Goal: Task Accomplishment & Management: Complete application form

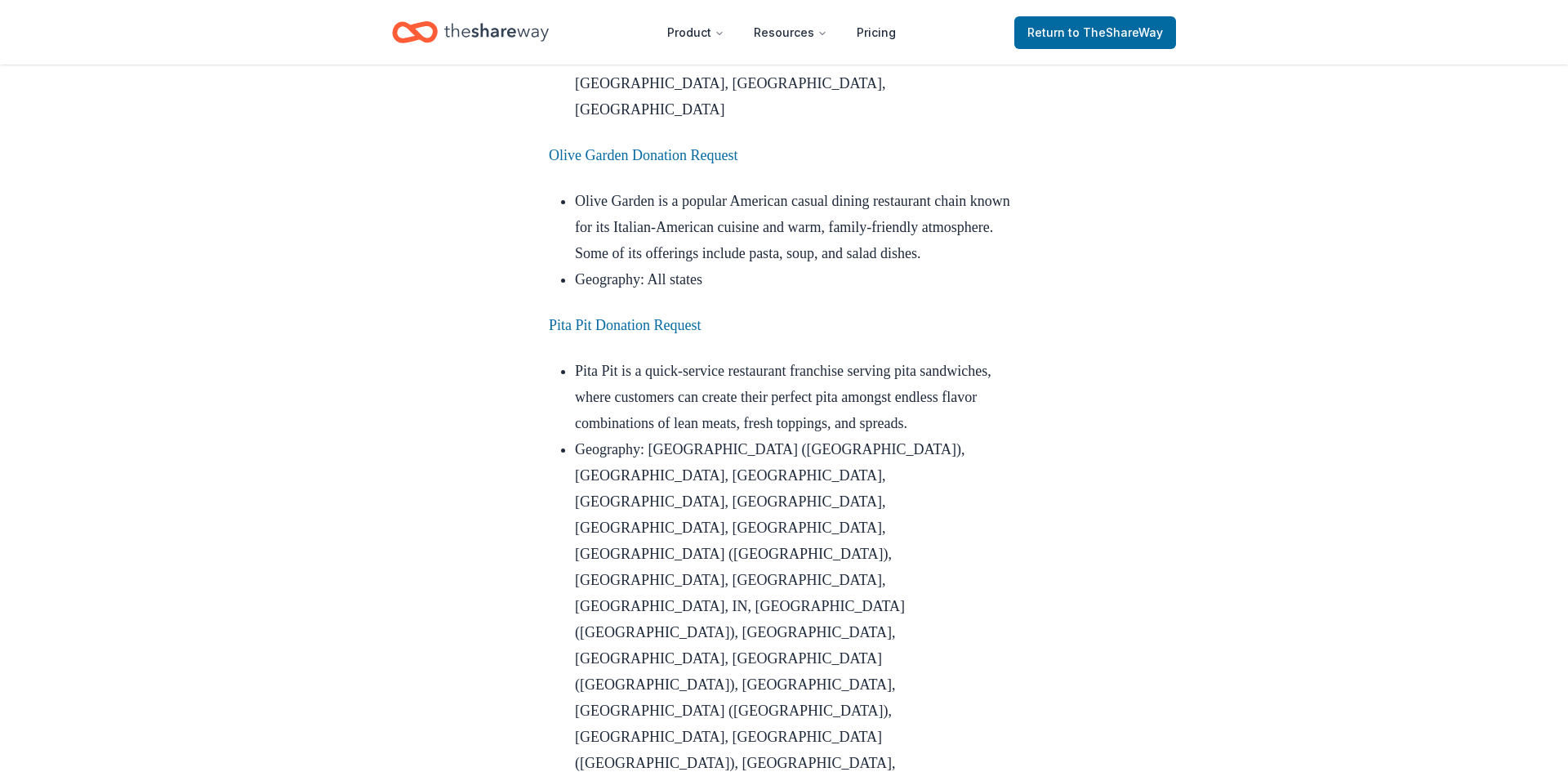
scroll to position [4260, 0]
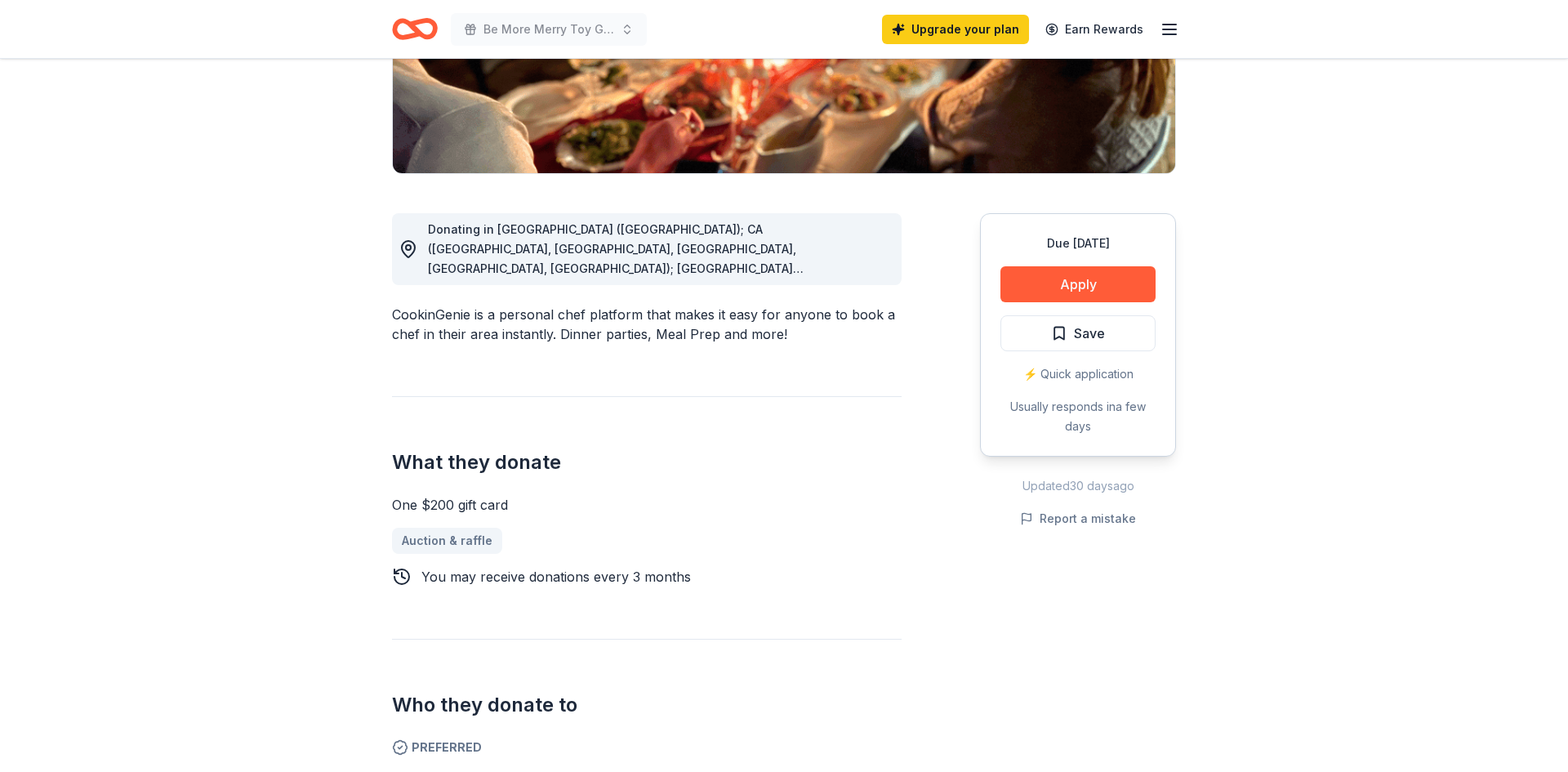
scroll to position [321, 0]
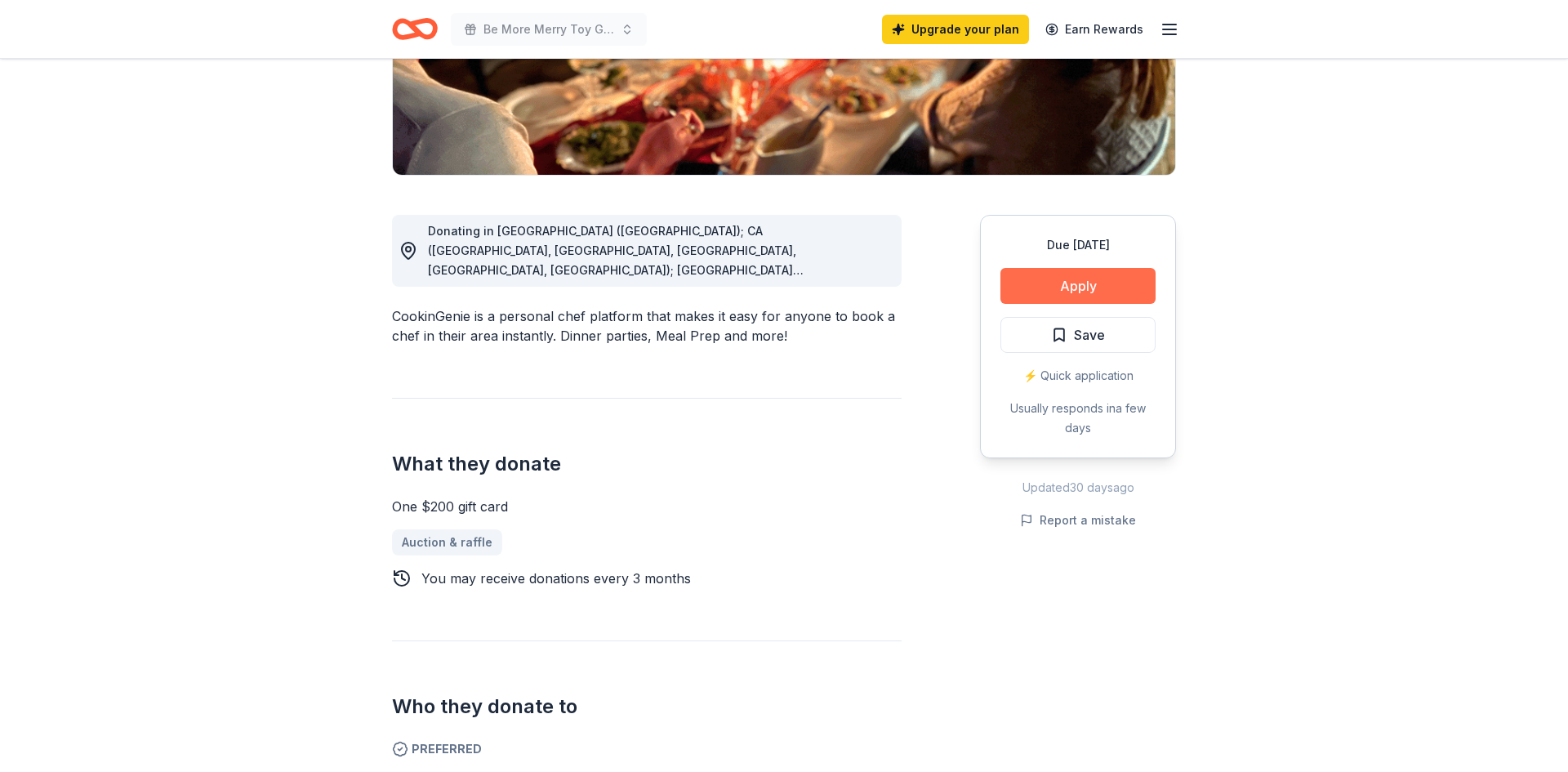
click at [1058, 280] on button "Apply" at bounding box center [1078, 285] width 155 height 36
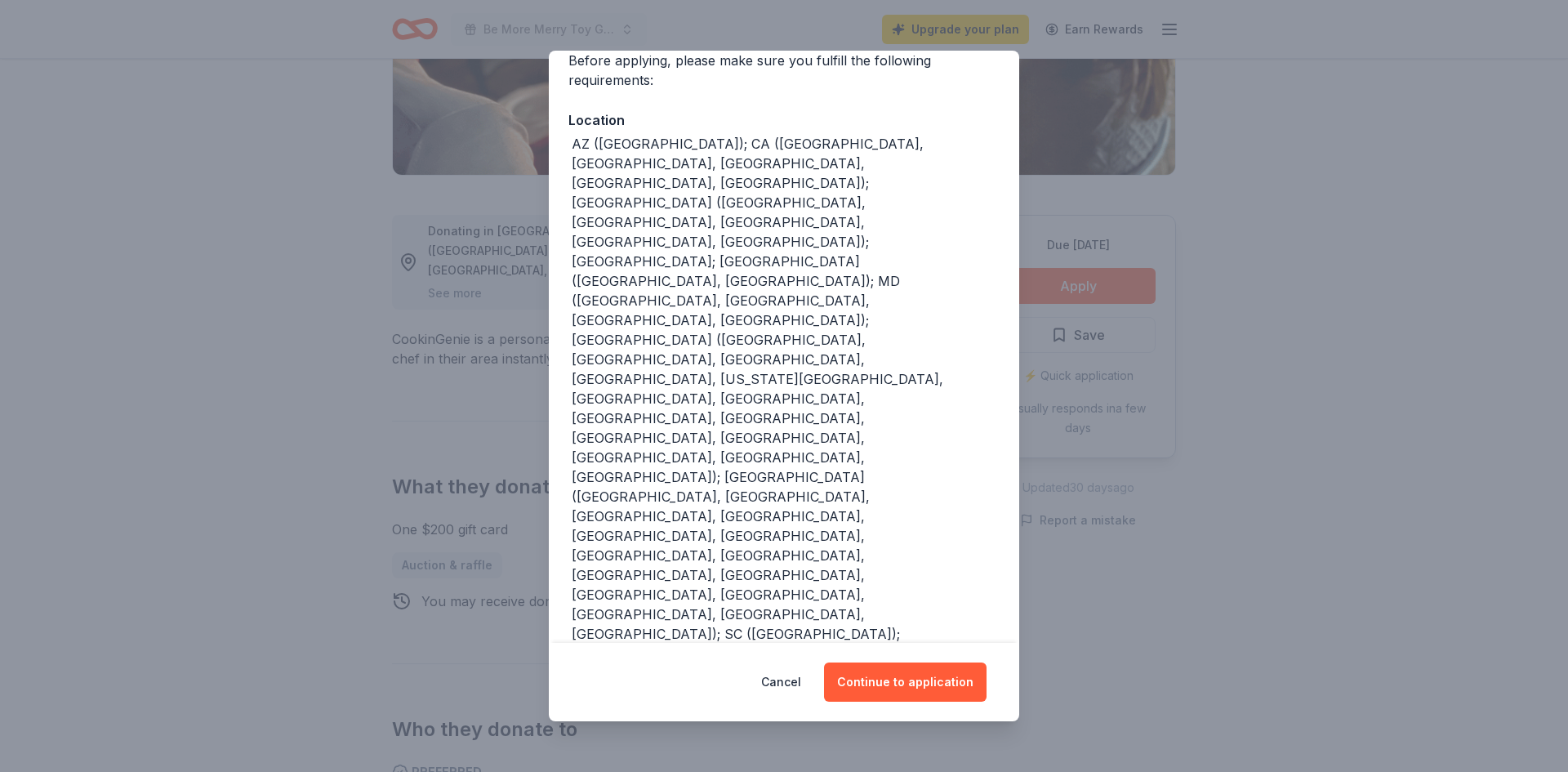
scroll to position [135, 0]
click at [954, 697] on button "Continue to application" at bounding box center [906, 682] width 163 height 39
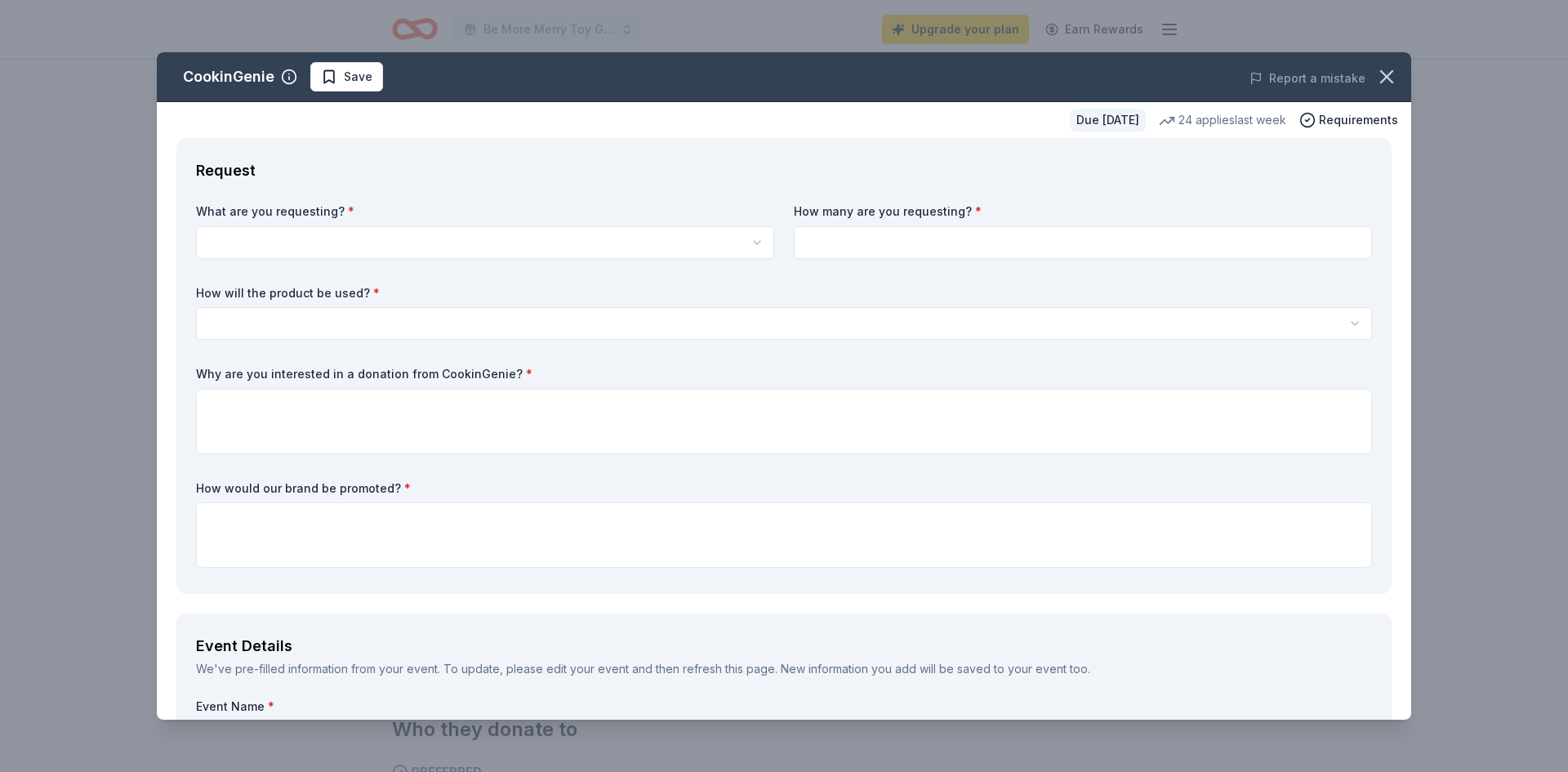
click at [443, 256] on body "Be More Merry Toy Giveaway Upgrade your plan Earn Rewards Due in 86 days Share …" at bounding box center [784, 65] width 1568 height 772
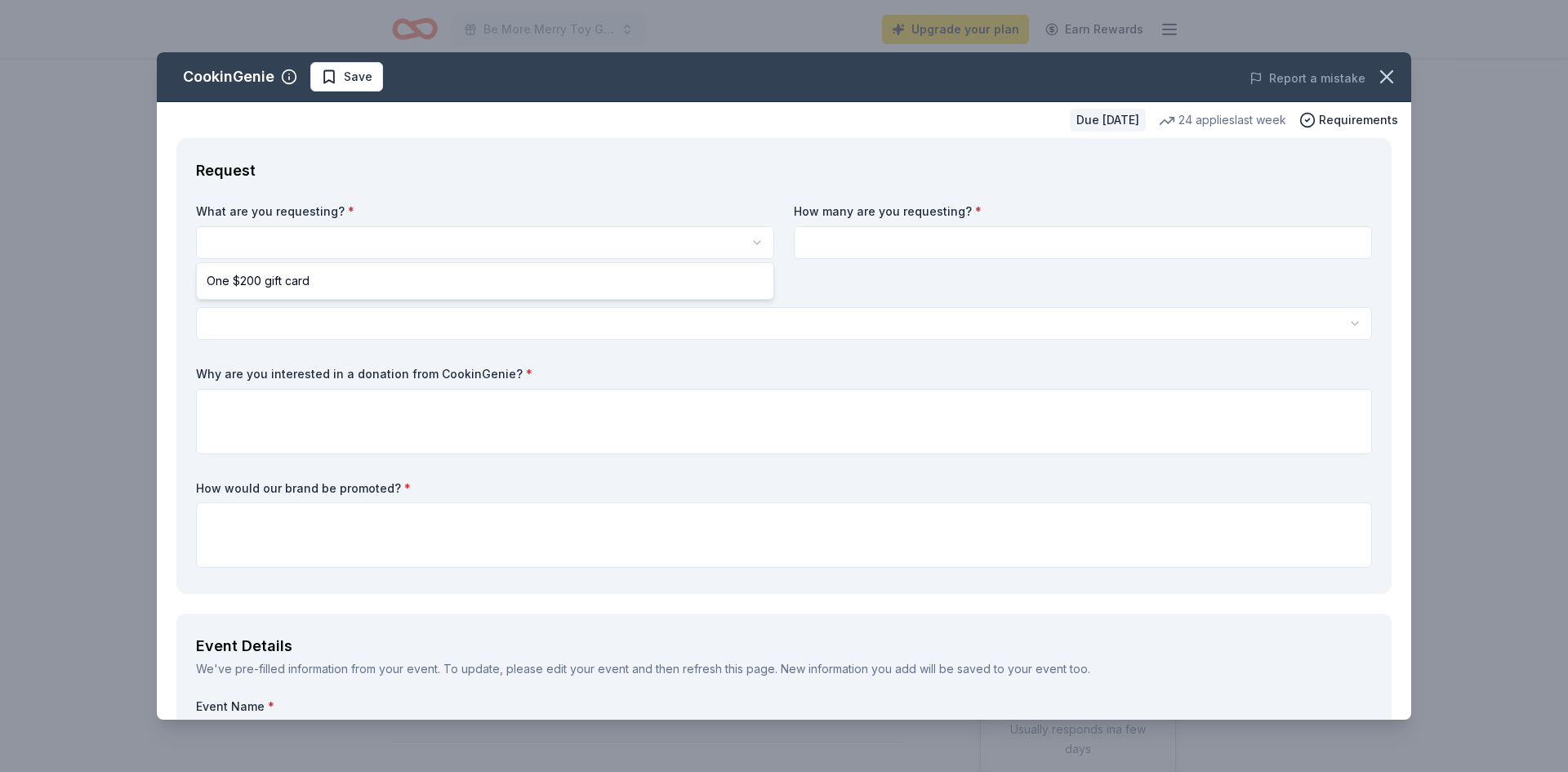
scroll to position [0, 0]
select select "One $200 gift card"
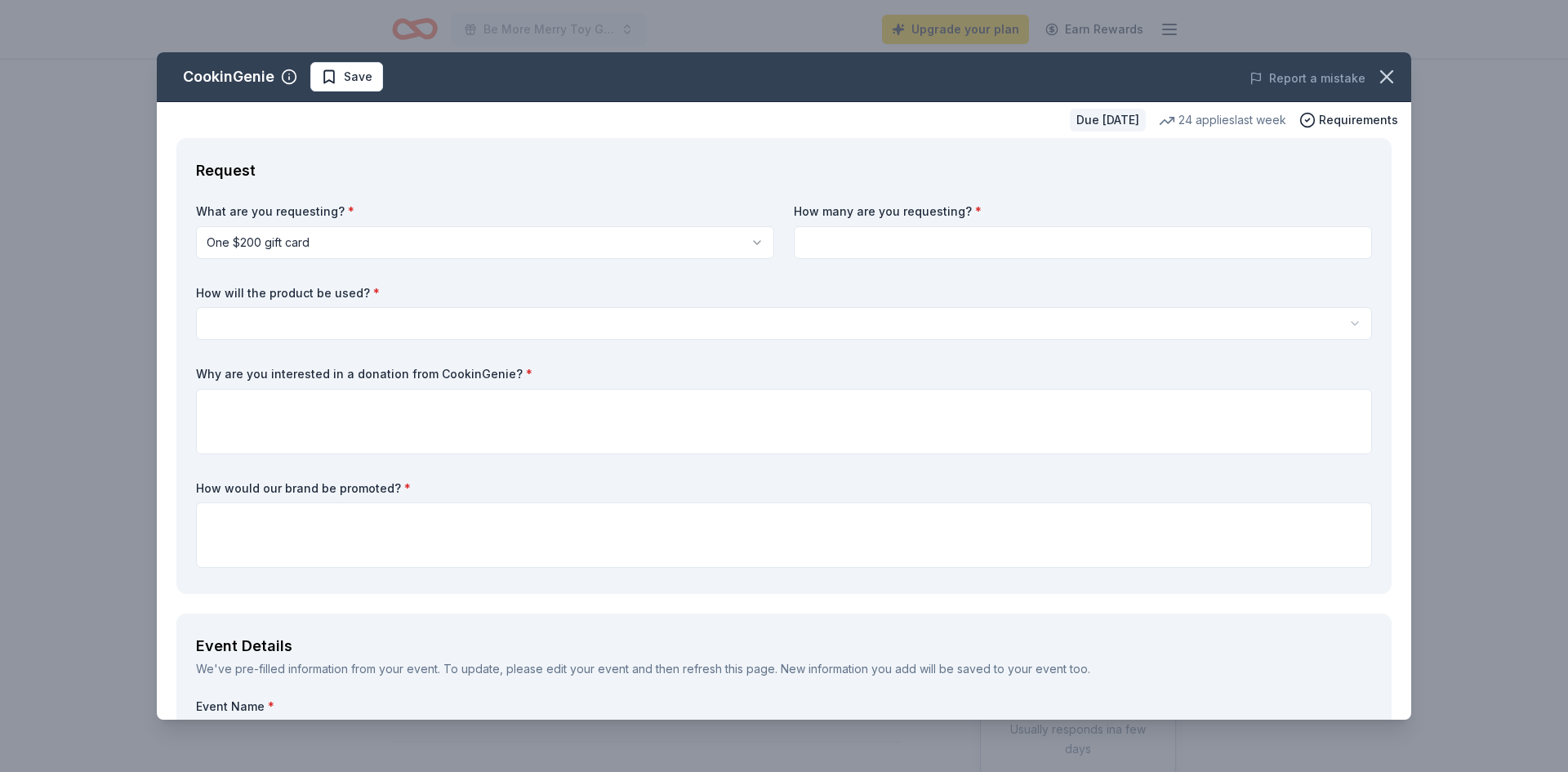
click at [962, 241] on input at bounding box center [1083, 242] width 578 height 33
type input "1"
click at [696, 313] on html "Be More Merry Toy Giveaway Upgrade your plan Earn Rewards Due in 86 days Share …" at bounding box center [784, 386] width 1568 height 772
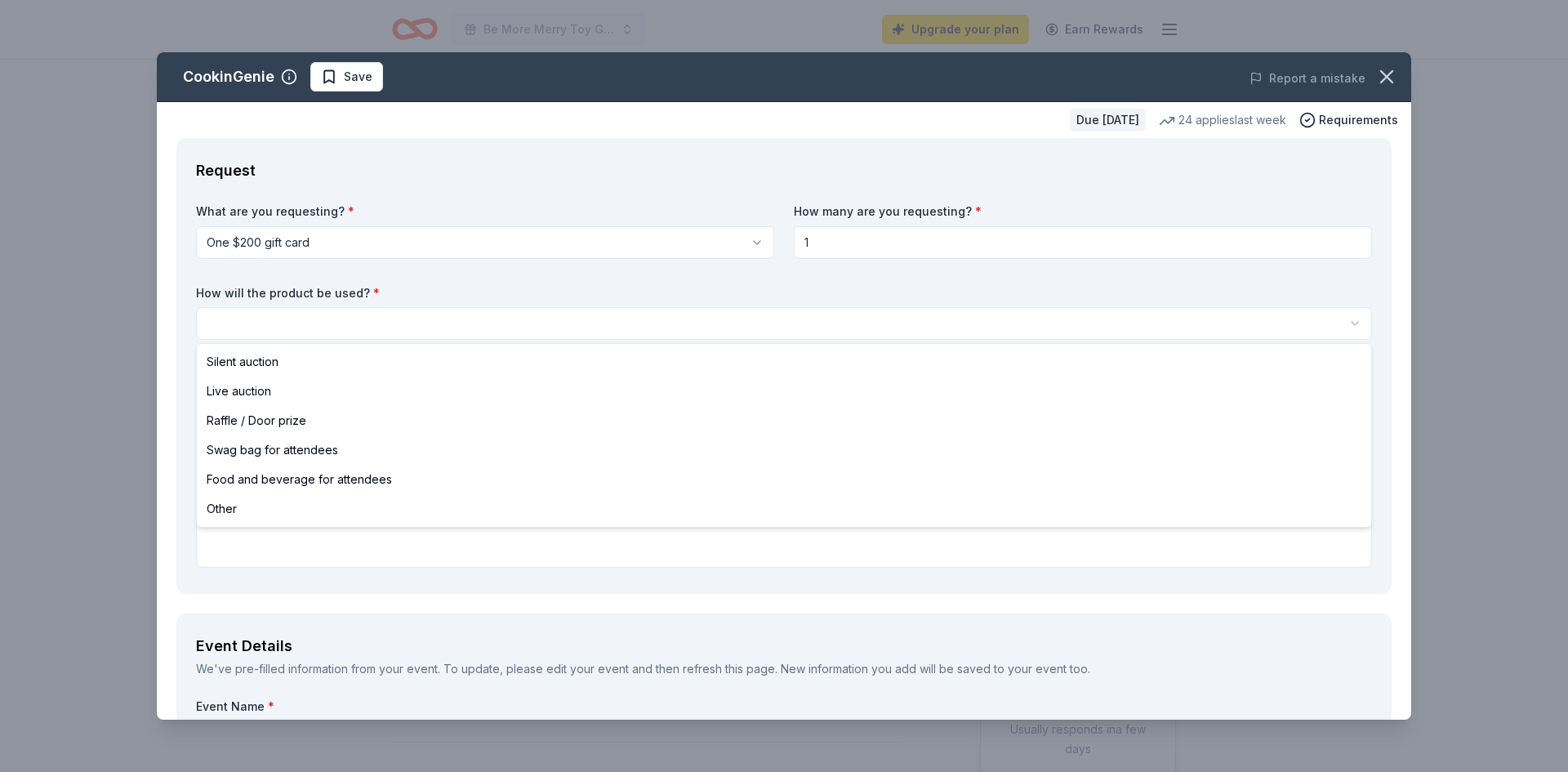
select select "raffleDoorPrize"
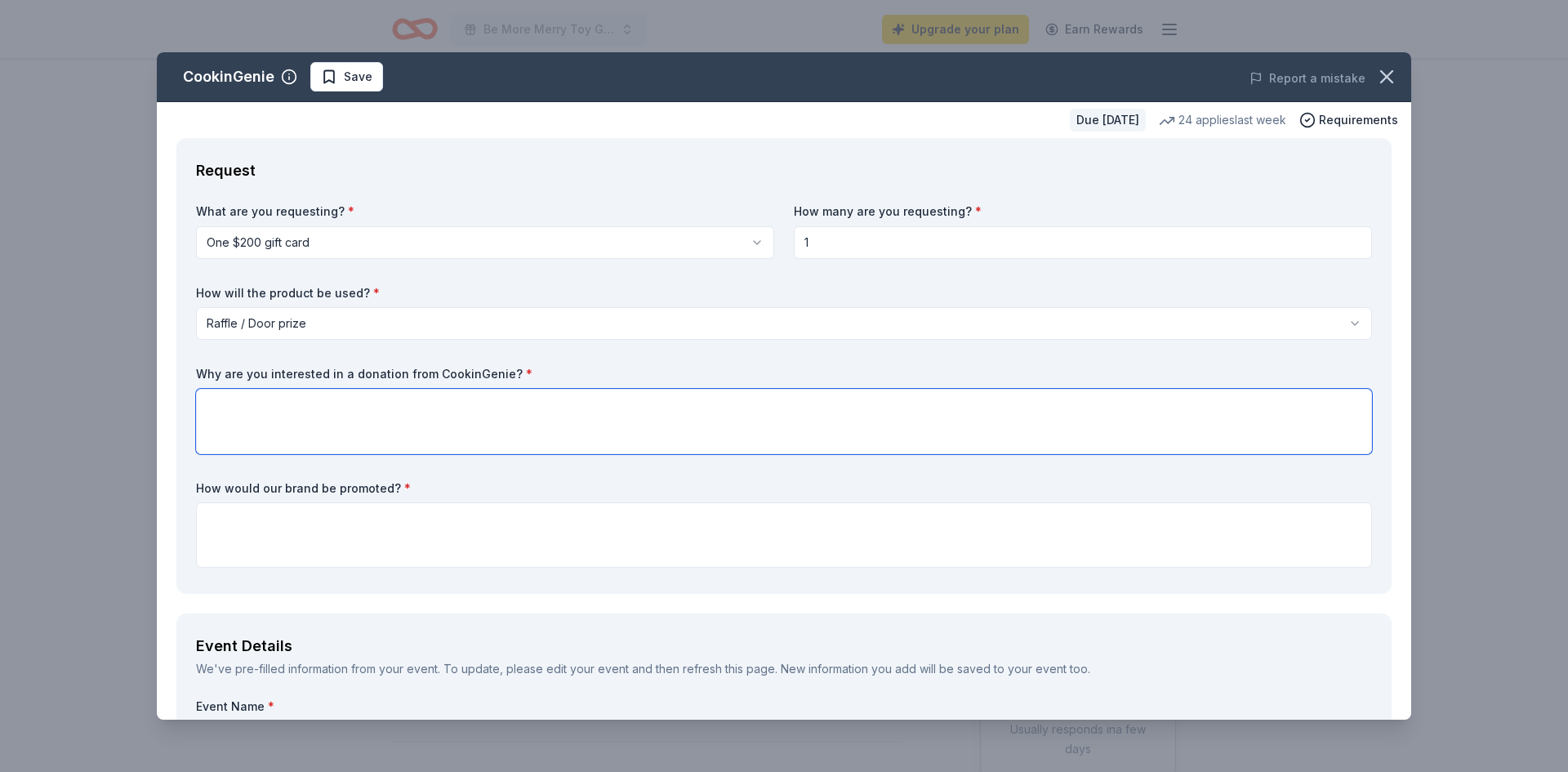
click at [424, 409] on textarea at bounding box center [784, 421] width 1176 height 65
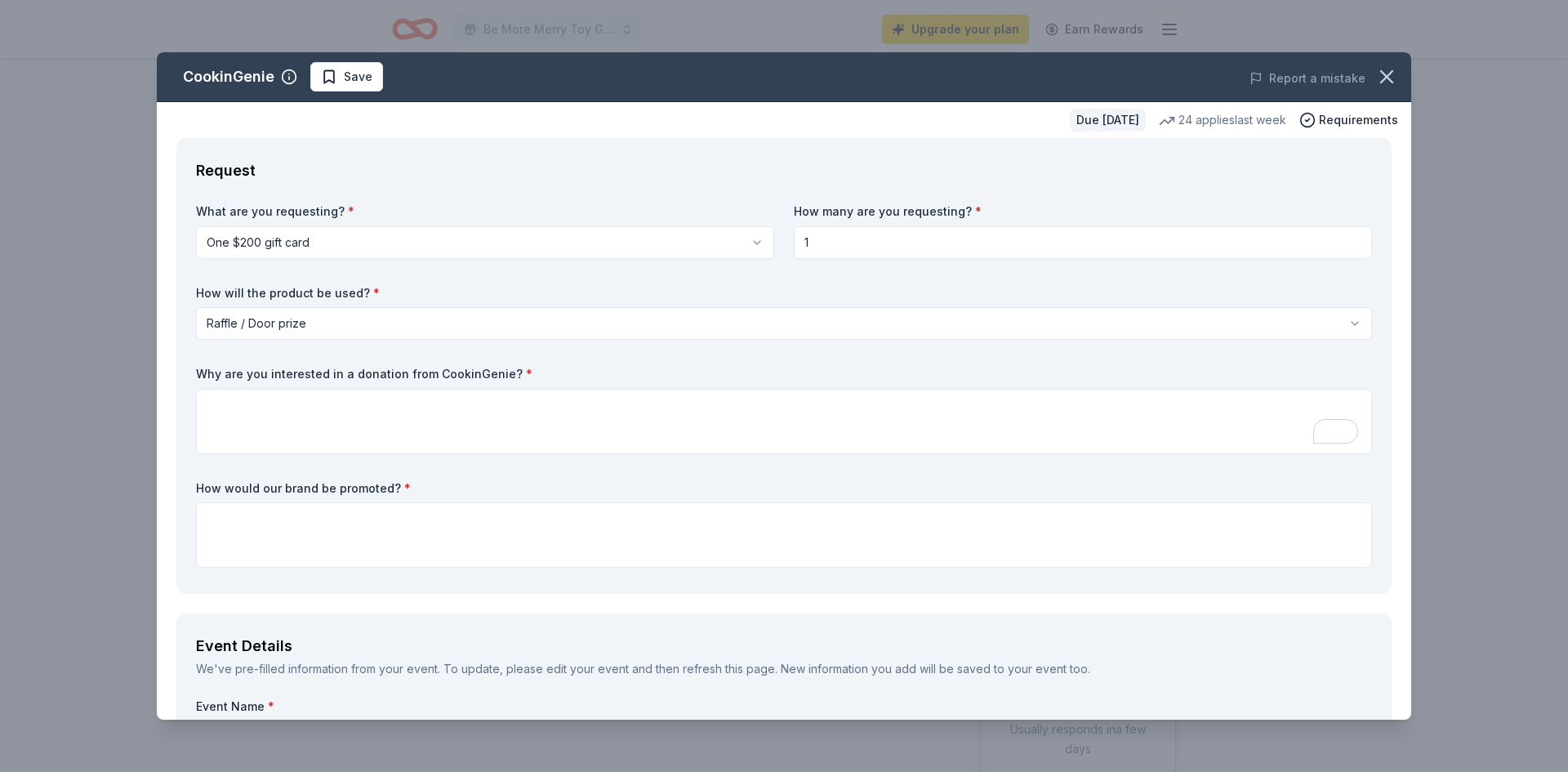
drag, startPoint x: 517, startPoint y: 376, endPoint x: 228, endPoint y: 376, distance: 289.0
click at [228, 376] on label "Why are you interested in a donation from CookinGenie? *" at bounding box center [784, 373] width 1176 height 16
drag, startPoint x: 198, startPoint y: 372, endPoint x: 357, endPoint y: 368, distance: 159.1
click at [357, 368] on label "Why are you interested in a donation from CookinGenie? *" at bounding box center [784, 373] width 1176 height 16
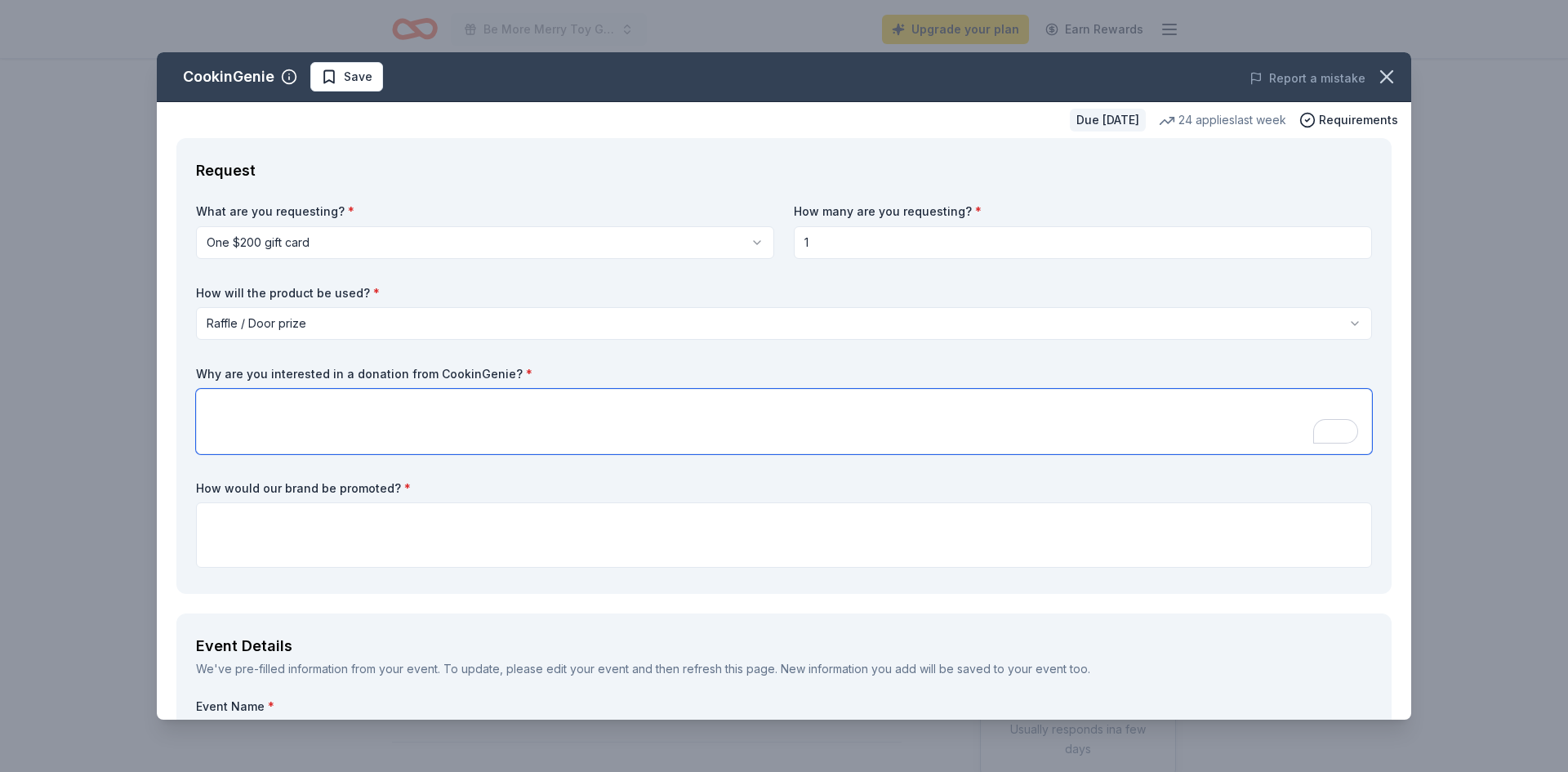
click at [670, 431] on textarea "To enrich screen reader interactions, please activate Accessibility in Grammarl…" at bounding box center [784, 421] width 1176 height 65
paste textarea "I'm interested in a $200 gift card from CookinGenie to use as a raffle prize be…"
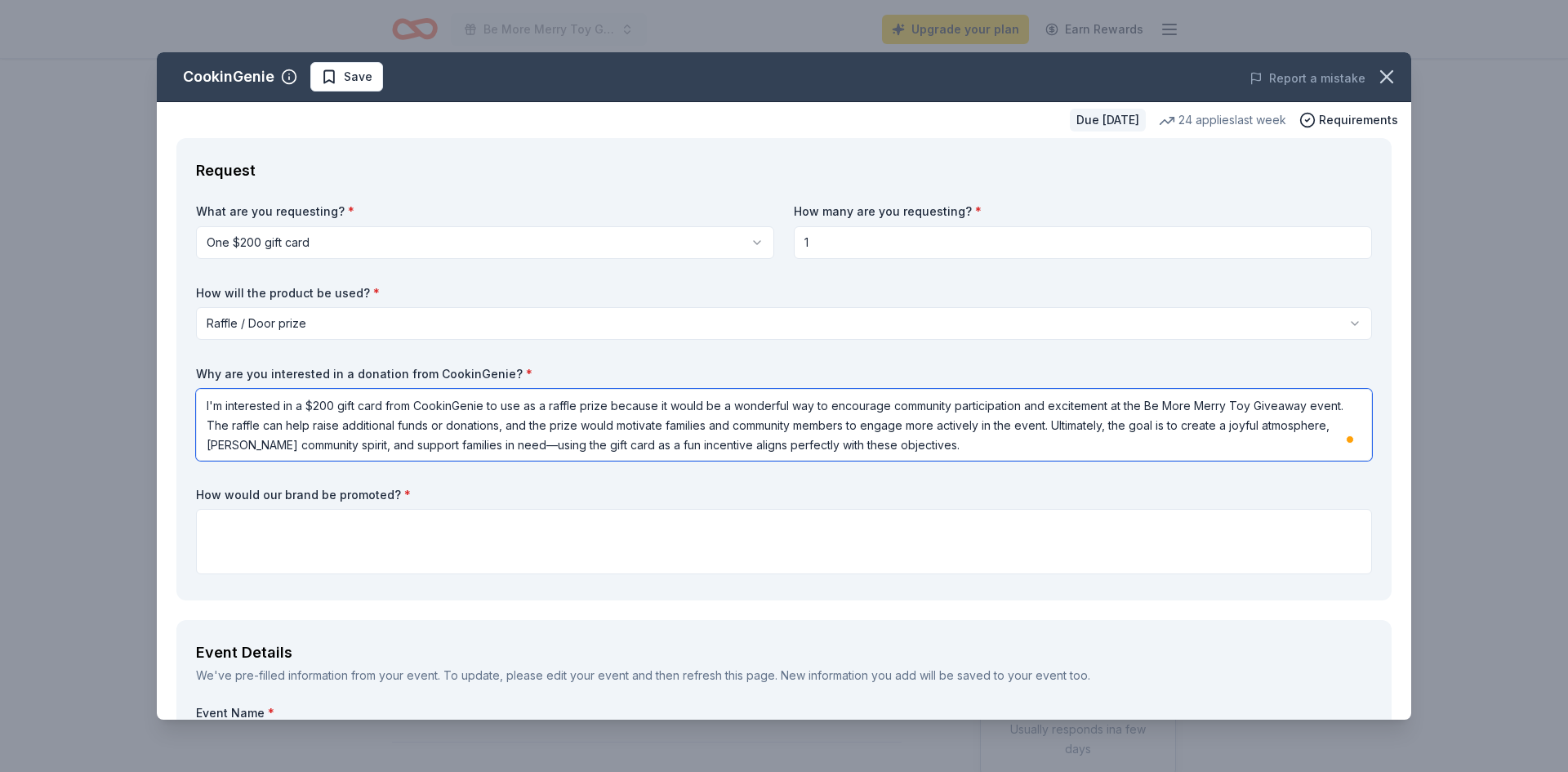
type textarea "I'm interested in a $200 gift card from CookinGenie to use as a raffle prize be…"
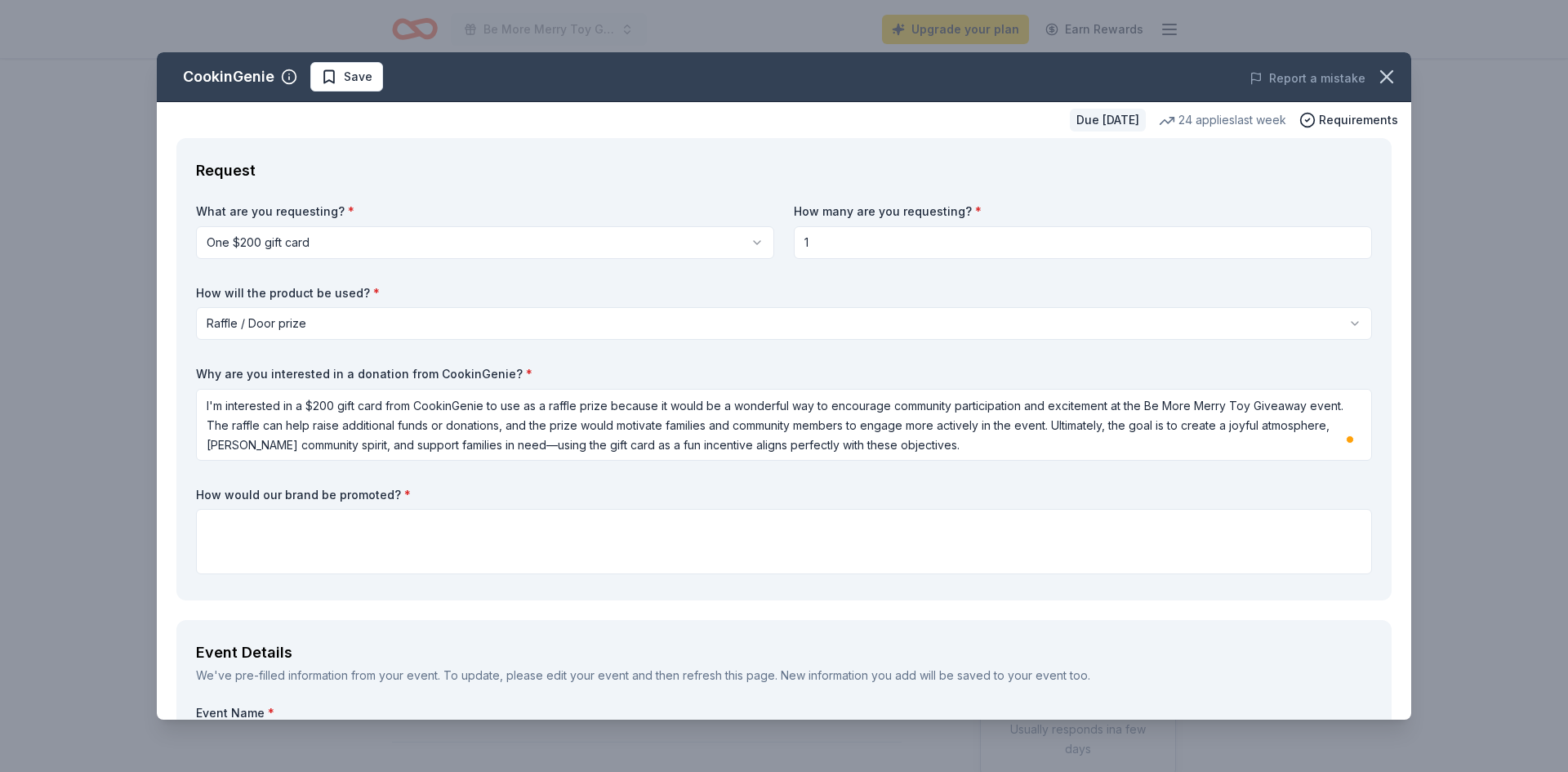
drag, startPoint x: 197, startPoint y: 495, endPoint x: 360, endPoint y: 493, distance: 163.0
click at [360, 493] on label "How would our brand be promoted? *" at bounding box center [784, 495] width 1176 height 16
click at [558, 547] on textarea at bounding box center [784, 541] width 1176 height 65
paste textarea "A company will receive multiple promotional benefits, including shout-outs and …"
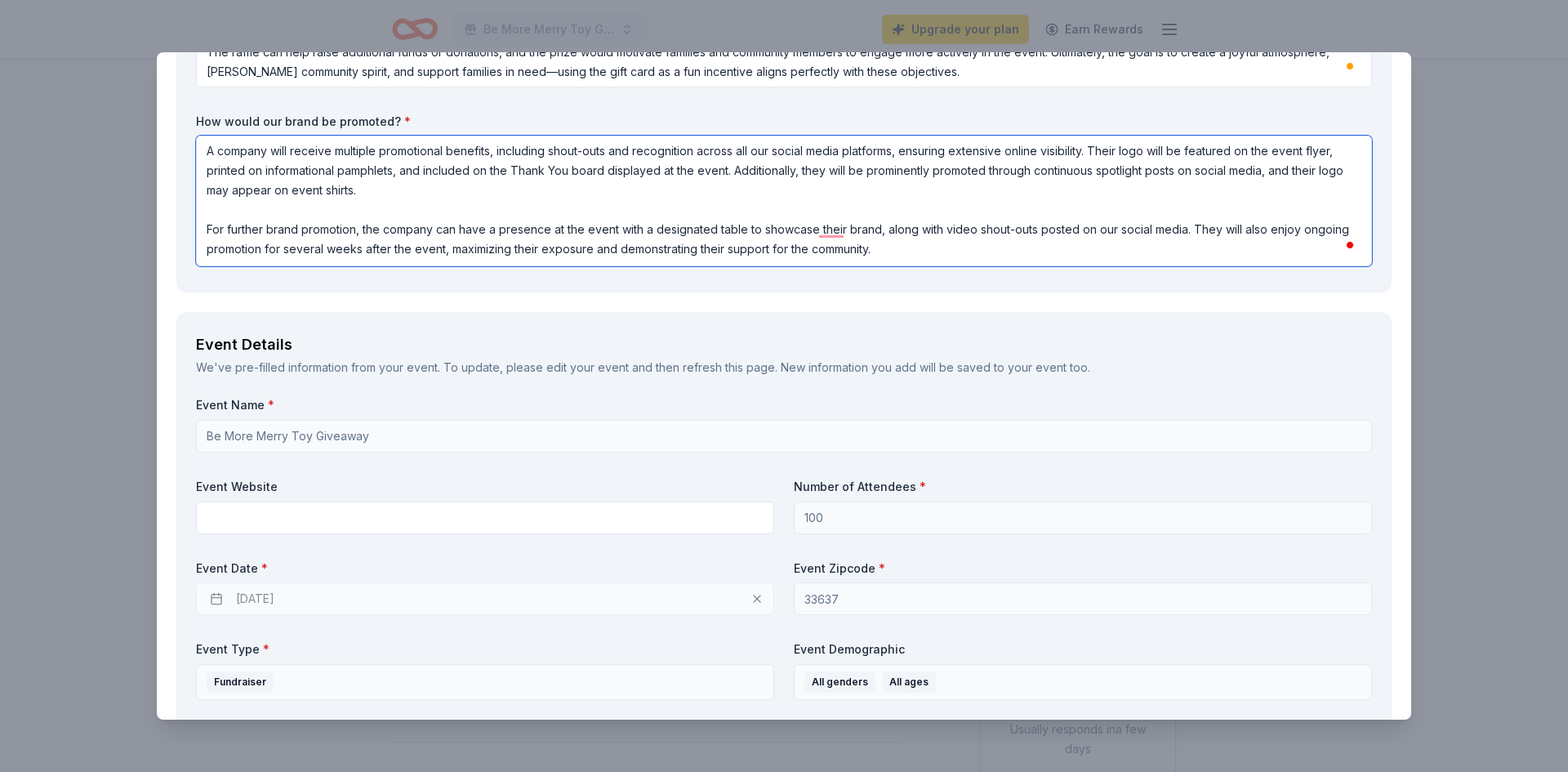
scroll to position [381, 0]
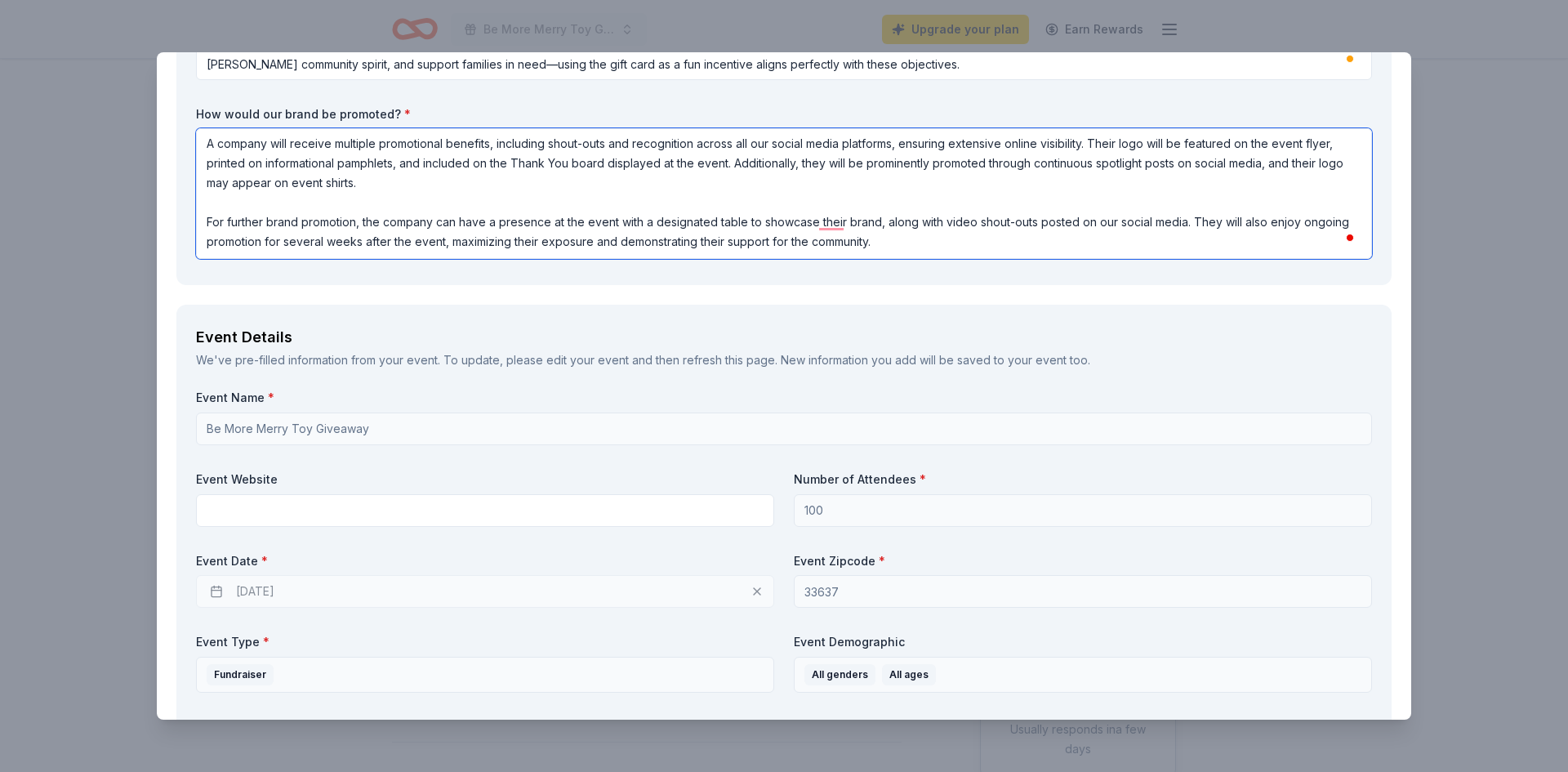
type textarea "A company will receive multiple promotional benefits, including shout-outs and …"
click at [506, 585] on div "12/12/2025" at bounding box center [485, 592] width 578 height 33
click at [496, 595] on div "12/12/2025" at bounding box center [485, 592] width 578 height 33
click at [324, 600] on div "12/12/2025" at bounding box center [485, 592] width 578 height 33
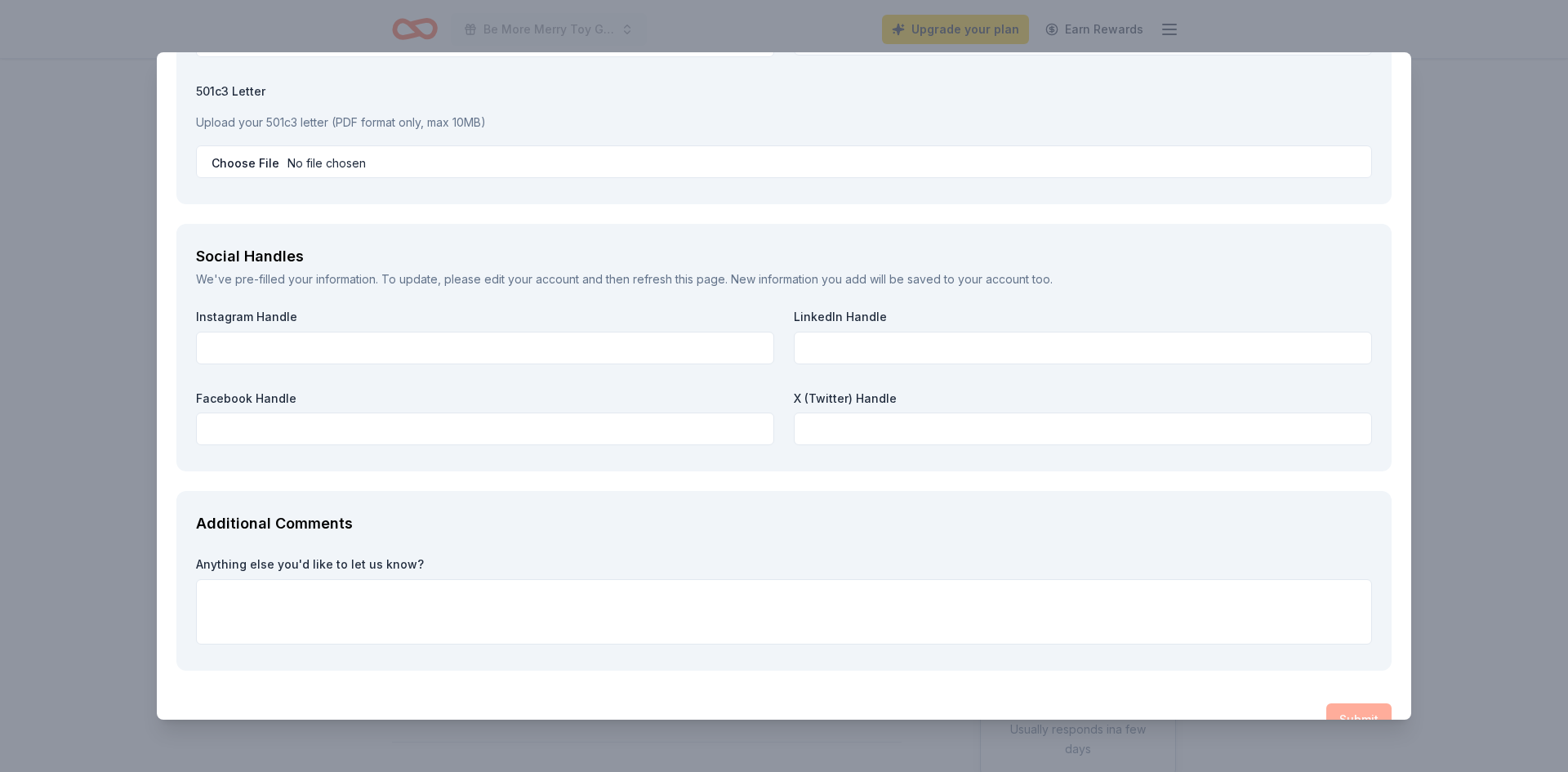
scroll to position [1813, 0]
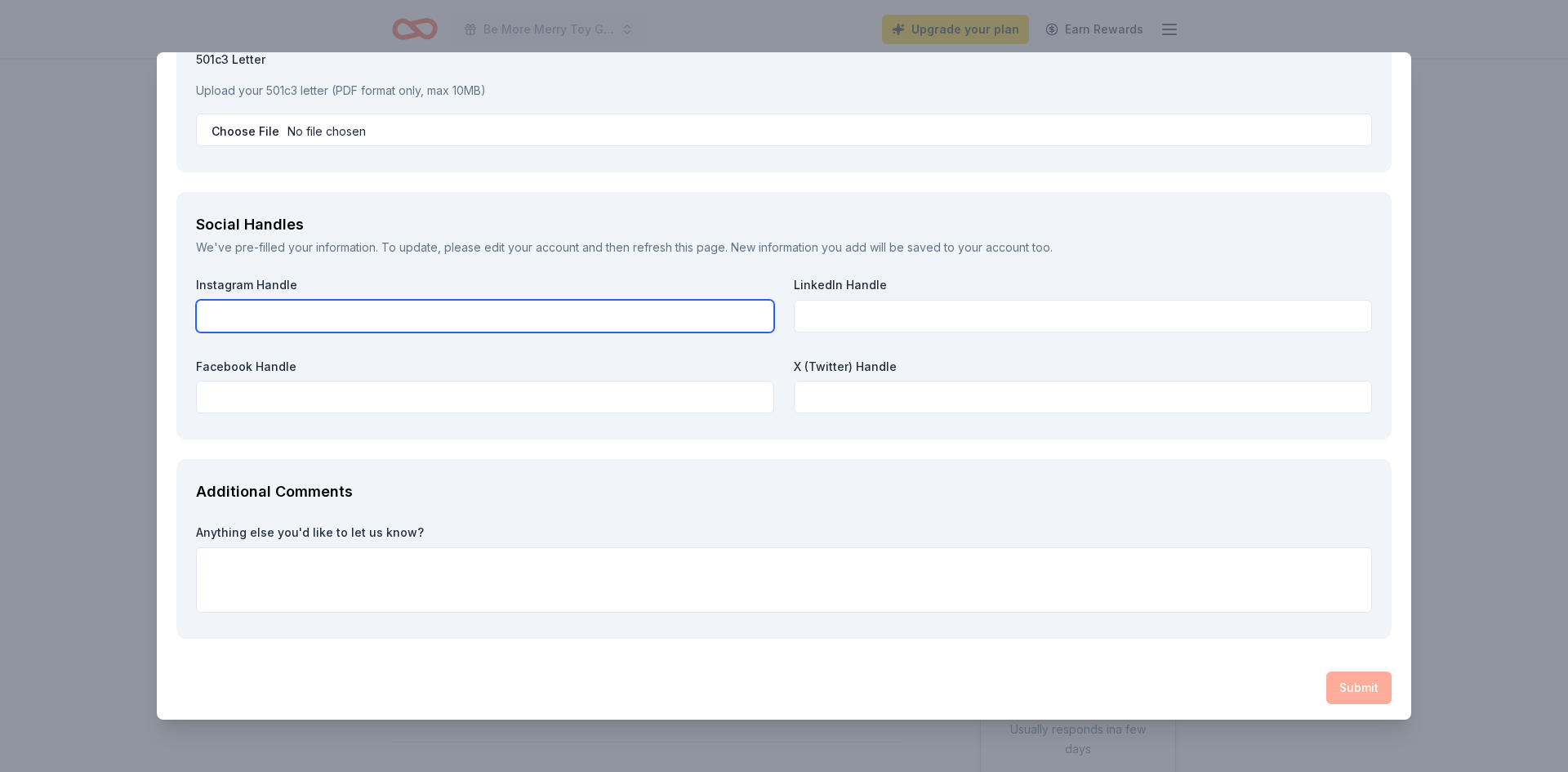
click at [282, 321] on input "text" at bounding box center [485, 316] width 578 height 33
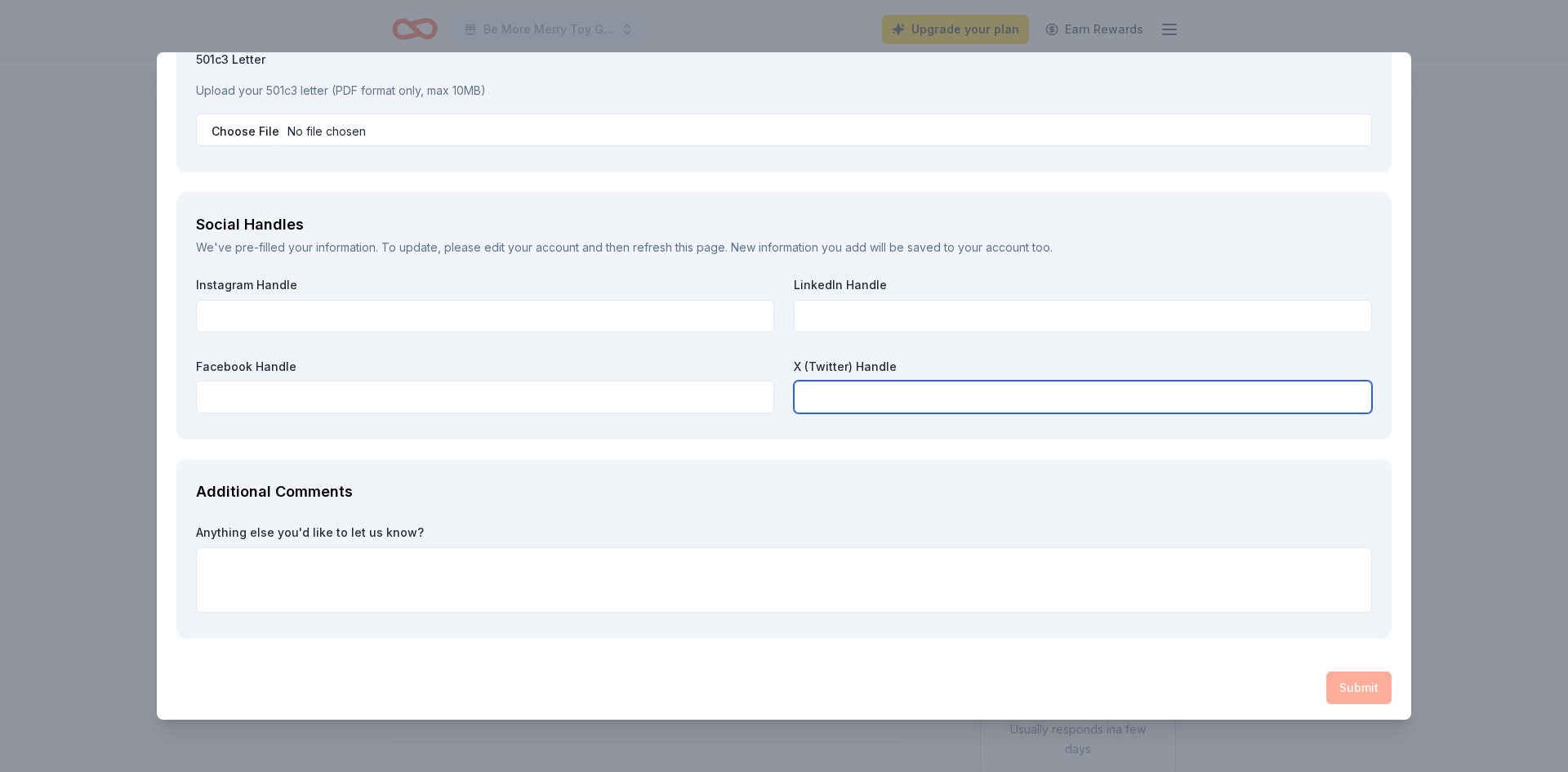
click at [910, 400] on input "text" at bounding box center [1083, 398] width 578 height 33
paste input "https://x.com/flmfeedmore"
type input "https://x.com/flmfeedmore"
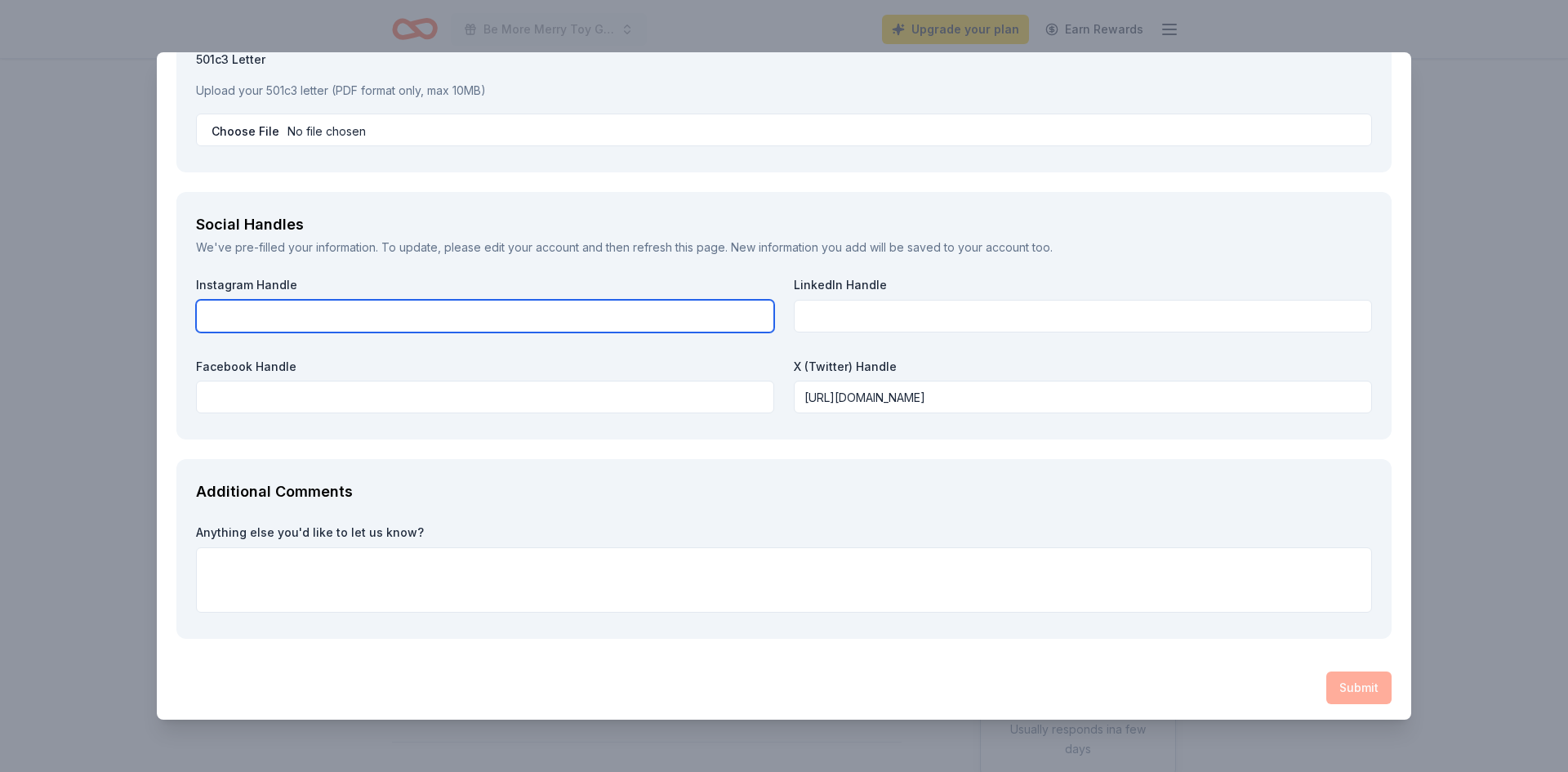
click at [446, 329] on input "text" at bounding box center [485, 316] width 578 height 33
paste input "https://www.instagram.com/flmfeedmore/"
type input "https://www.instagram.com/flmfeedmore/"
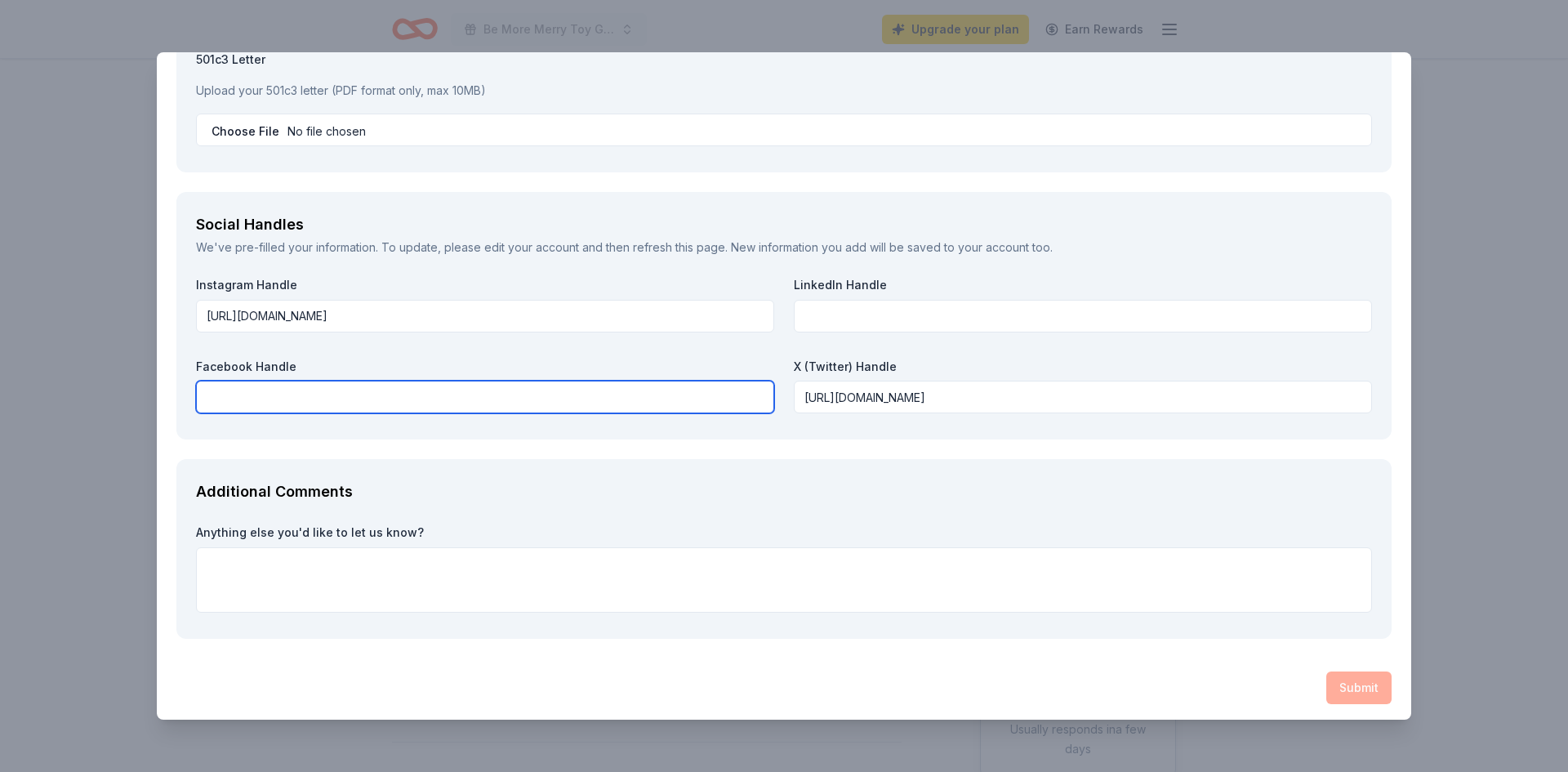
click at [572, 390] on input "text" at bounding box center [485, 398] width 578 height 33
paste input "https://www.facebook.com/profile.php?id=100092765387525"
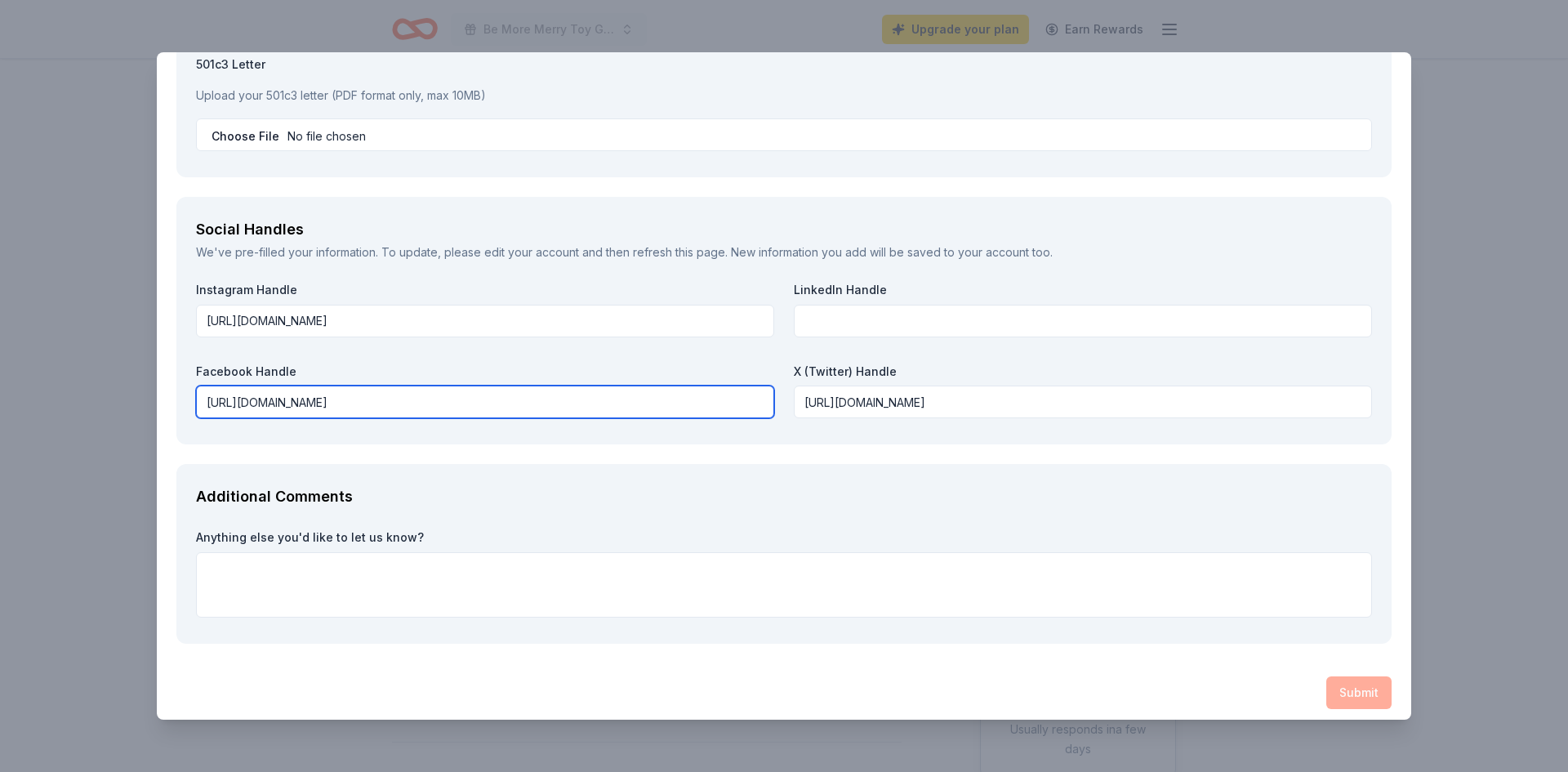
type input "https://www.facebook.com/profile.php?id=100092765387525"
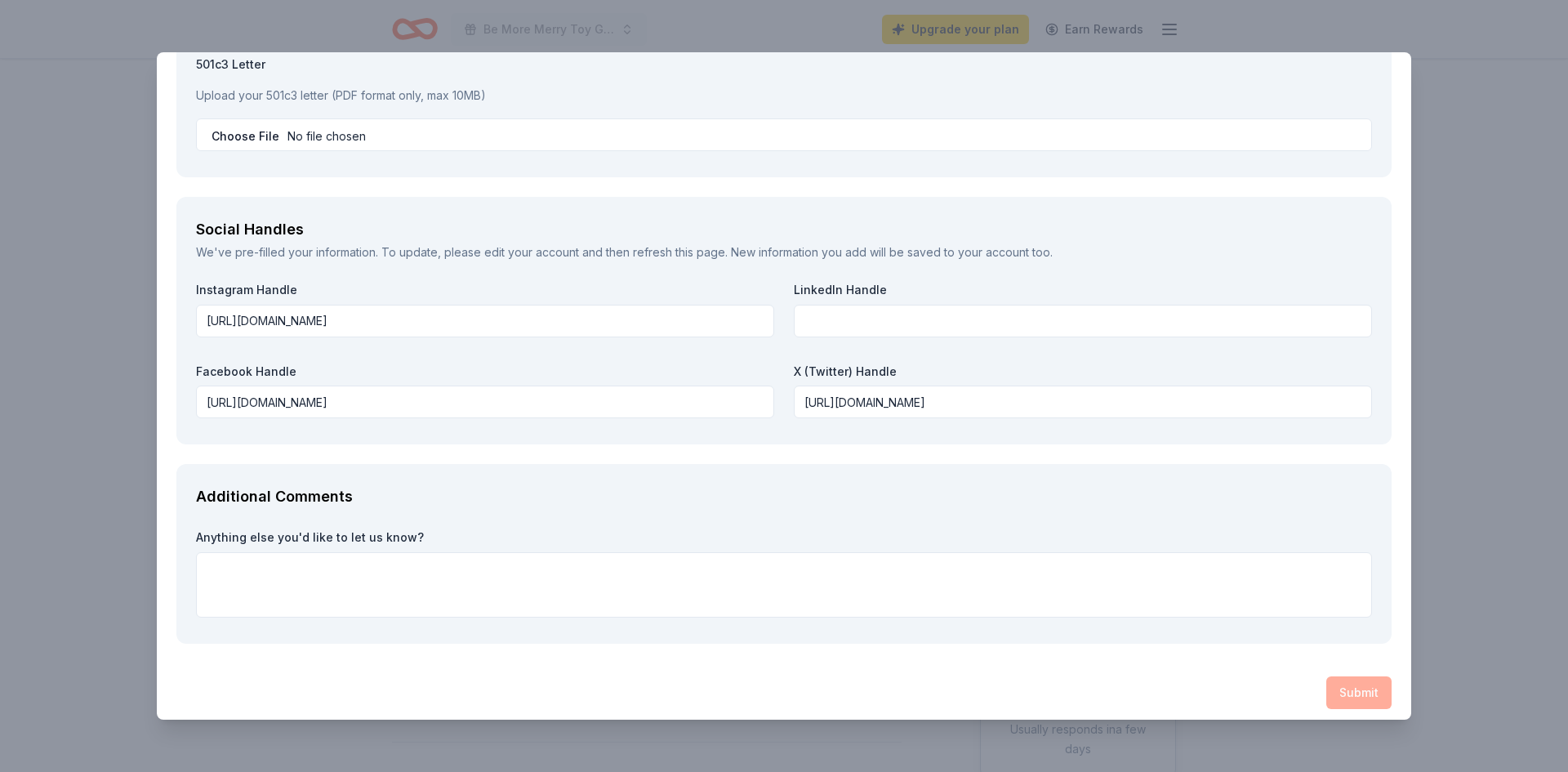
click at [1356, 701] on div "Submit" at bounding box center [784, 693] width 1216 height 33
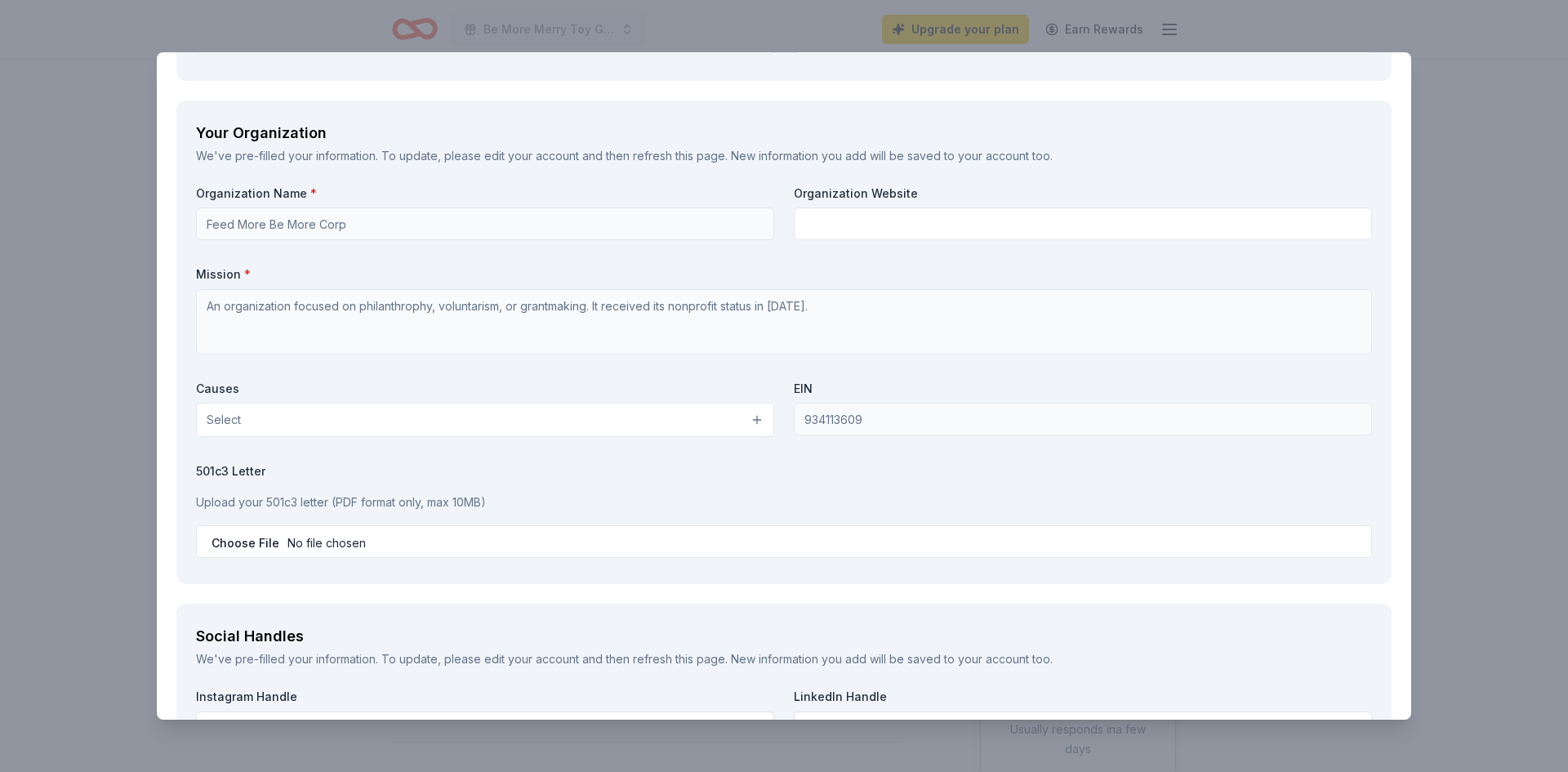
scroll to position [1399, 0]
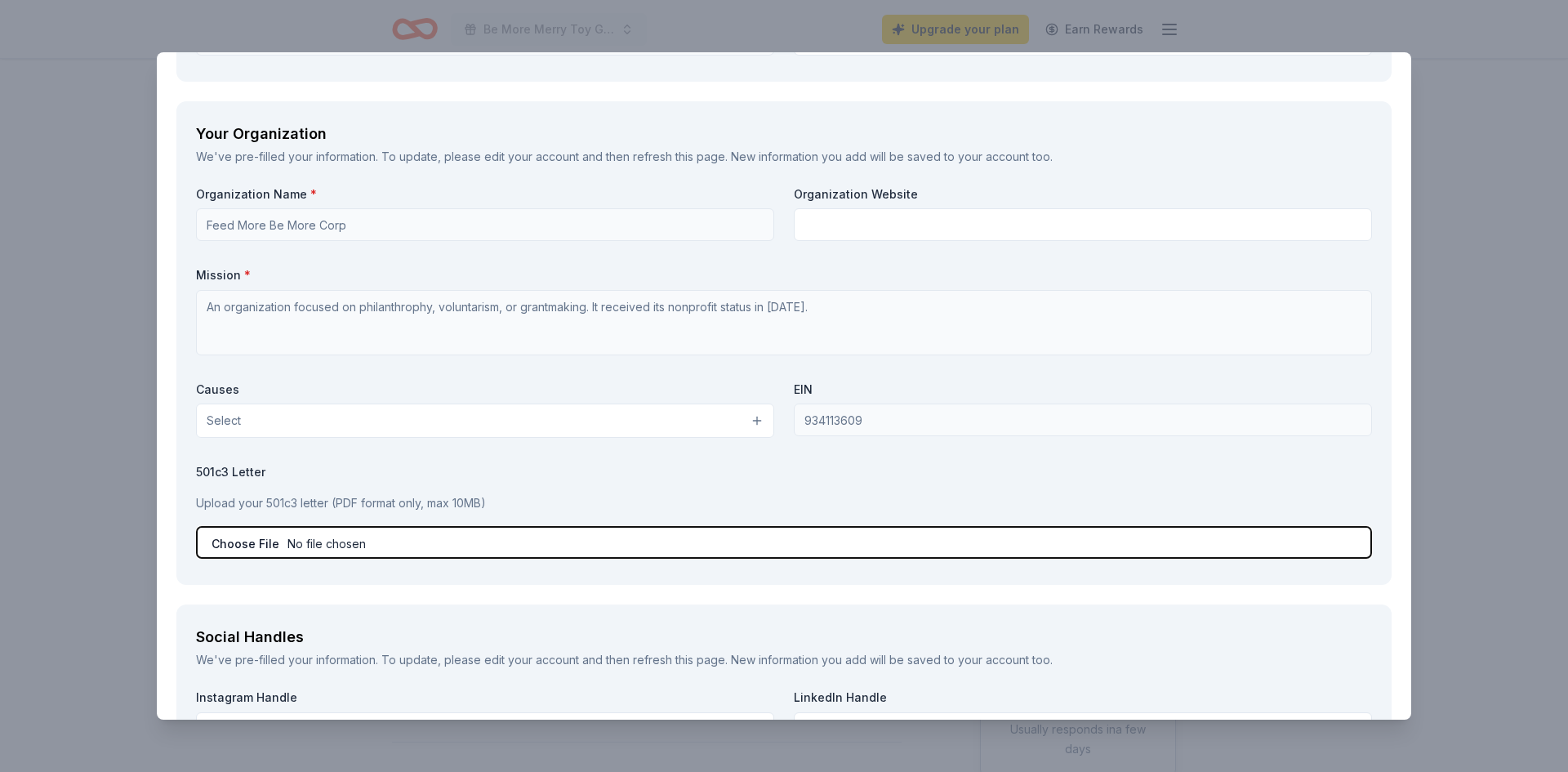
click at [602, 536] on input "file" at bounding box center [784, 543] width 1176 height 33
type input "C:\fakepath\Determination Letter.pdf"
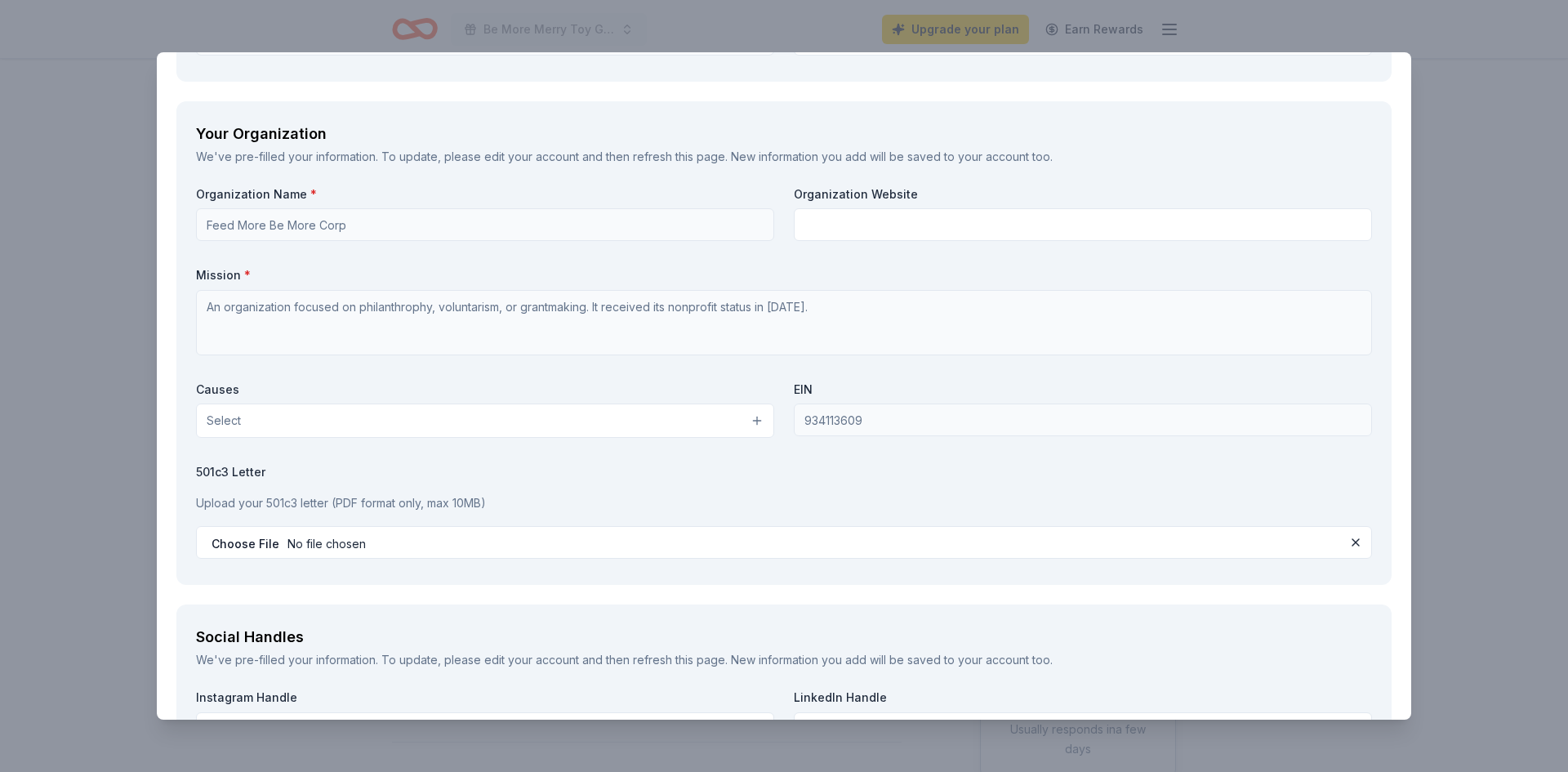
click at [528, 447] on div "Organization Name * Feed More Be More Corp Organization Website Mission * An or…" at bounding box center [784, 375] width 1176 height 379
click at [513, 440] on div "Organization Name * Feed More Be More Corp Organization Website Mission * An or…" at bounding box center [784, 375] width 1176 height 379
click at [500, 432] on button "Select" at bounding box center [485, 420] width 578 height 34
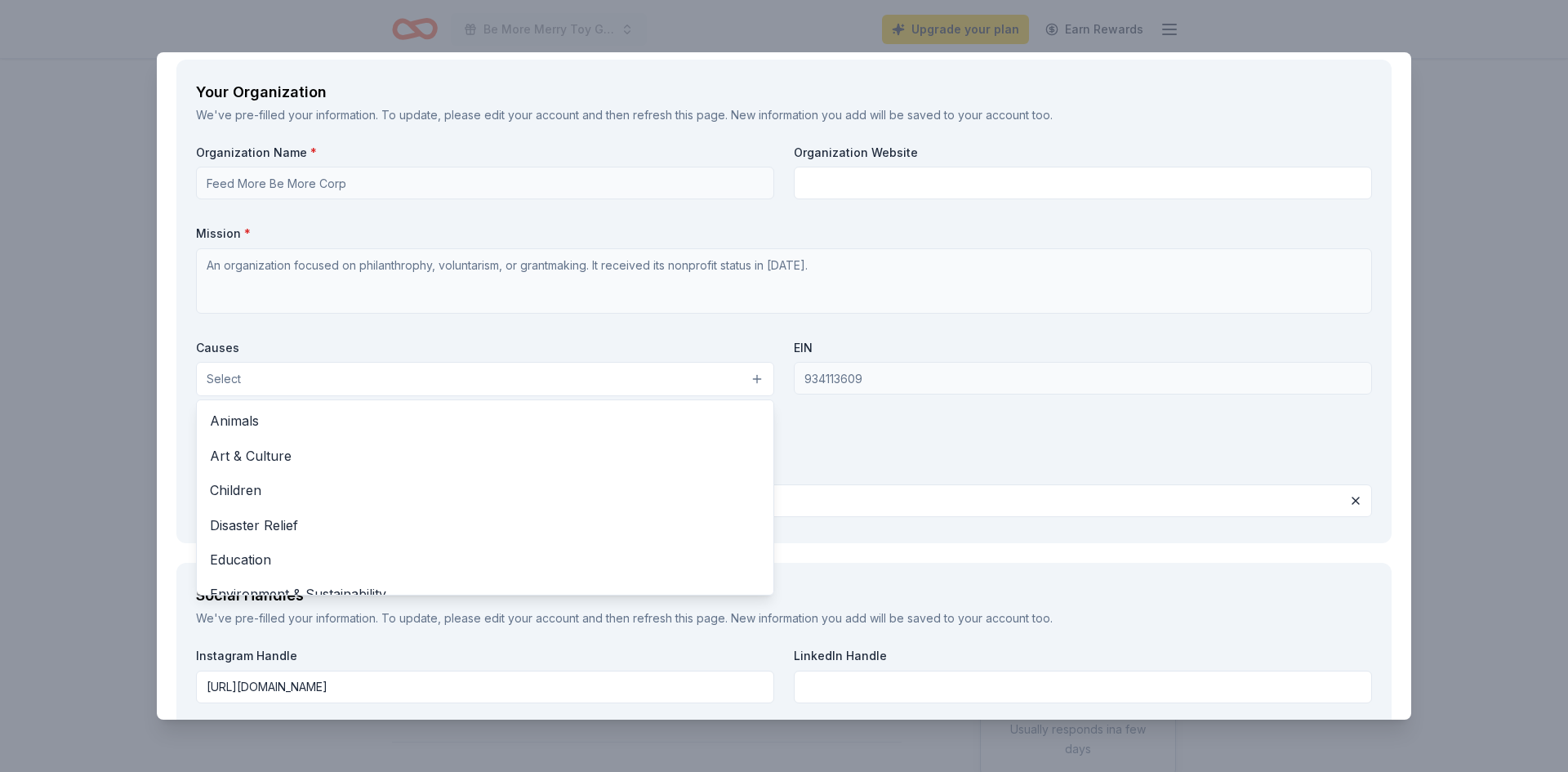
scroll to position [1470, 0]
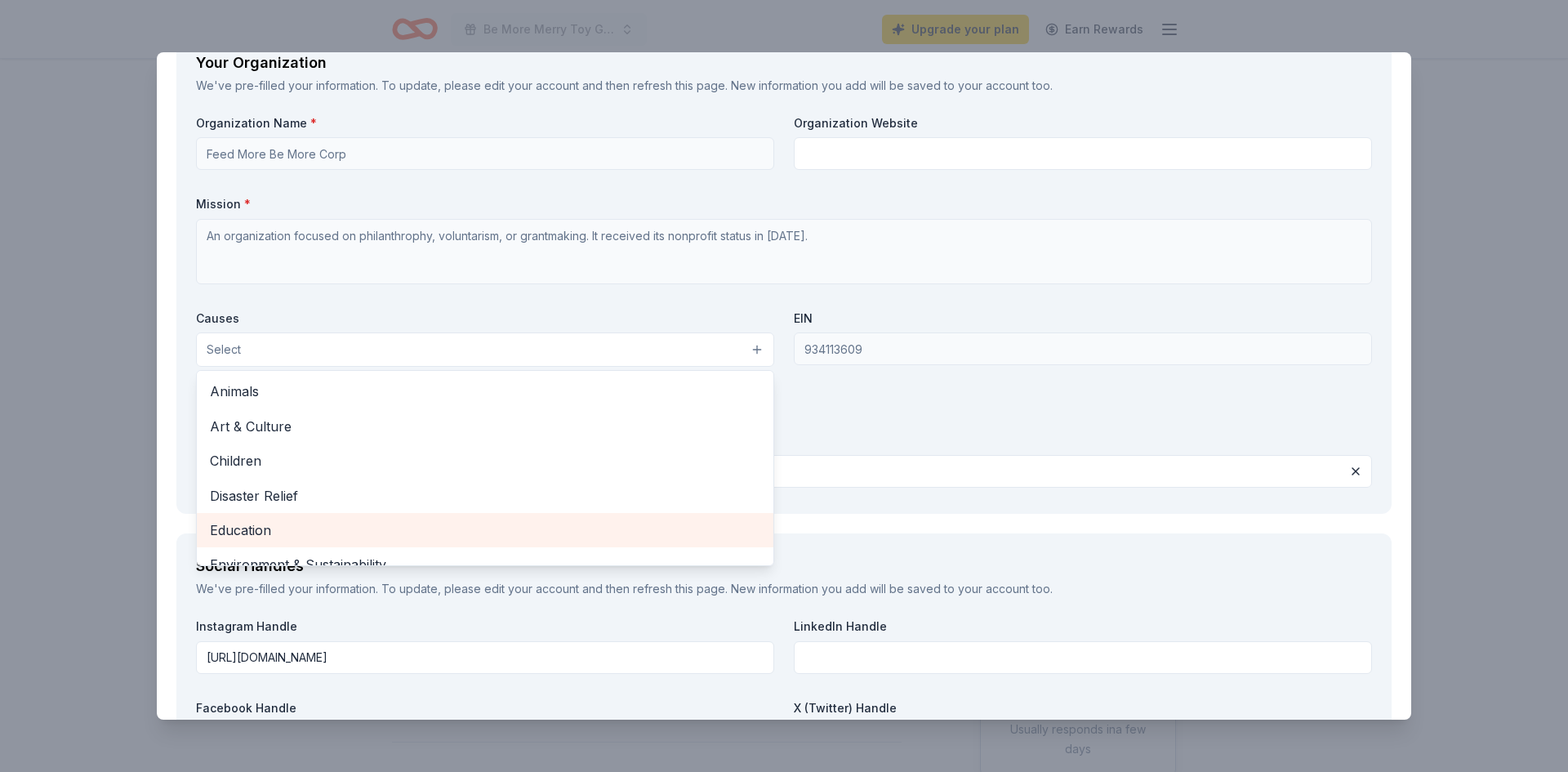
click at [279, 534] on span "Education" at bounding box center [486, 531] width 551 height 21
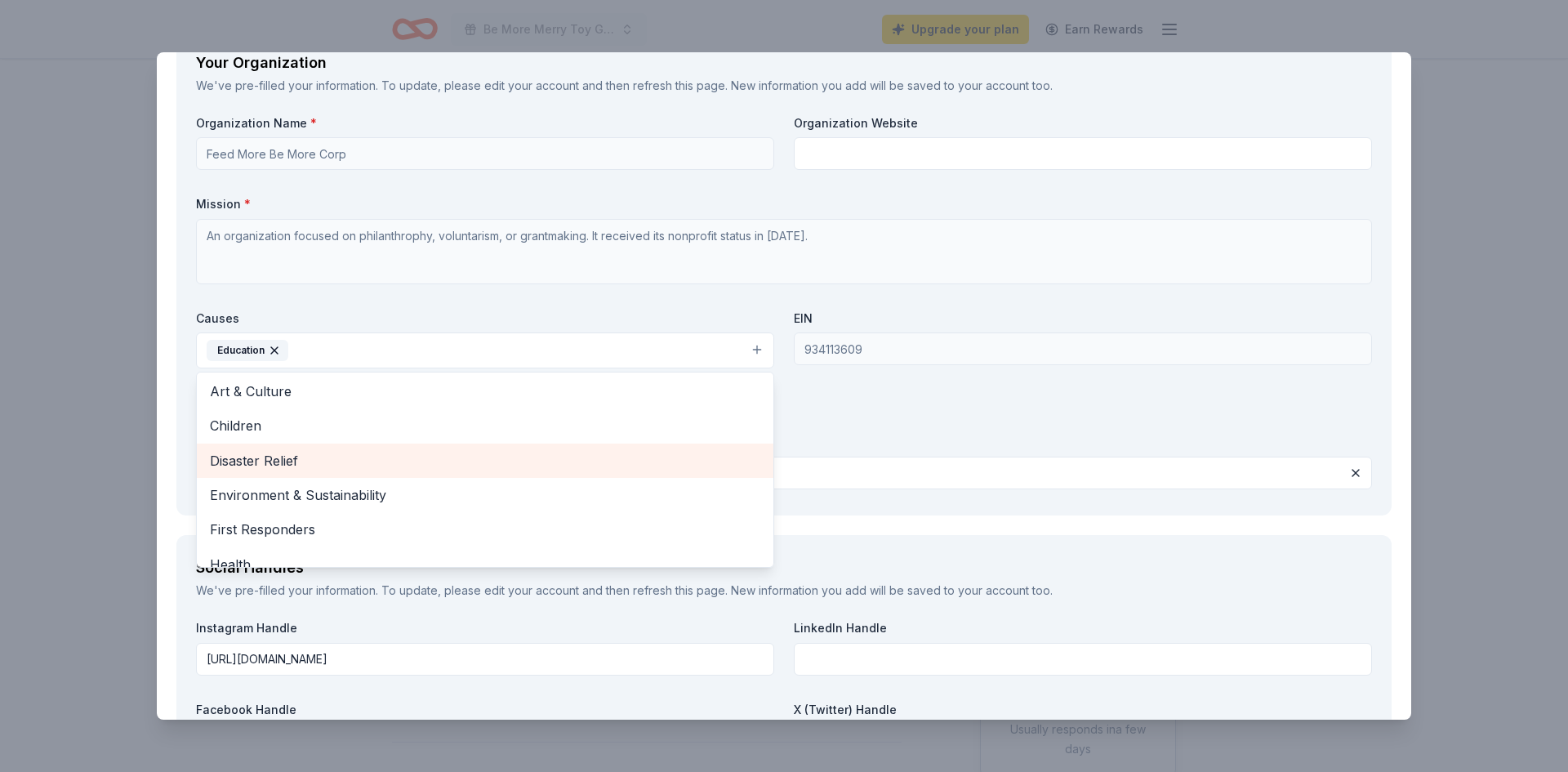
scroll to position [38, 0]
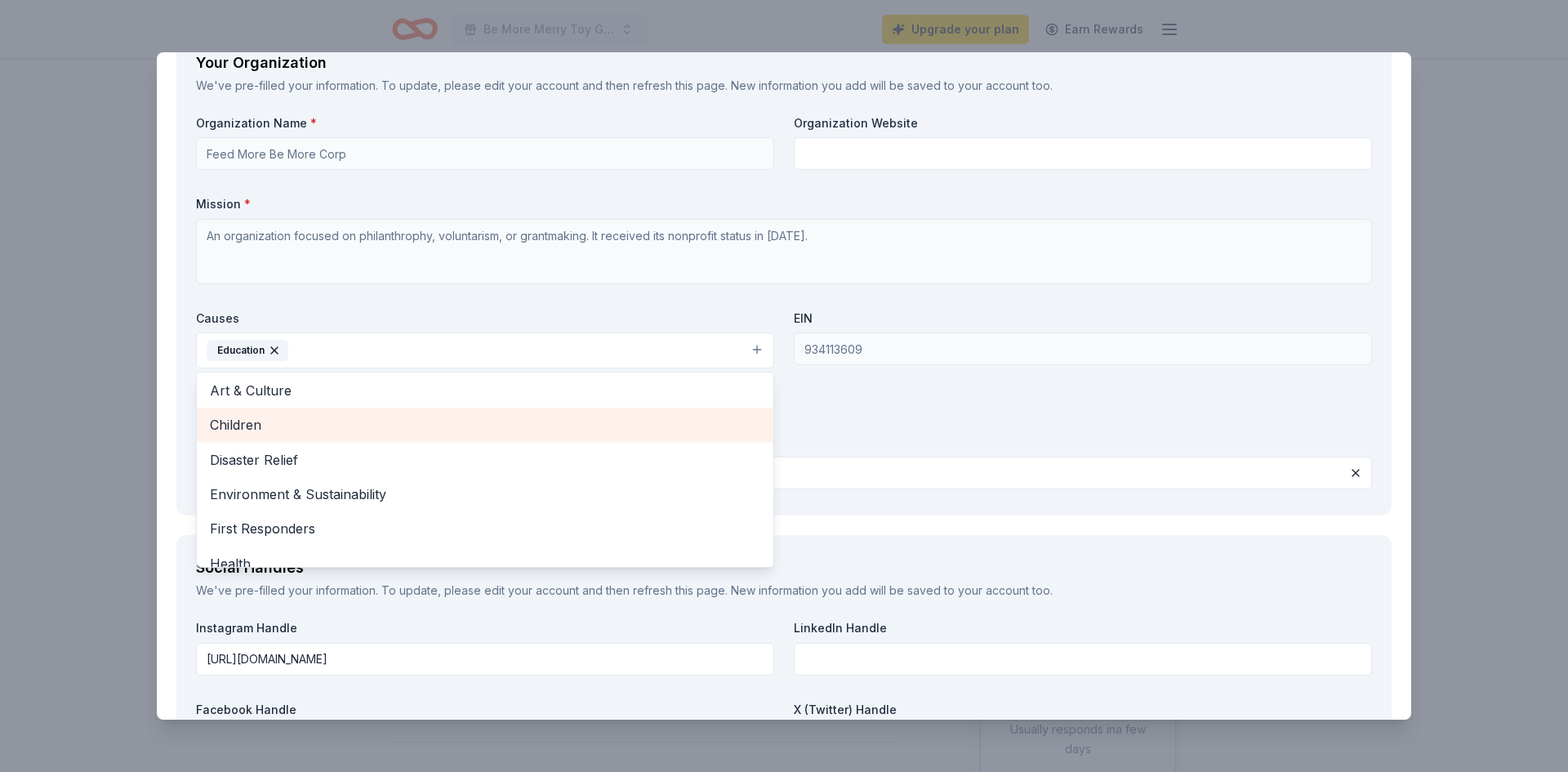
click at [311, 434] on span "Children" at bounding box center [486, 425] width 551 height 21
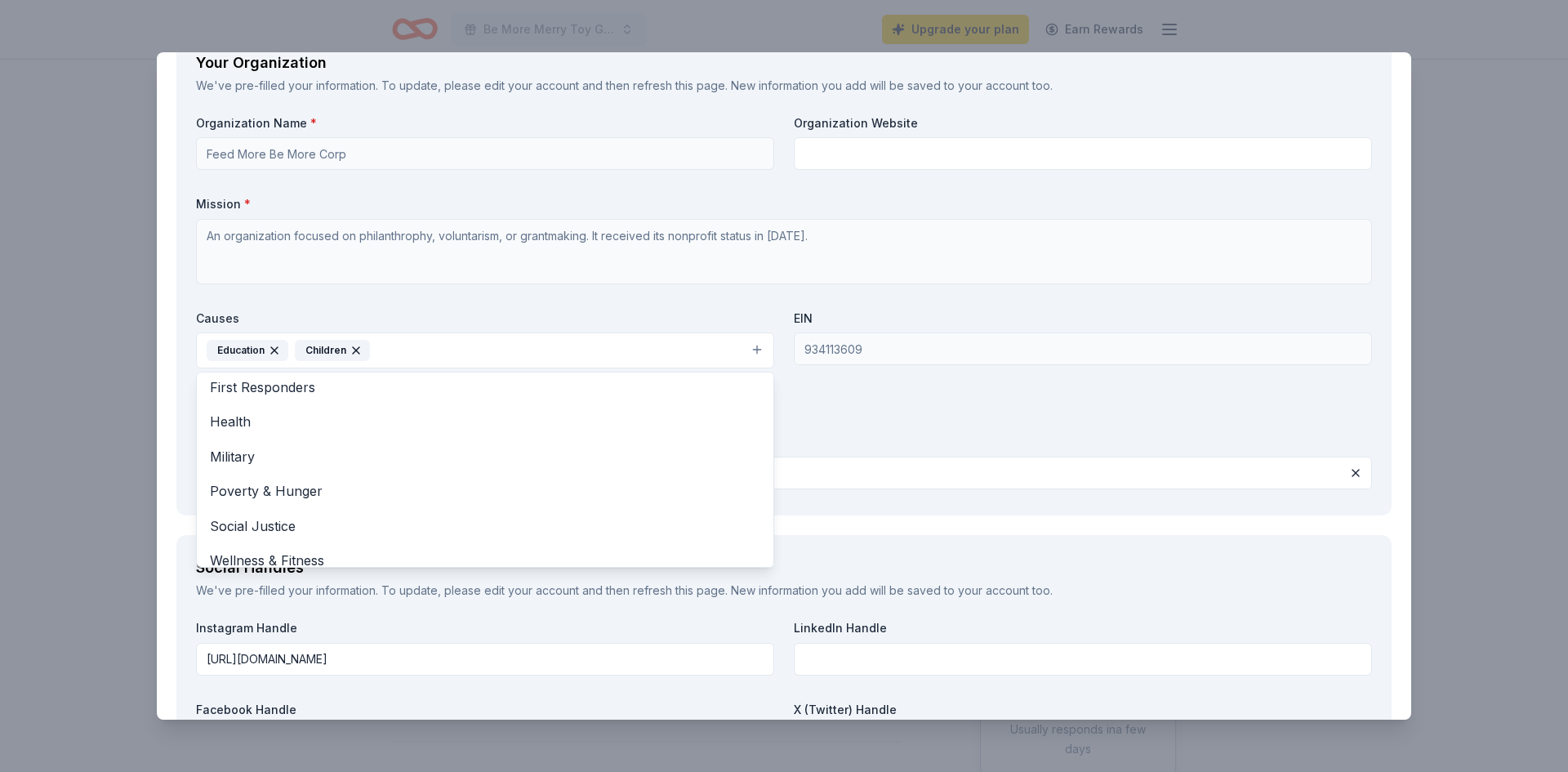
scroll to position [158, 0]
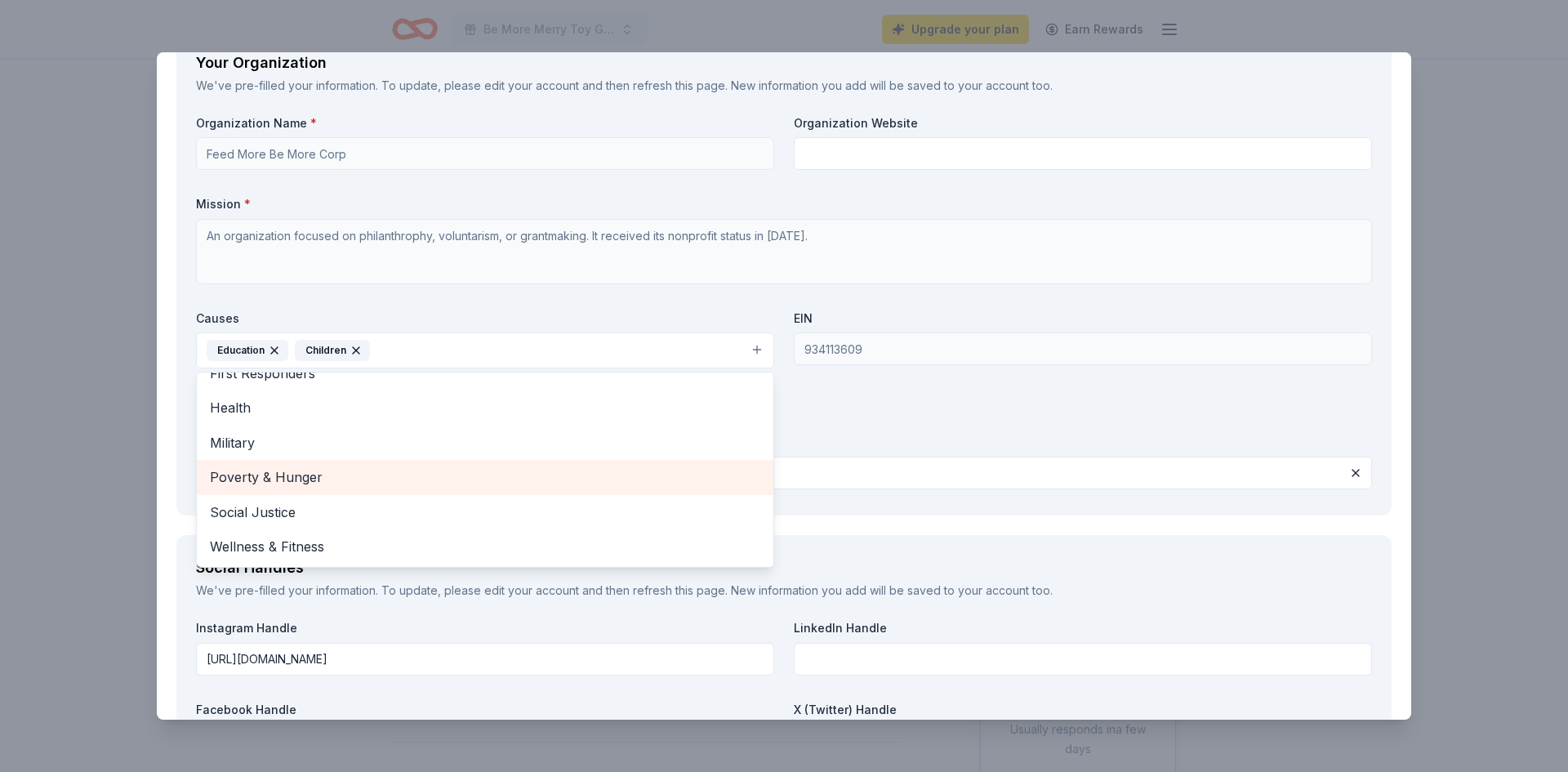
click at [298, 481] on span "Poverty & Hunger" at bounding box center [486, 477] width 551 height 21
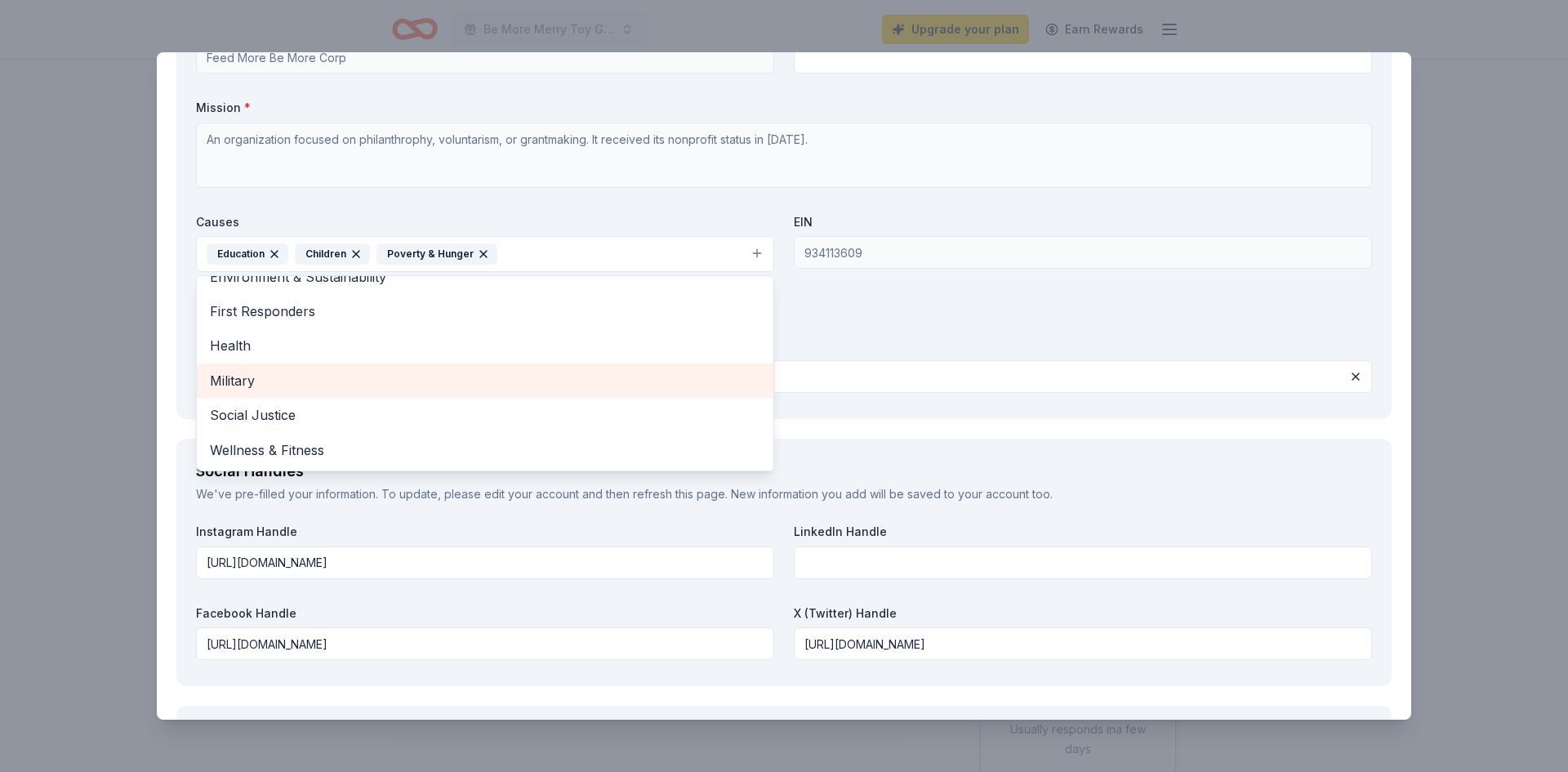
scroll to position [1572, 0]
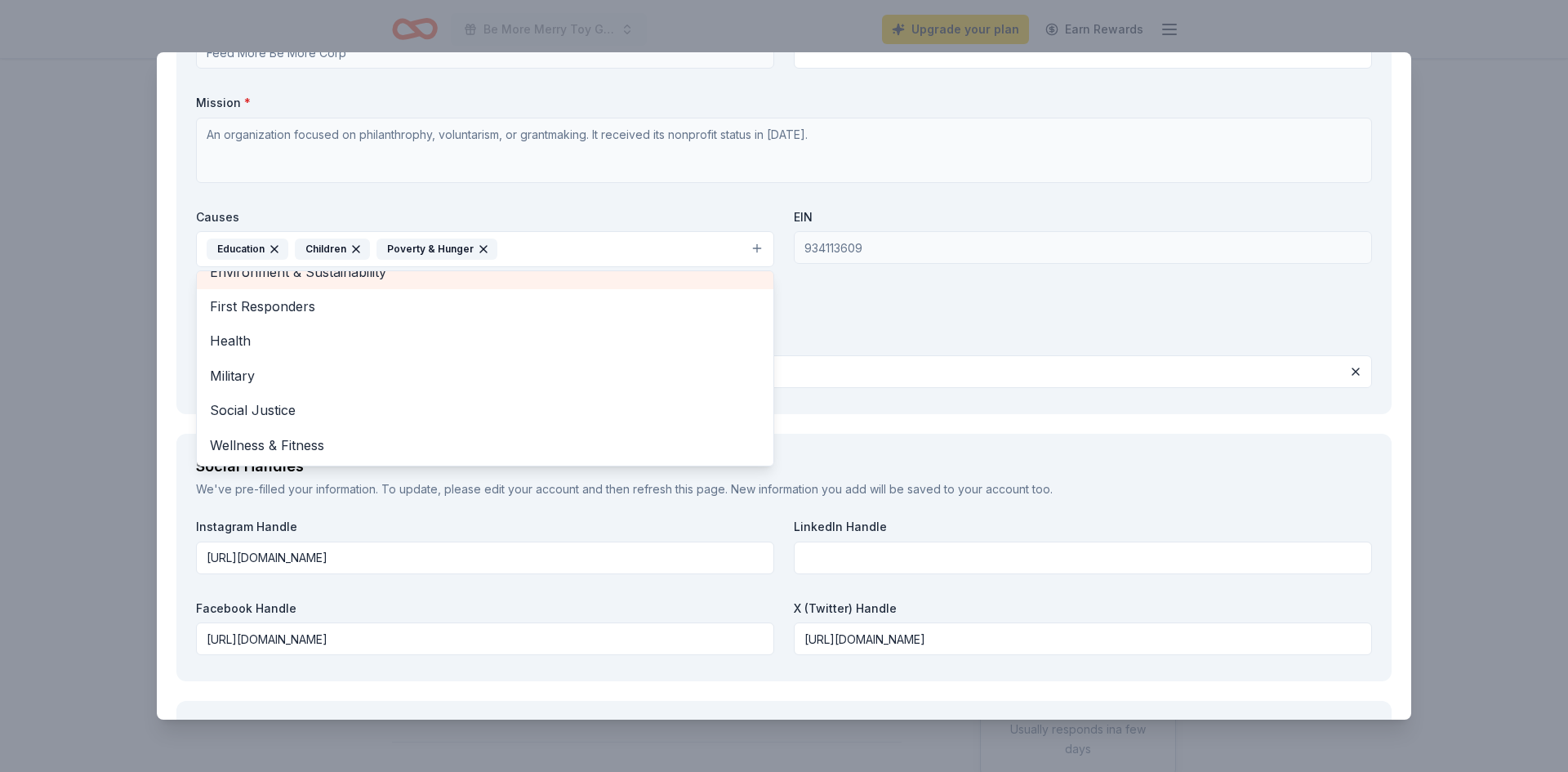
click at [369, 280] on span "Environment & Sustainability" at bounding box center [486, 273] width 551 height 21
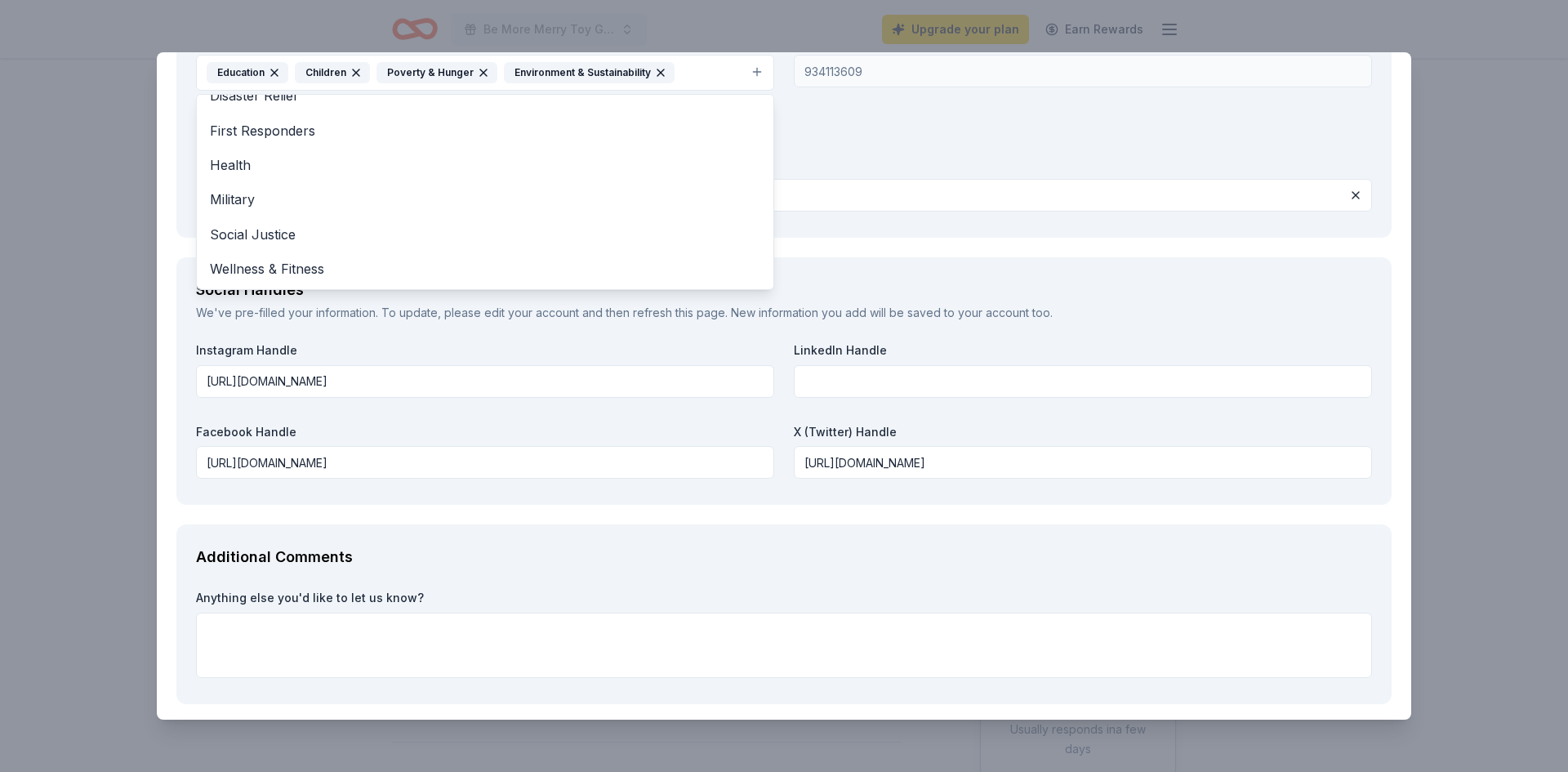
scroll to position [1817, 0]
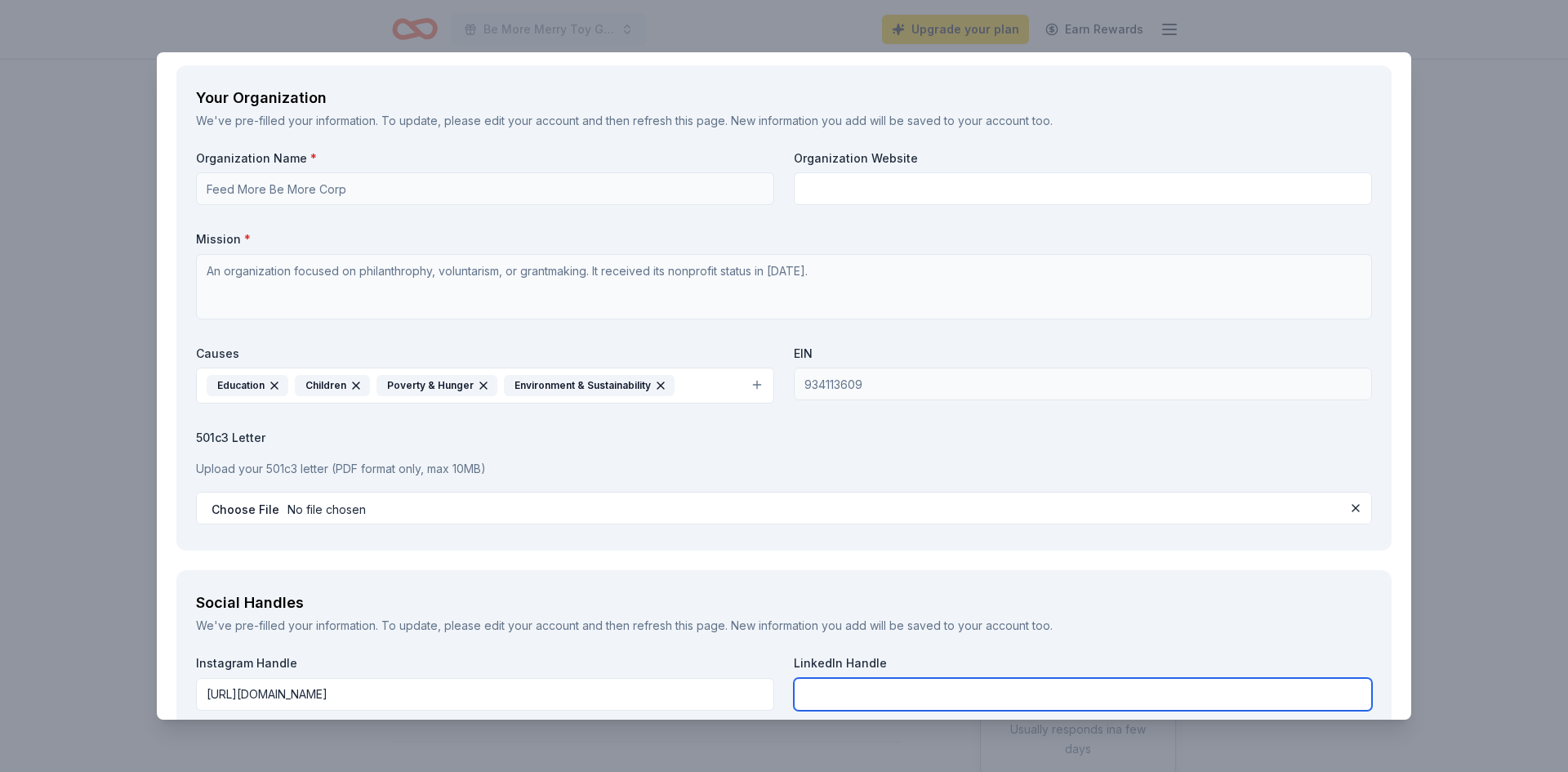
click at [1329, 678] on input "text" at bounding box center [1083, 694] width 578 height 33
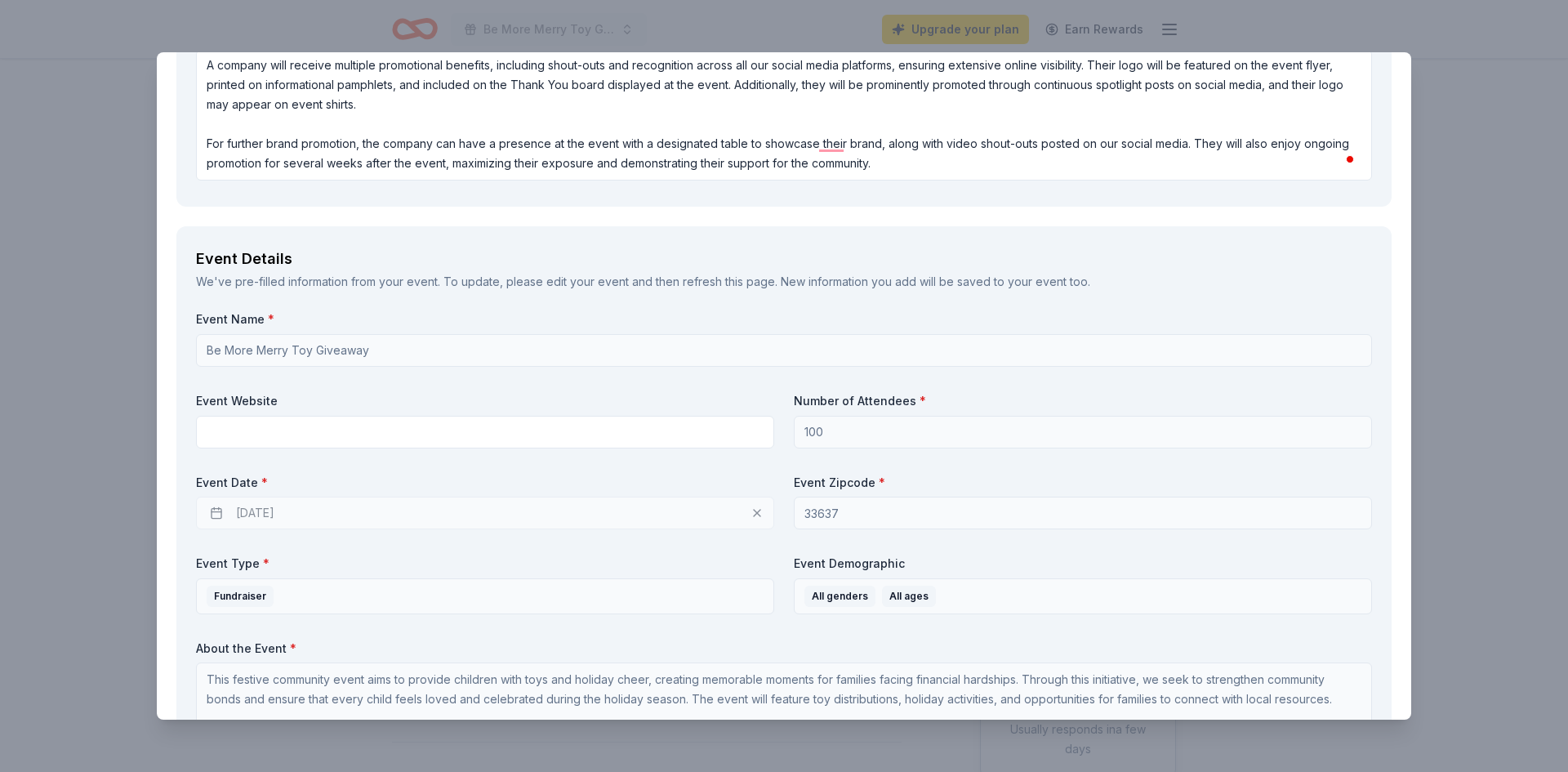
scroll to position [459, 0]
click at [671, 511] on div "12/12/2025" at bounding box center [485, 514] width 578 height 33
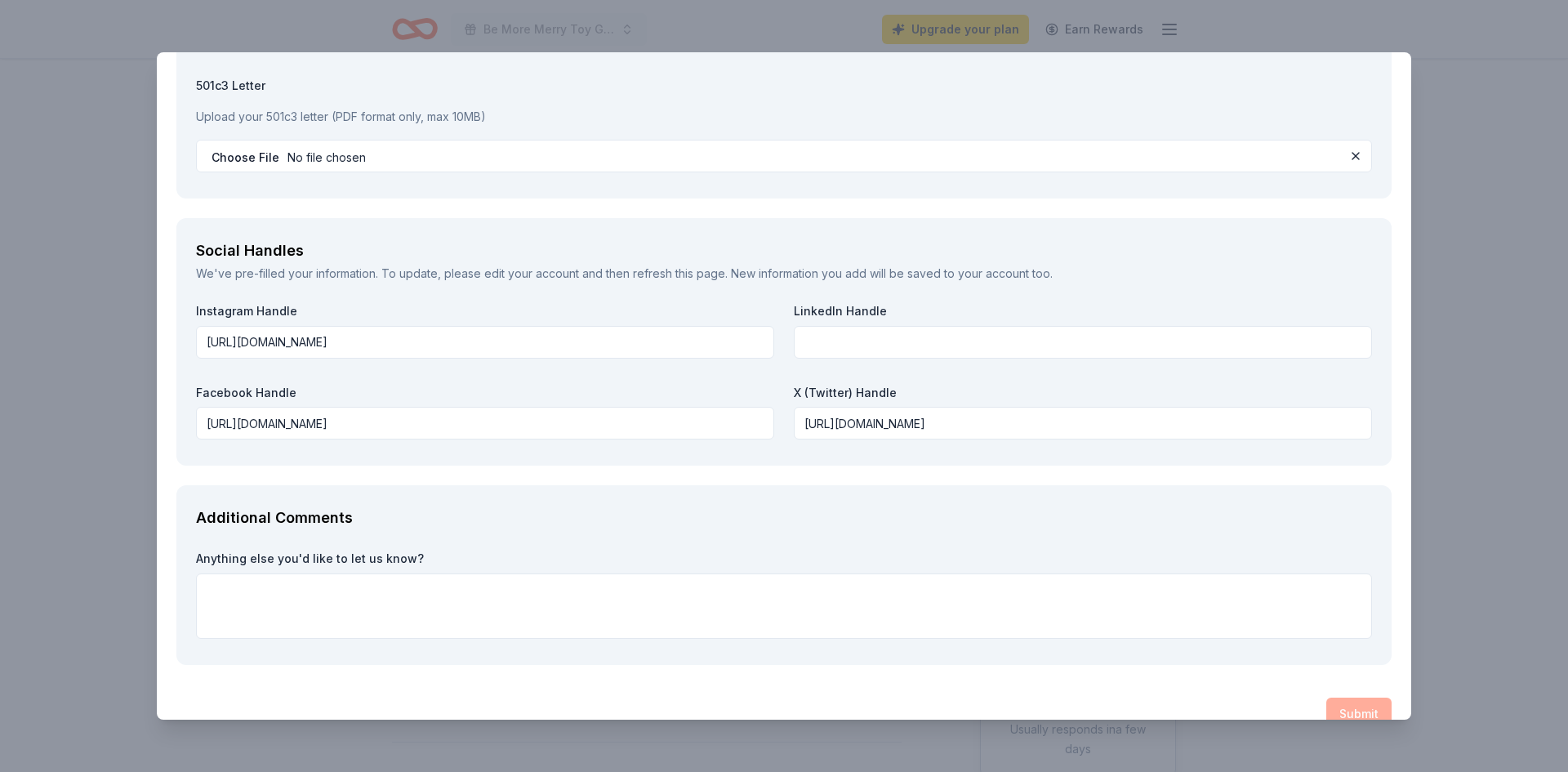
scroll to position [1817, 0]
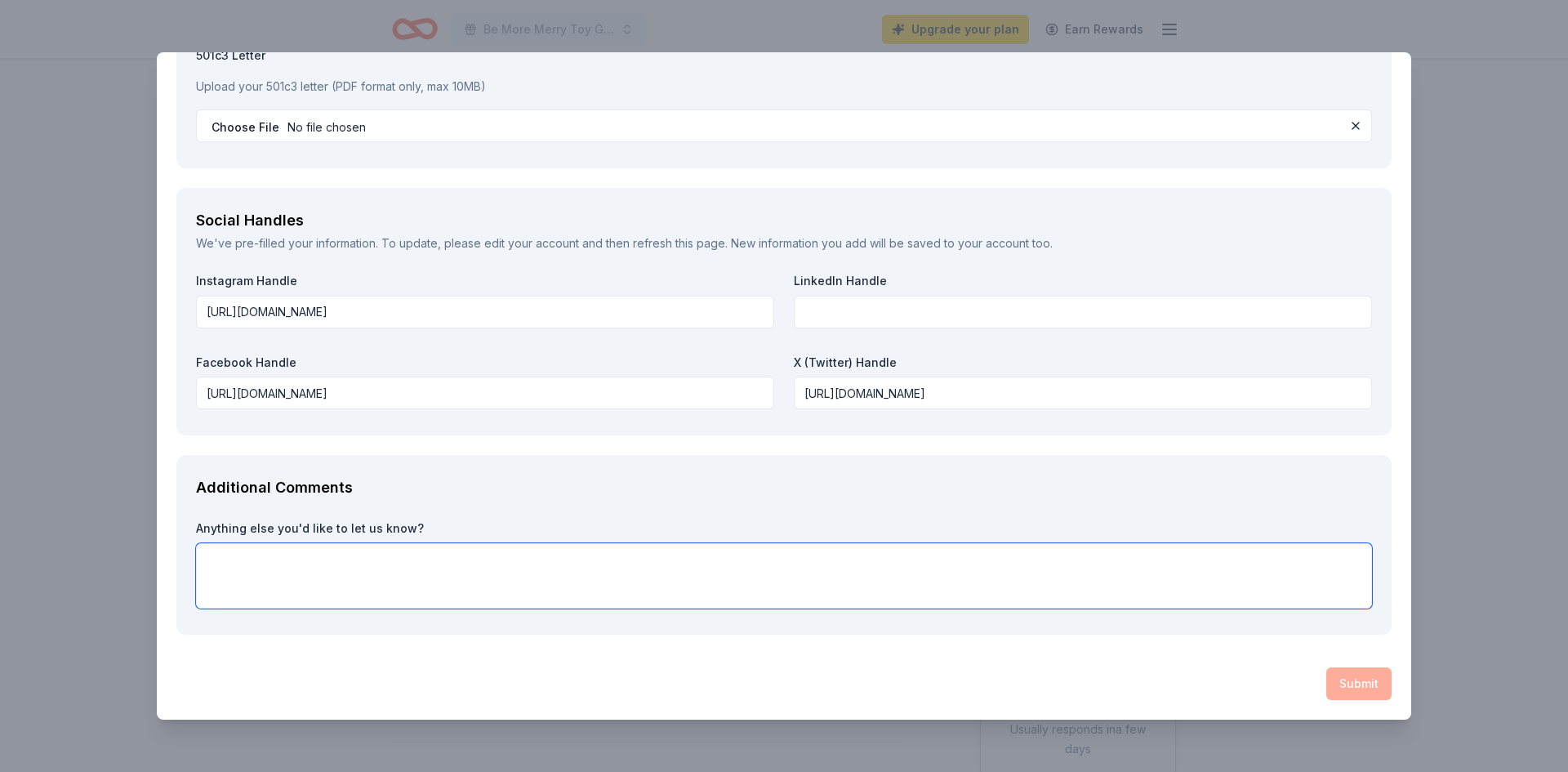
click at [847, 561] on textarea at bounding box center [784, 575] width 1176 height 65
type textarea "N/a"
click at [1325, 688] on div "Submit" at bounding box center [784, 684] width 1216 height 33
click at [1348, 688] on div "Submit" at bounding box center [784, 684] width 1216 height 33
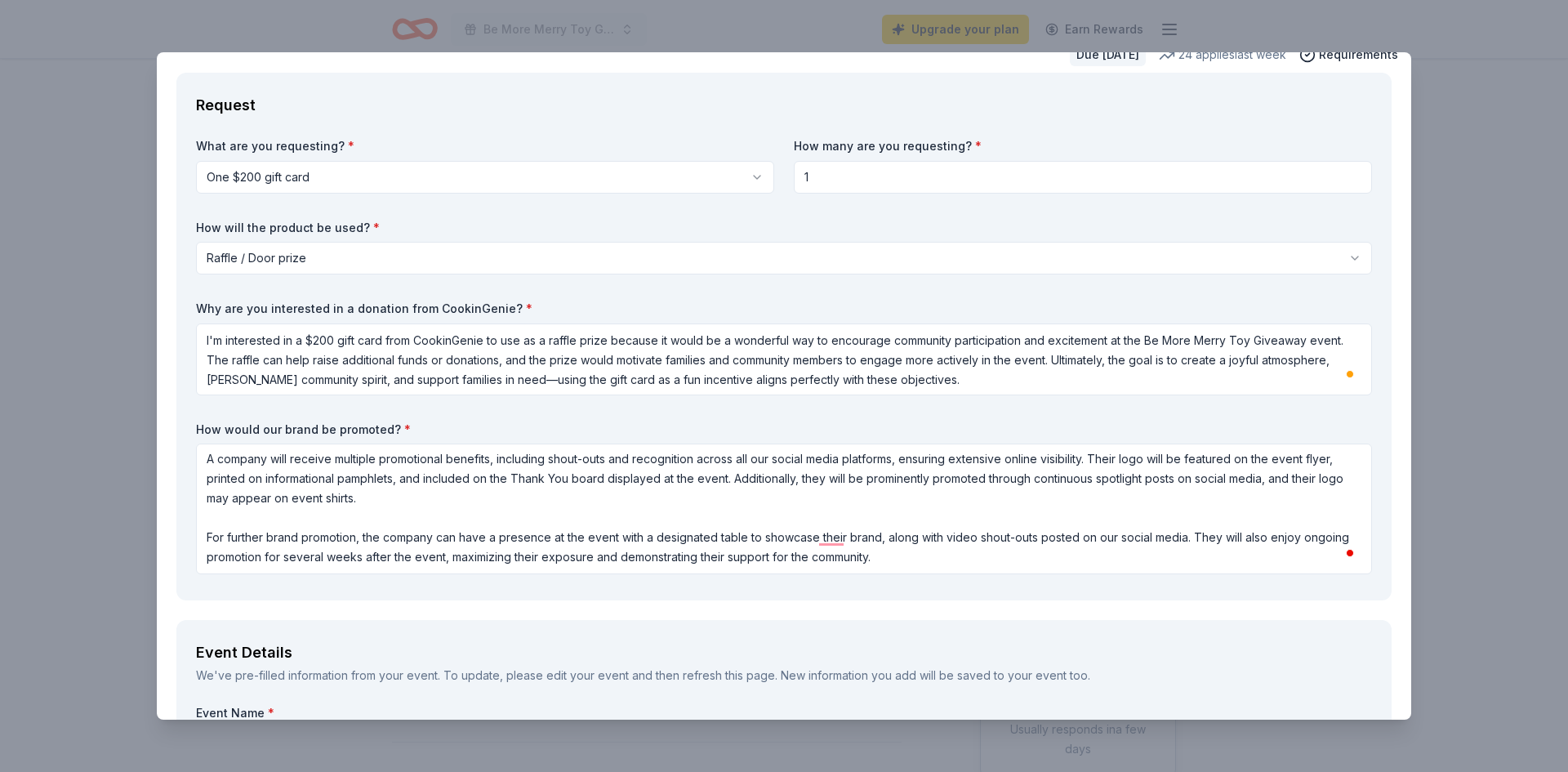
scroll to position [0, 0]
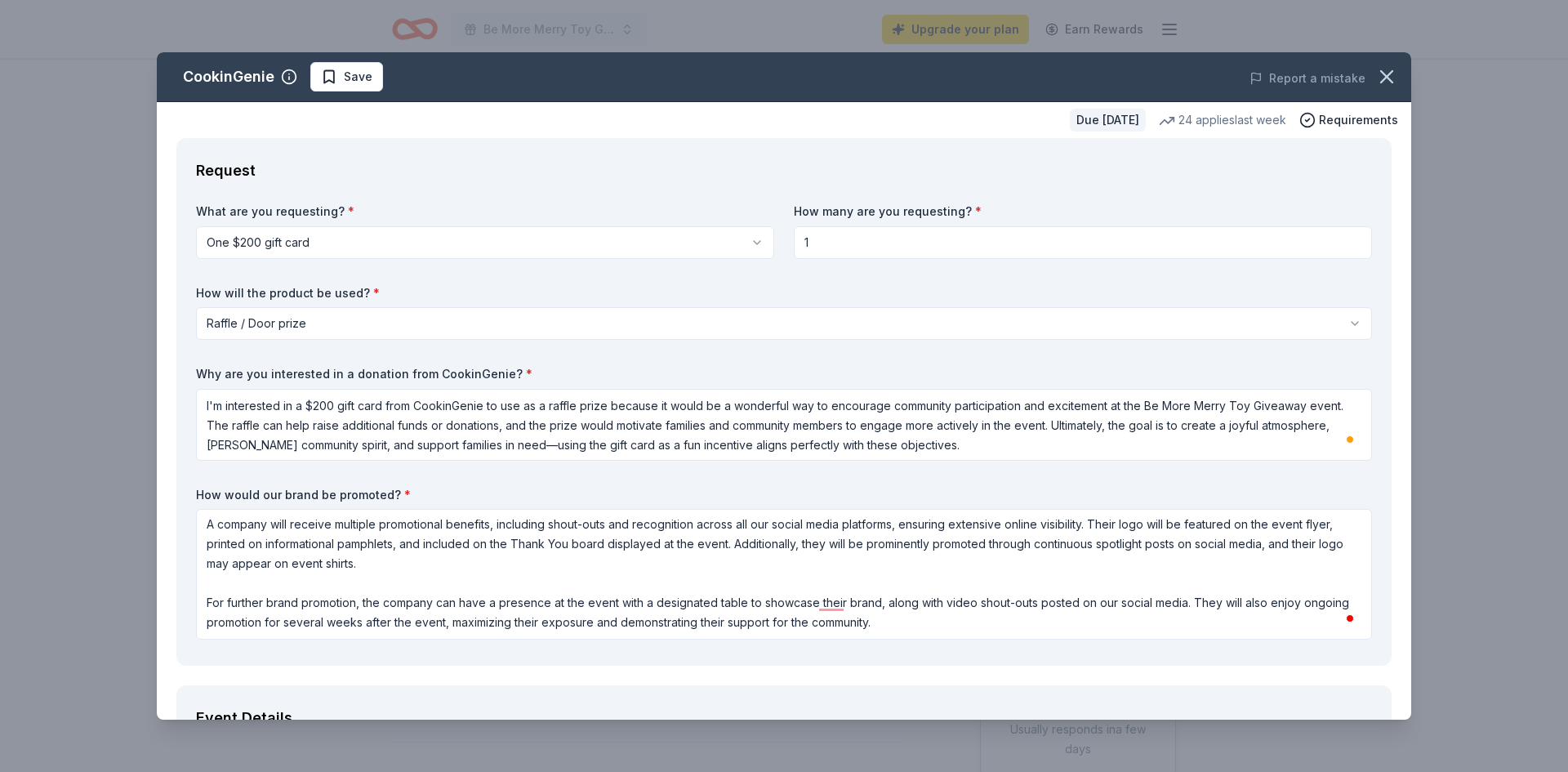
click at [348, 236] on html "Be More Merry Toy Giveaway Upgrade your plan Earn Rewards Due in 86 days Share …" at bounding box center [784, 386] width 1568 height 772
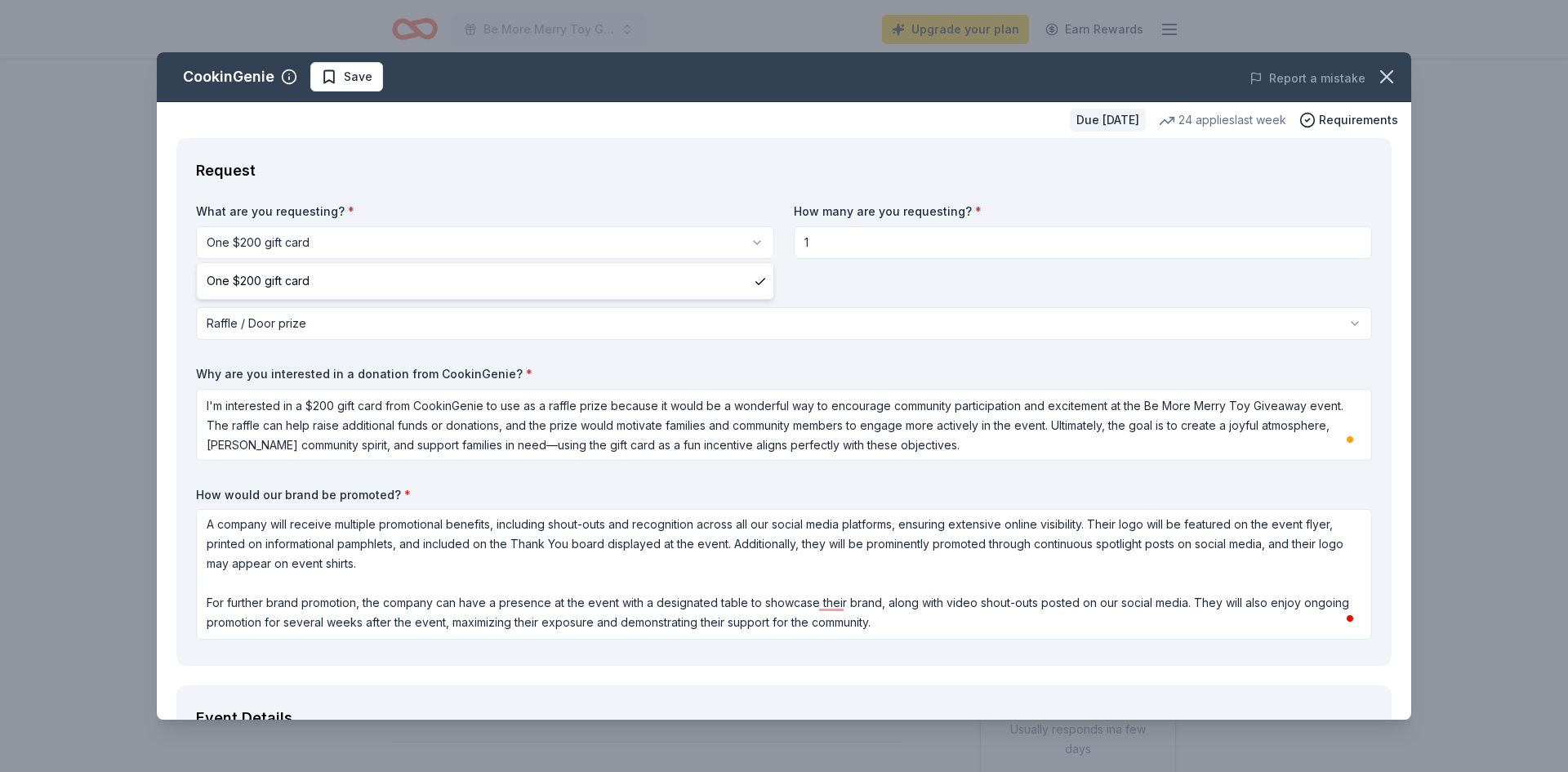
click at [841, 236] on html "Be More Merry Toy Giveaway Upgrade your plan Earn Rewards Due in 86 days Share …" at bounding box center [784, 386] width 1568 height 772
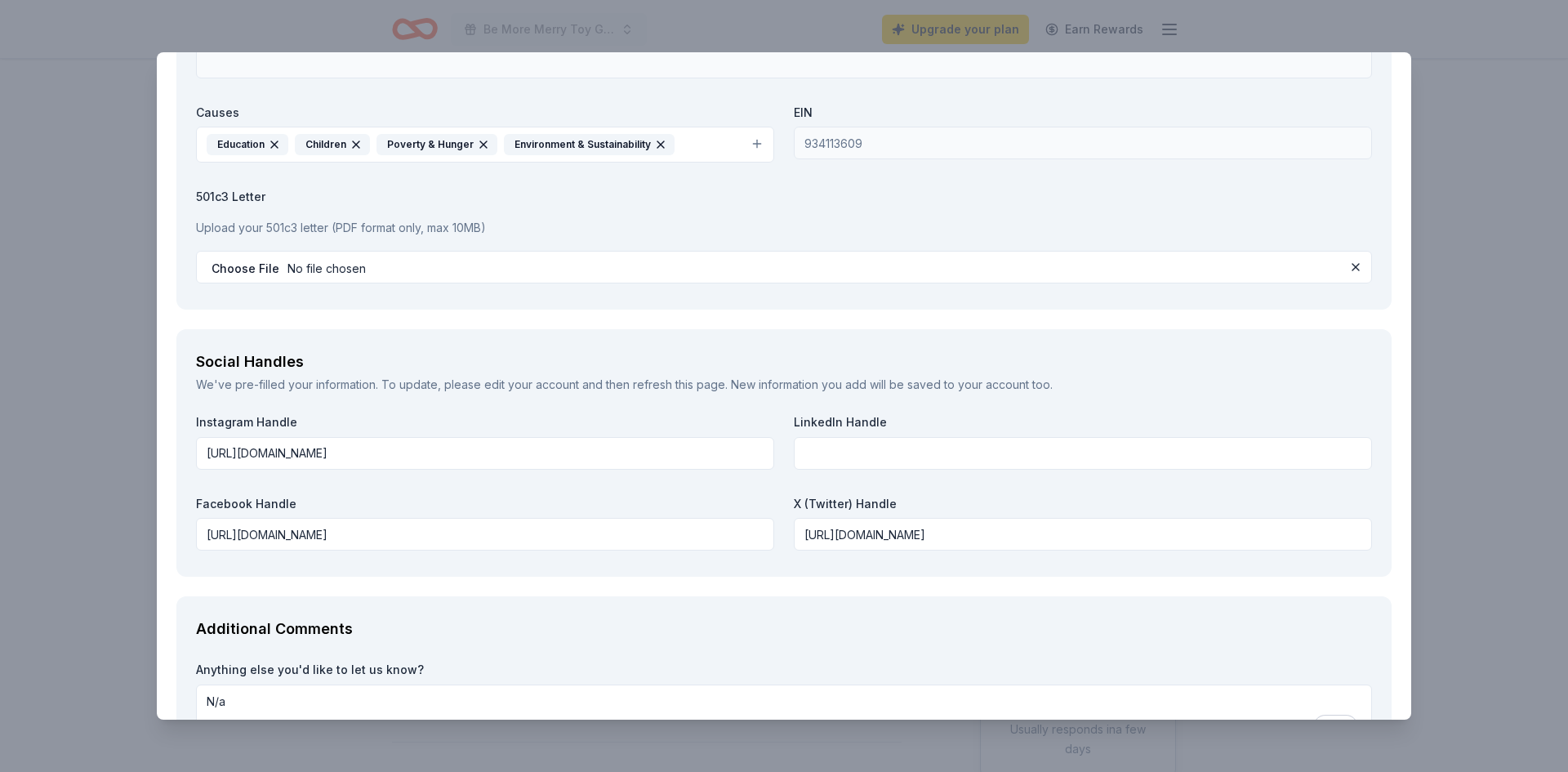
scroll to position [1817, 0]
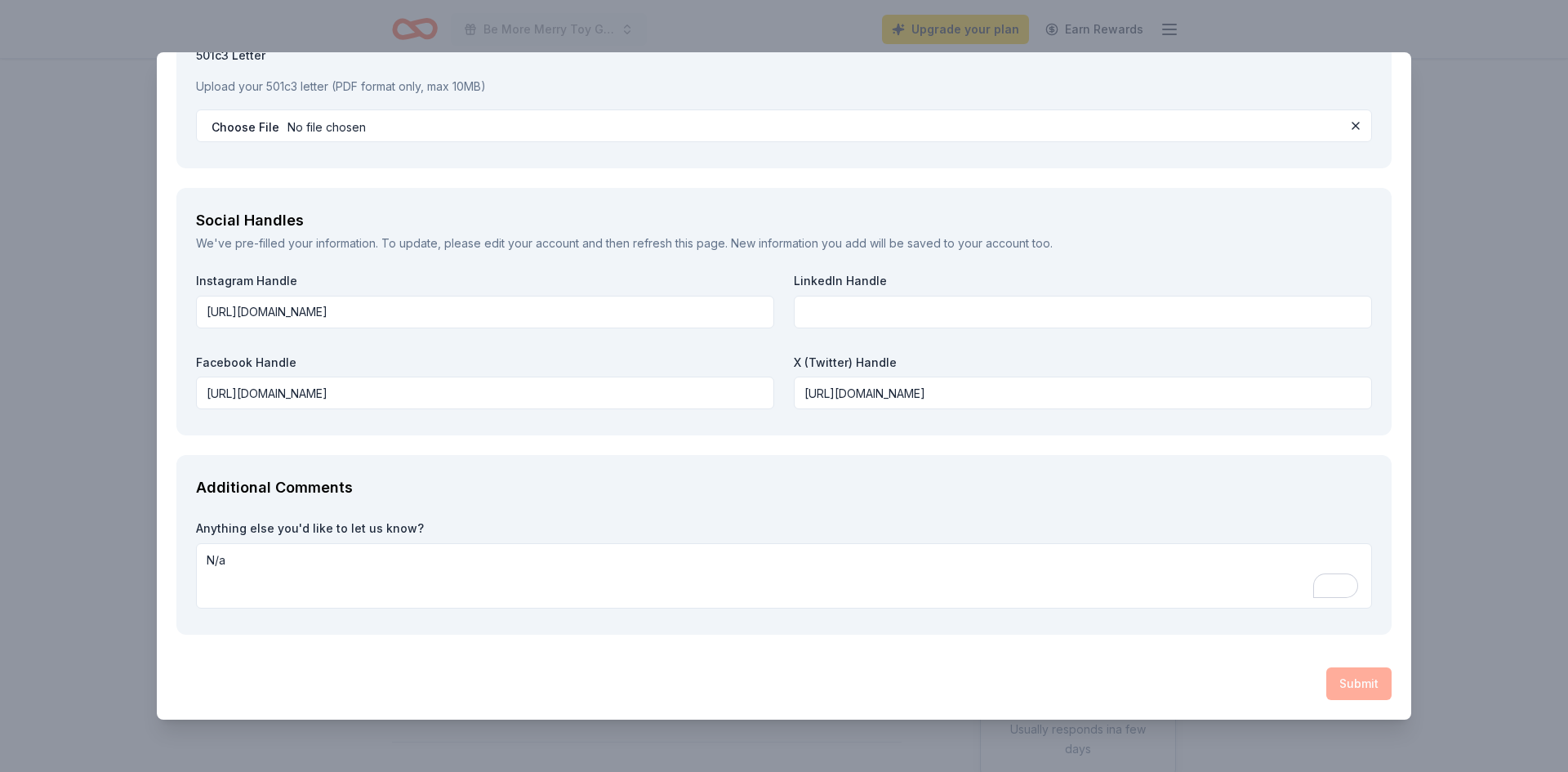
click at [1360, 677] on div "Submit" at bounding box center [784, 684] width 1216 height 33
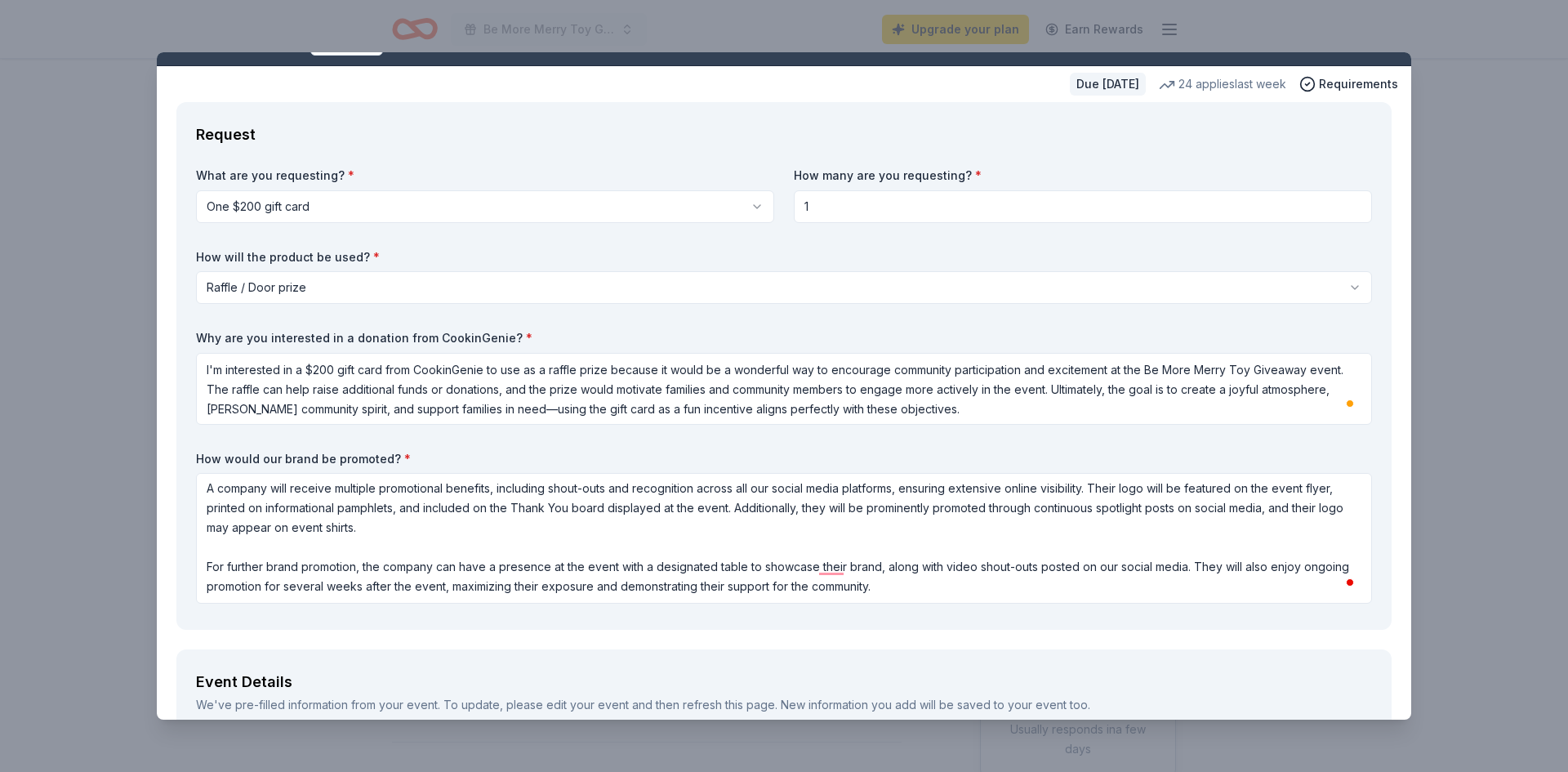
scroll to position [0, 0]
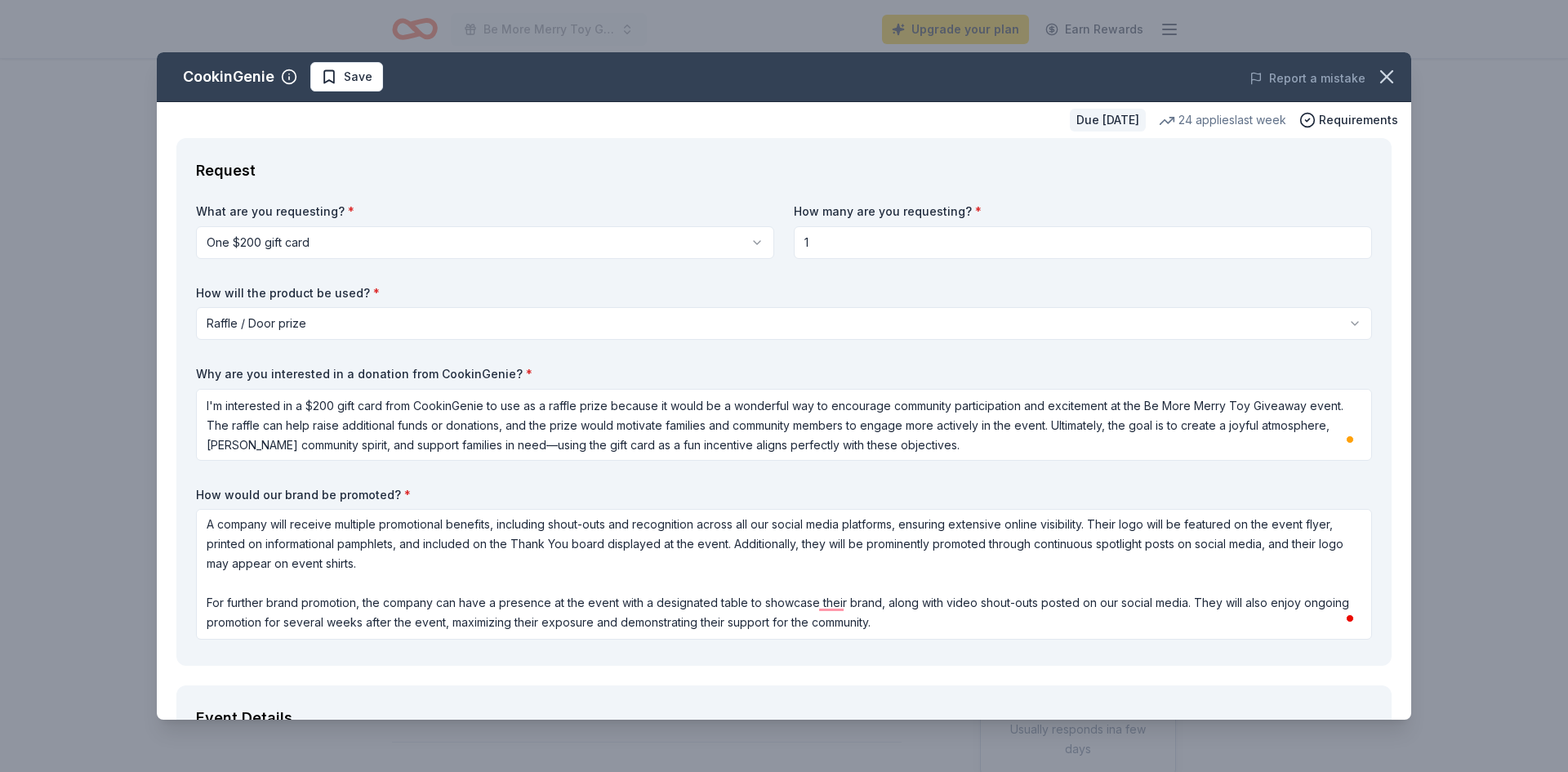
click at [853, 331] on html "Be More Merry Toy Giveaway Upgrade your plan Earn Rewards Due in 86 days Share …" at bounding box center [784, 386] width 1568 height 772
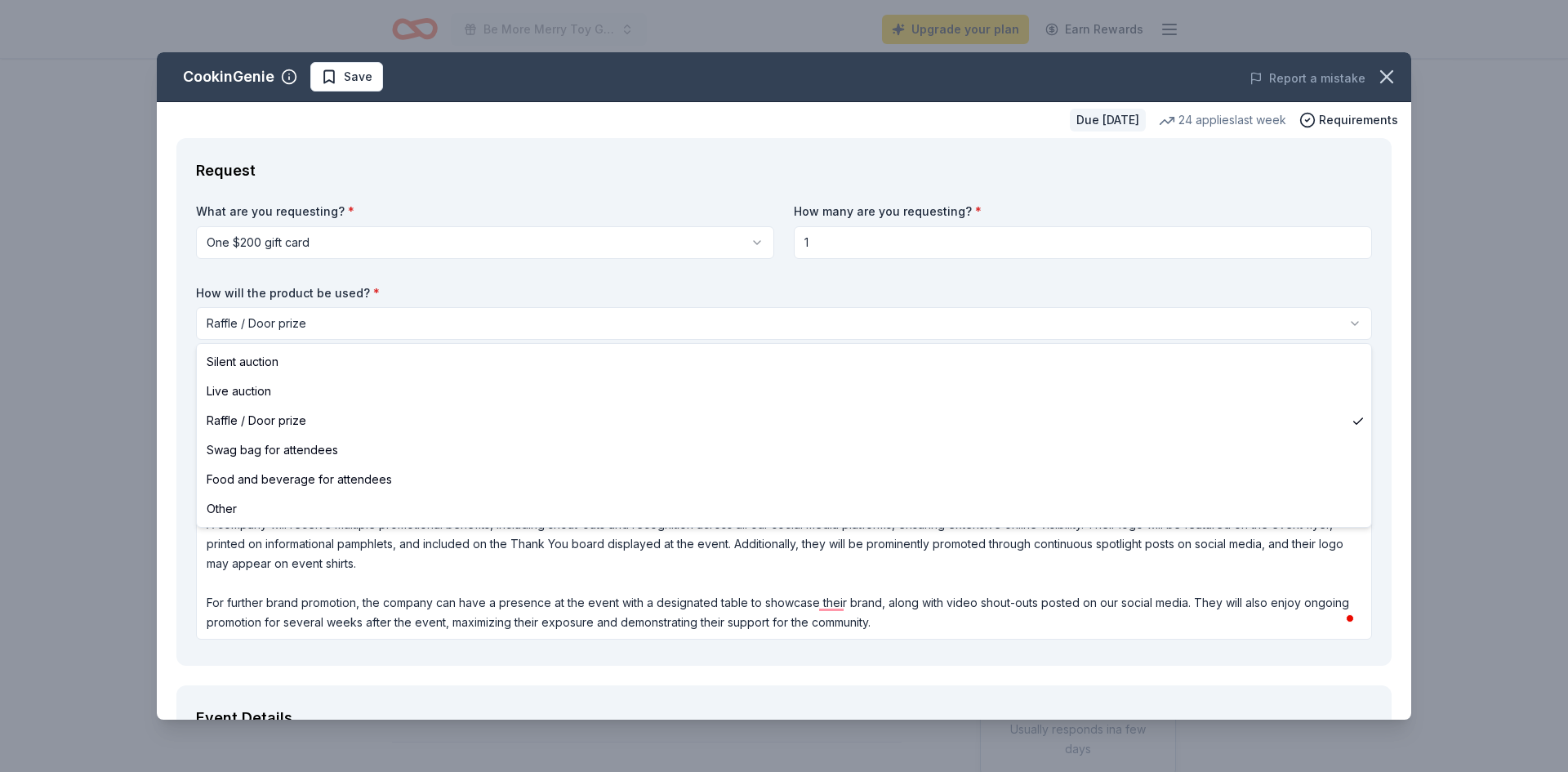
click at [853, 331] on html "Be More Merry Toy Giveaway Upgrade your plan Earn Rewards Due in 86 days Share …" at bounding box center [784, 386] width 1568 height 772
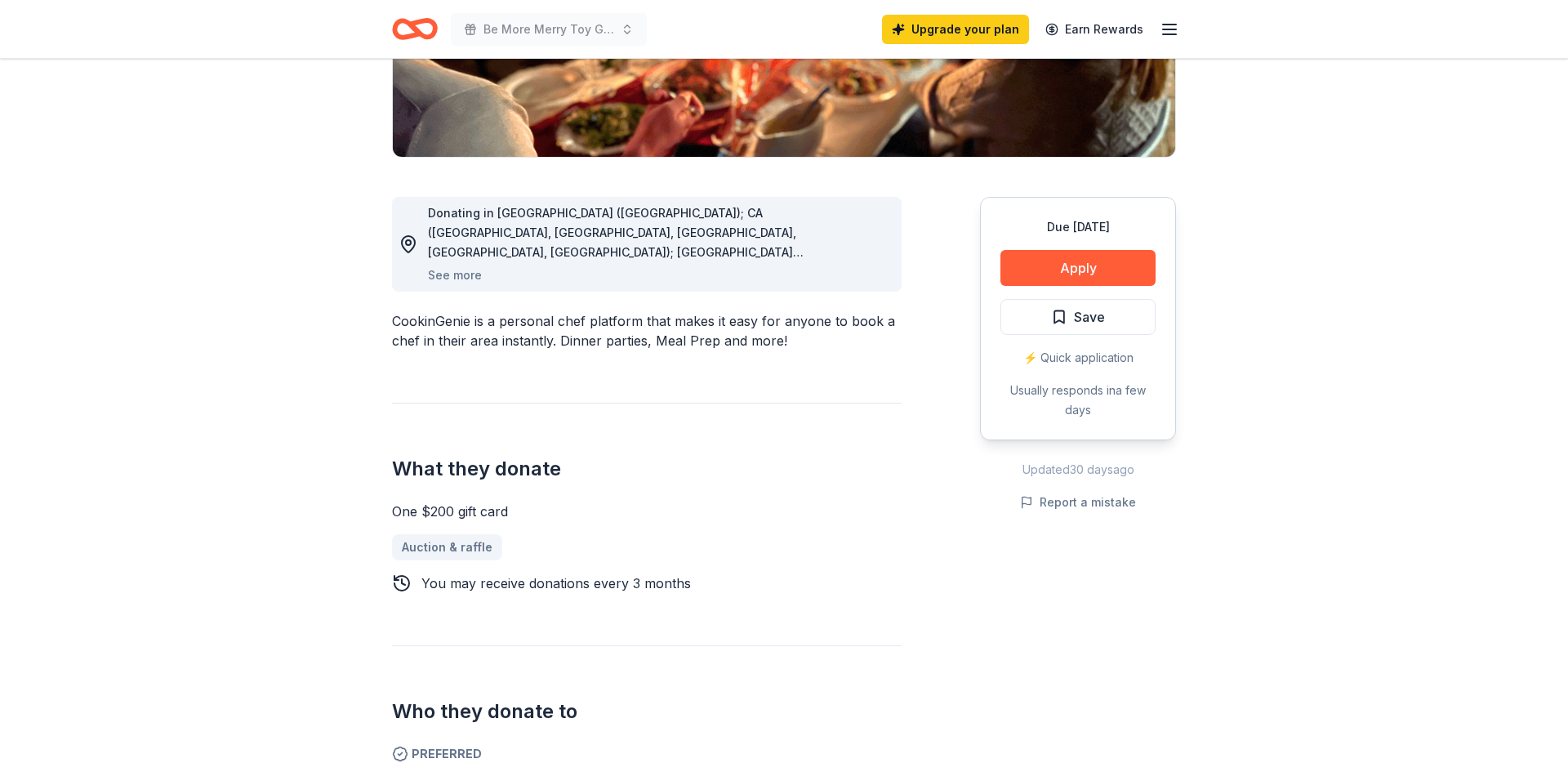
scroll to position [355, 0]
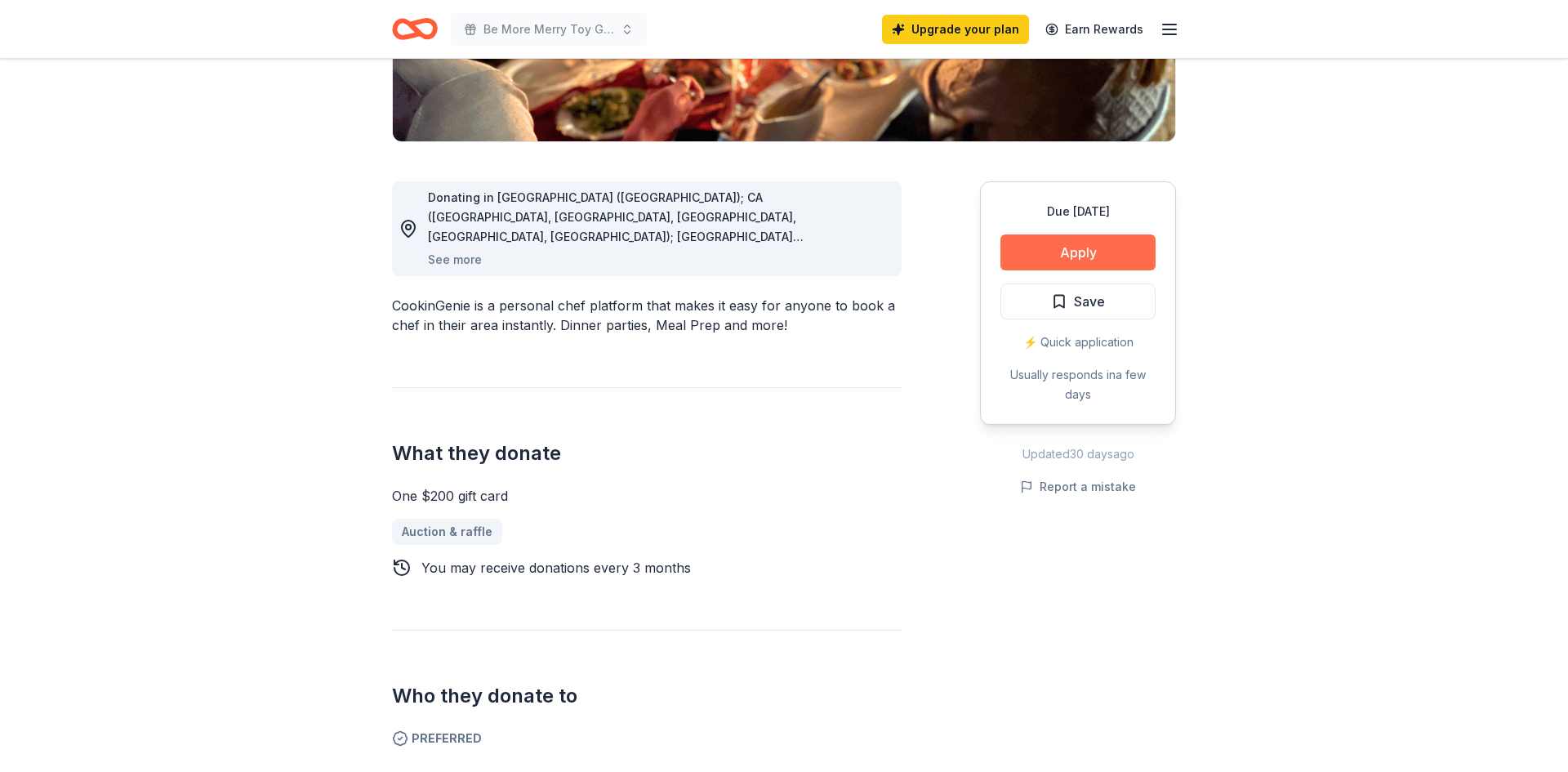
click at [1089, 248] on button "Apply" at bounding box center [1078, 252] width 155 height 36
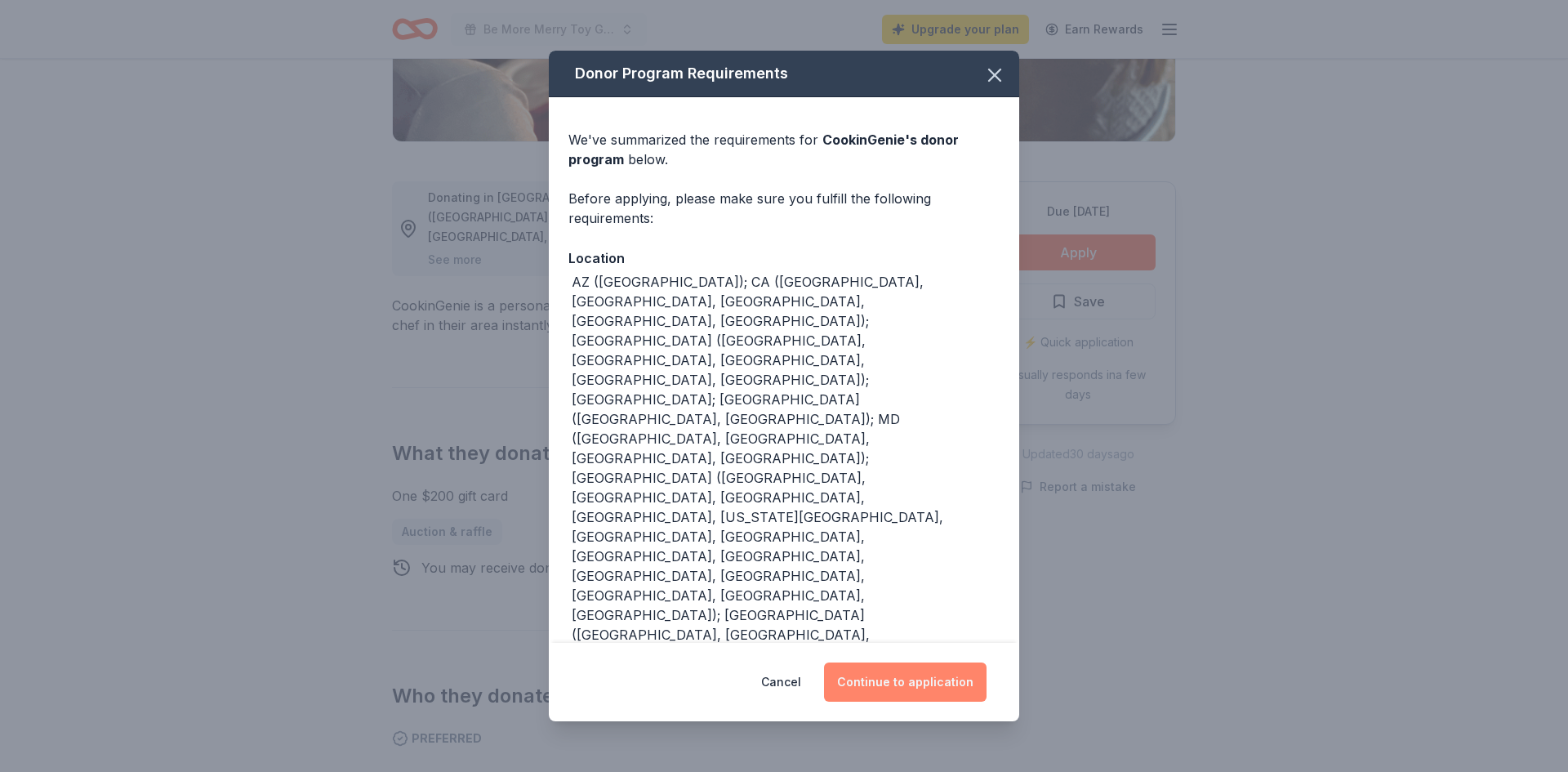
click at [905, 688] on button "Continue to application" at bounding box center [906, 682] width 163 height 39
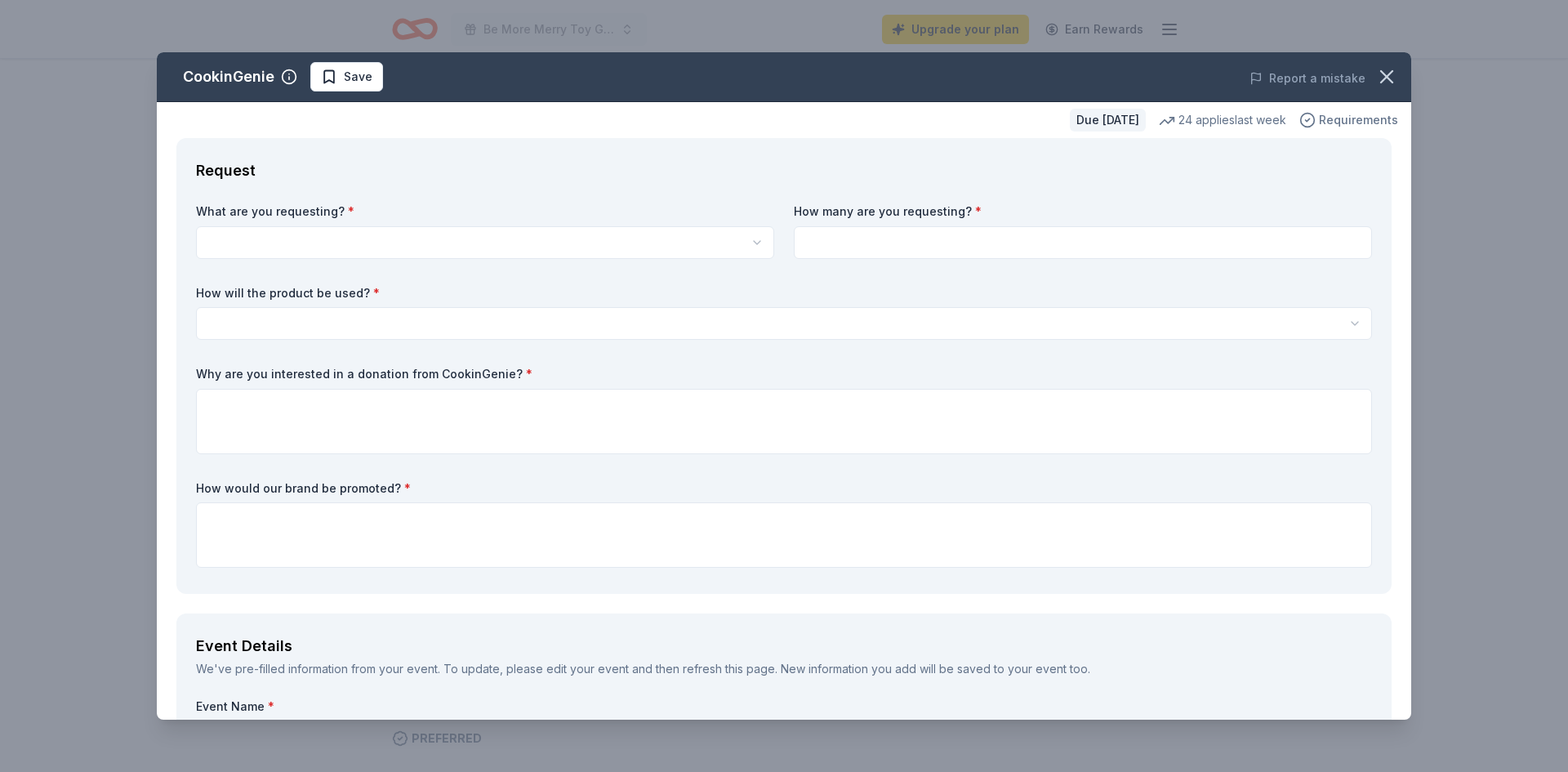
click at [1315, 121] on circle "button" at bounding box center [1308, 120] width 14 height 14
click at [1379, 86] on icon "button" at bounding box center [1388, 77] width 23 height 23
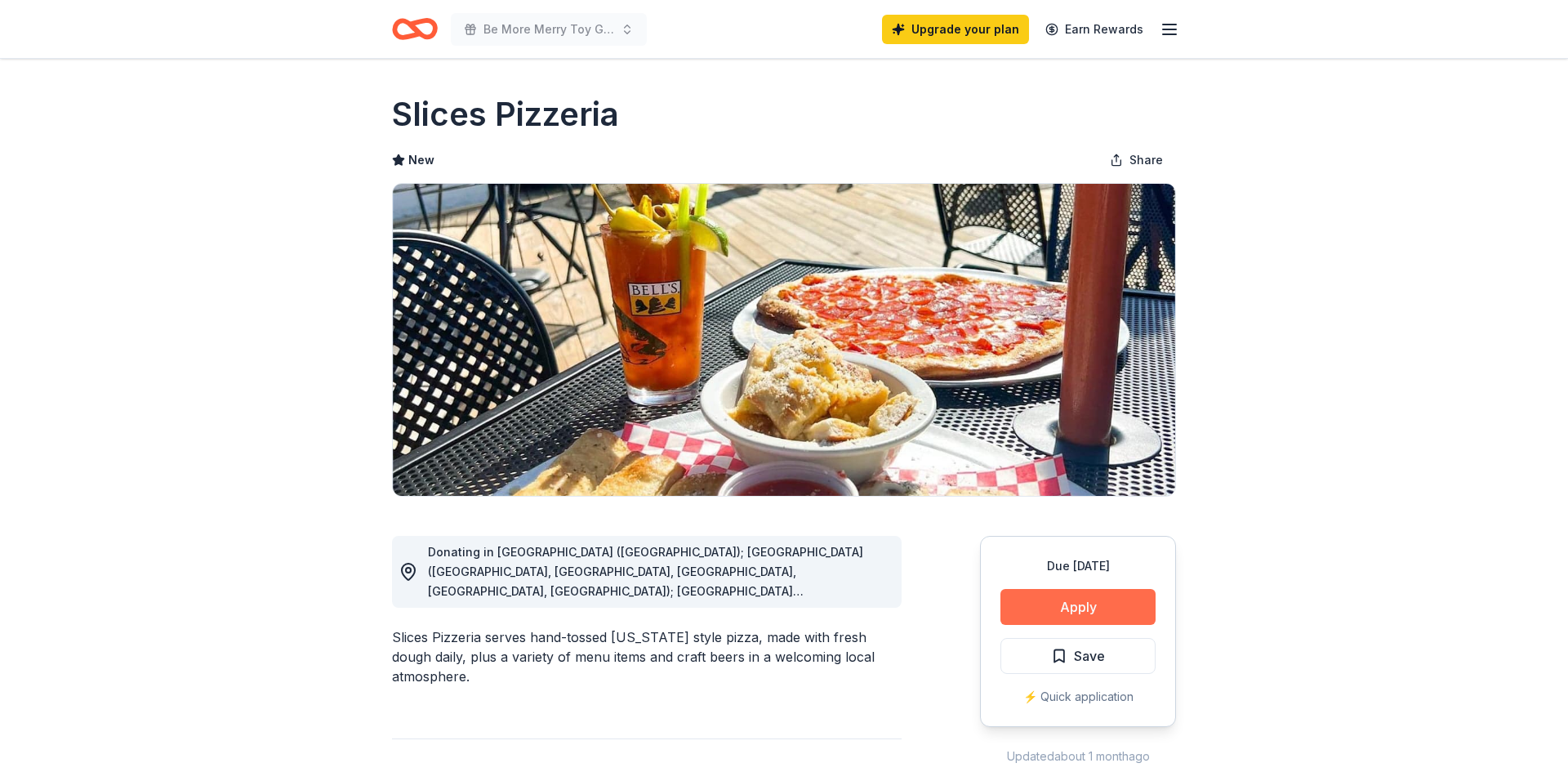
click at [1024, 605] on button "Apply" at bounding box center [1078, 606] width 155 height 36
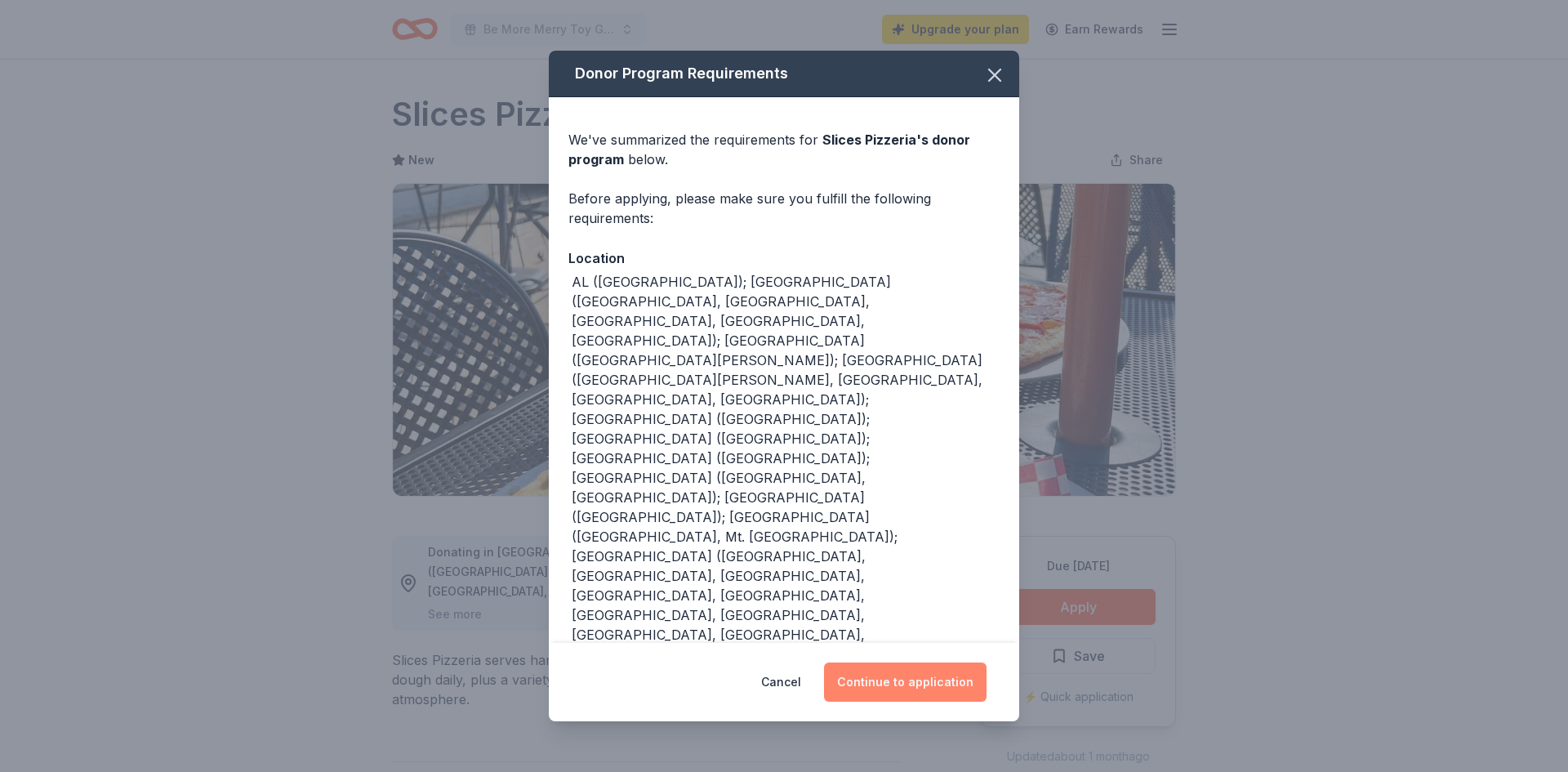
click at [880, 671] on button "Continue to application" at bounding box center [906, 682] width 163 height 39
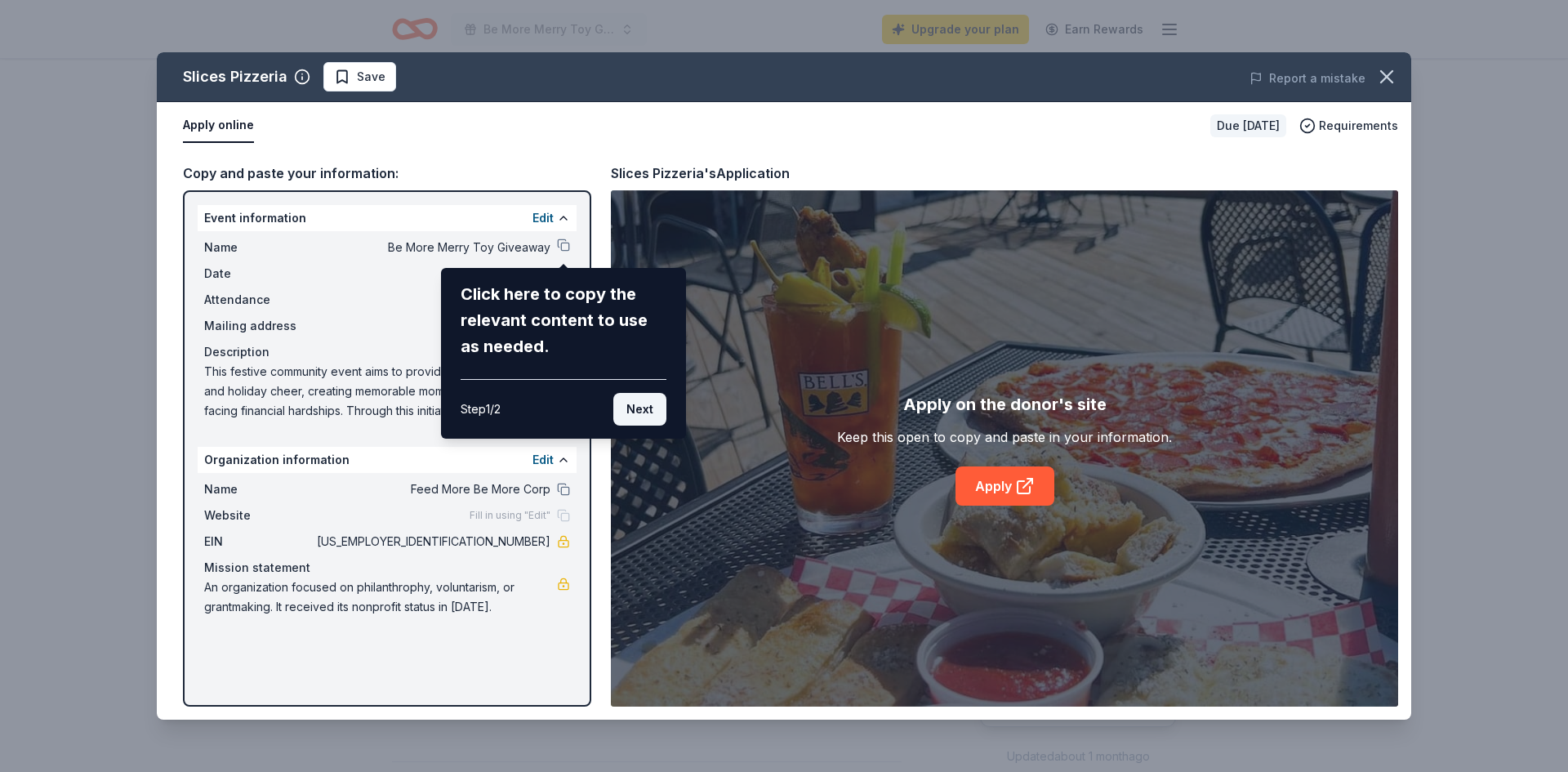
click at [646, 412] on button "Next" at bounding box center [640, 409] width 53 height 33
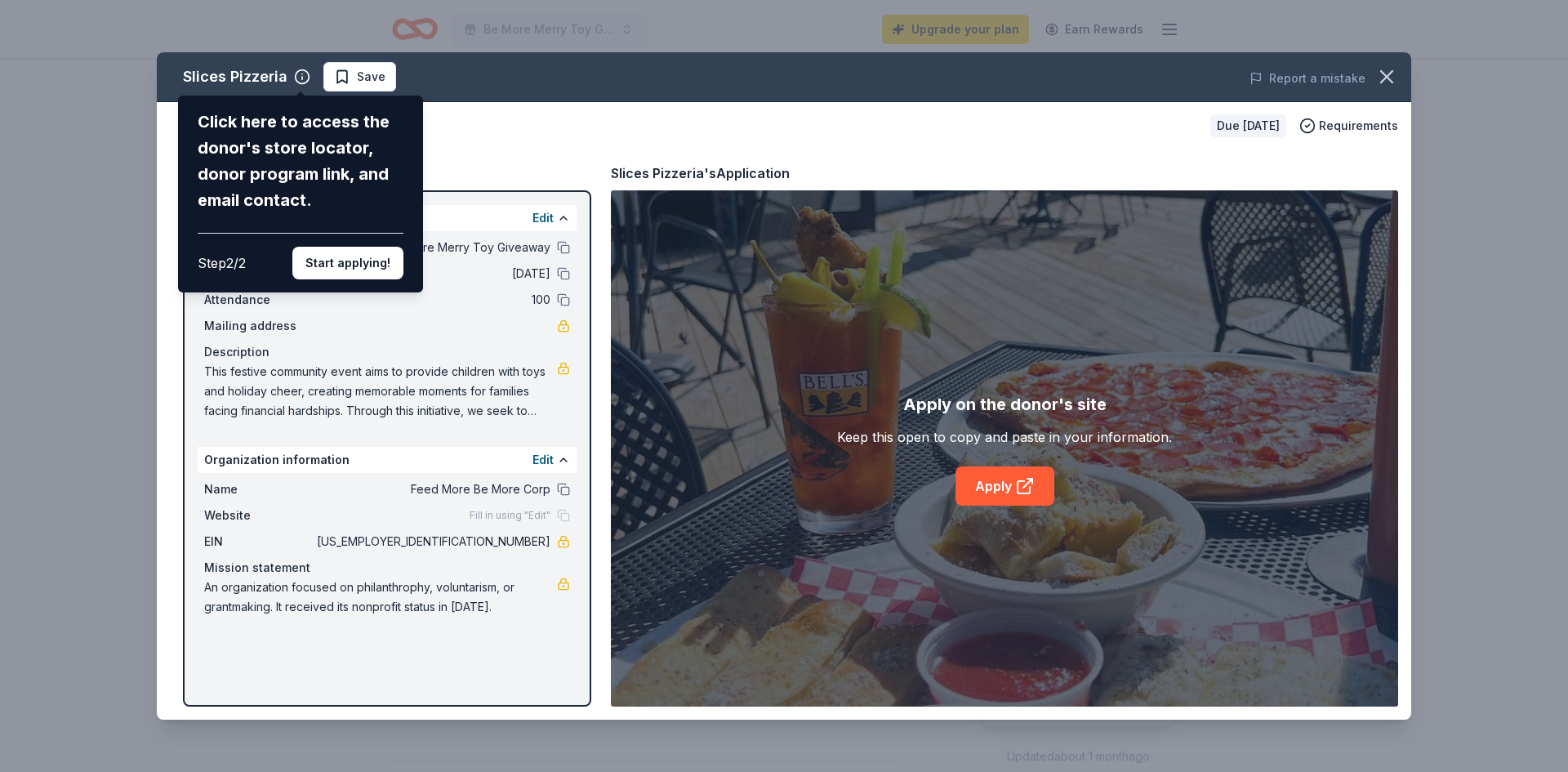
click at [1009, 480] on div "Slices Pizzeria Click here to access the donor's store locator, donor program l…" at bounding box center [784, 386] width 1255 height 667
click at [997, 497] on div "Slices Pizzeria Click here to access the donor's store locator, donor program l…" at bounding box center [784, 386] width 1255 height 667
click at [354, 251] on button "Start applying!" at bounding box center [348, 263] width 112 height 33
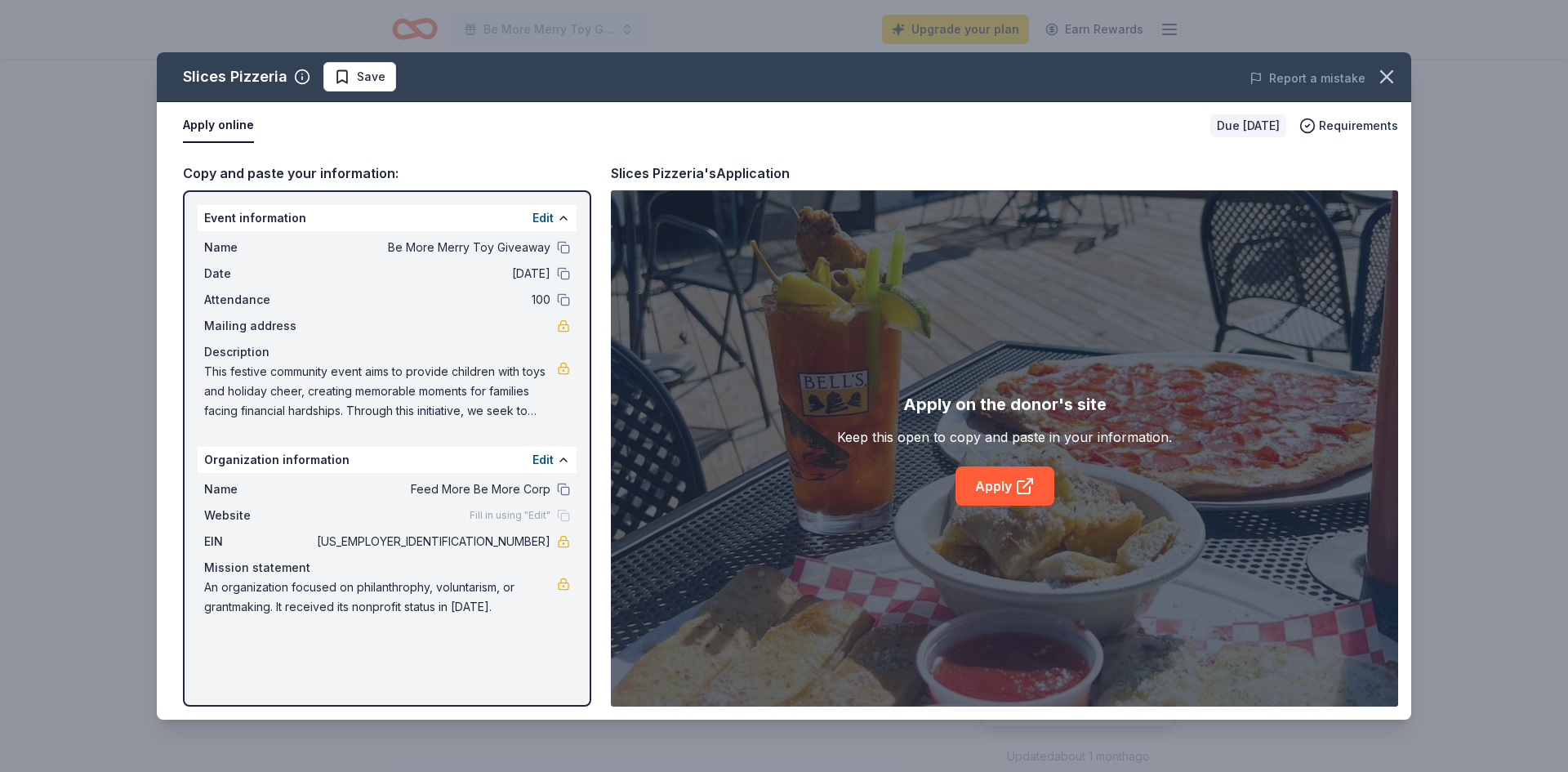
click at [1005, 492] on div "Slices Pizzeria Save Report a mistake Apply online Due in 33 days Requirements …" at bounding box center [784, 386] width 1255 height 667
click at [227, 122] on button "Apply online" at bounding box center [218, 125] width 71 height 34
click at [1018, 494] on icon at bounding box center [1024, 487] width 13 height 13
click at [514, 48] on div "Slices Pizzeria Save Report a mistake Apply online Due in 33 days Requirements …" at bounding box center [784, 386] width 1568 height 772
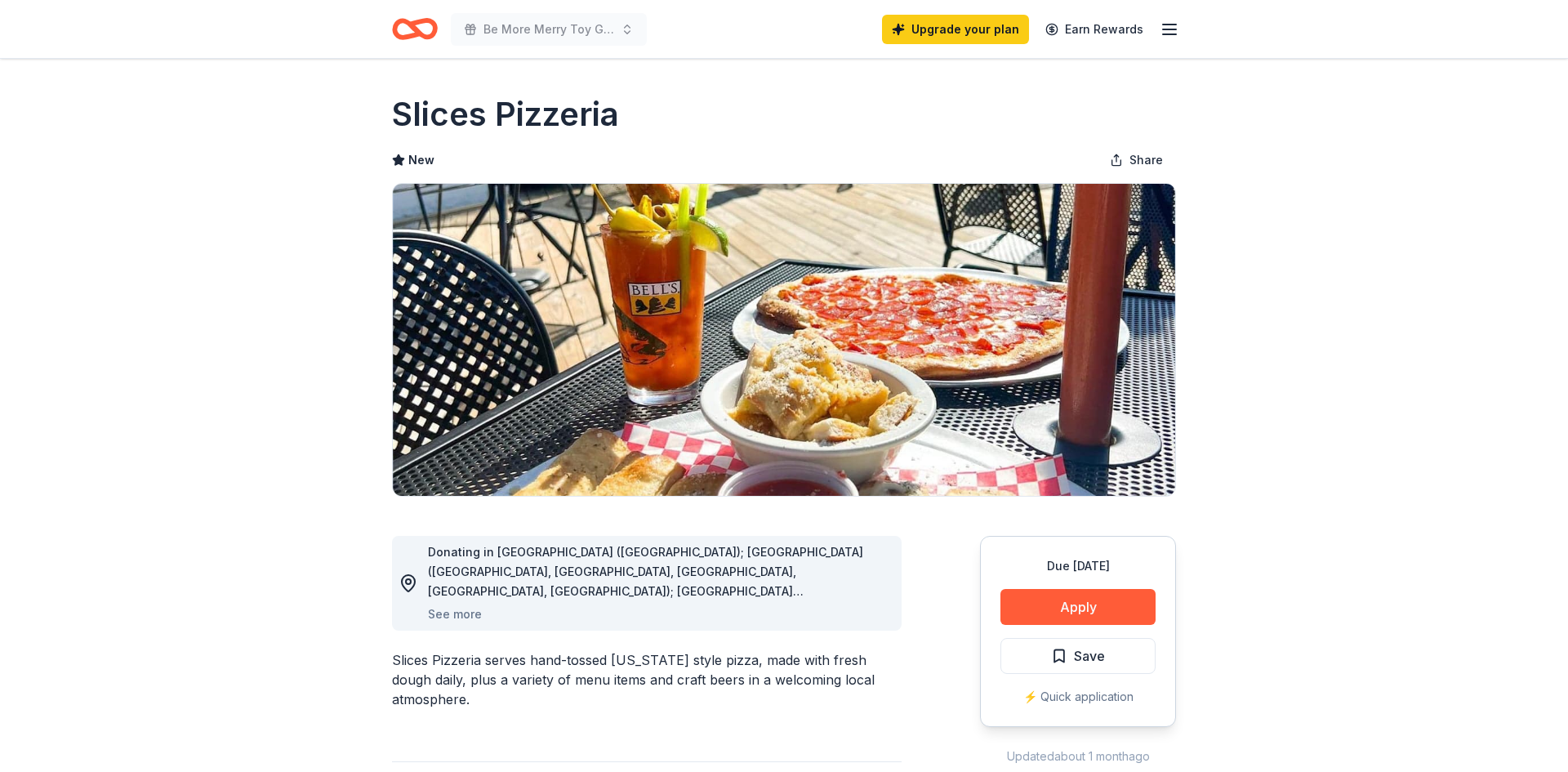
click at [408, 18] on icon "Home" at bounding box center [414, 29] width 46 height 39
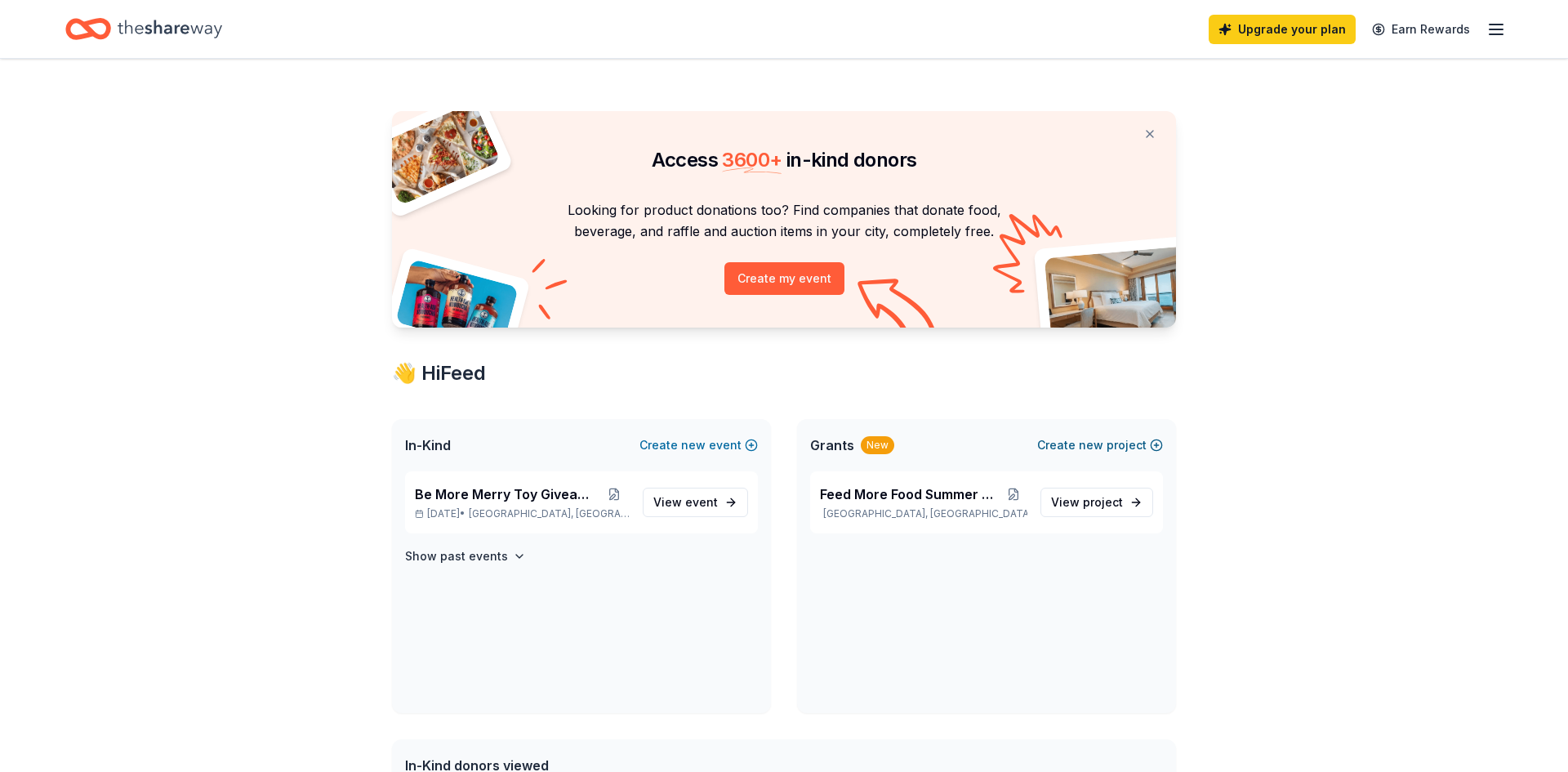
click at [1065, 450] on button "Create new project" at bounding box center [1101, 445] width 126 height 19
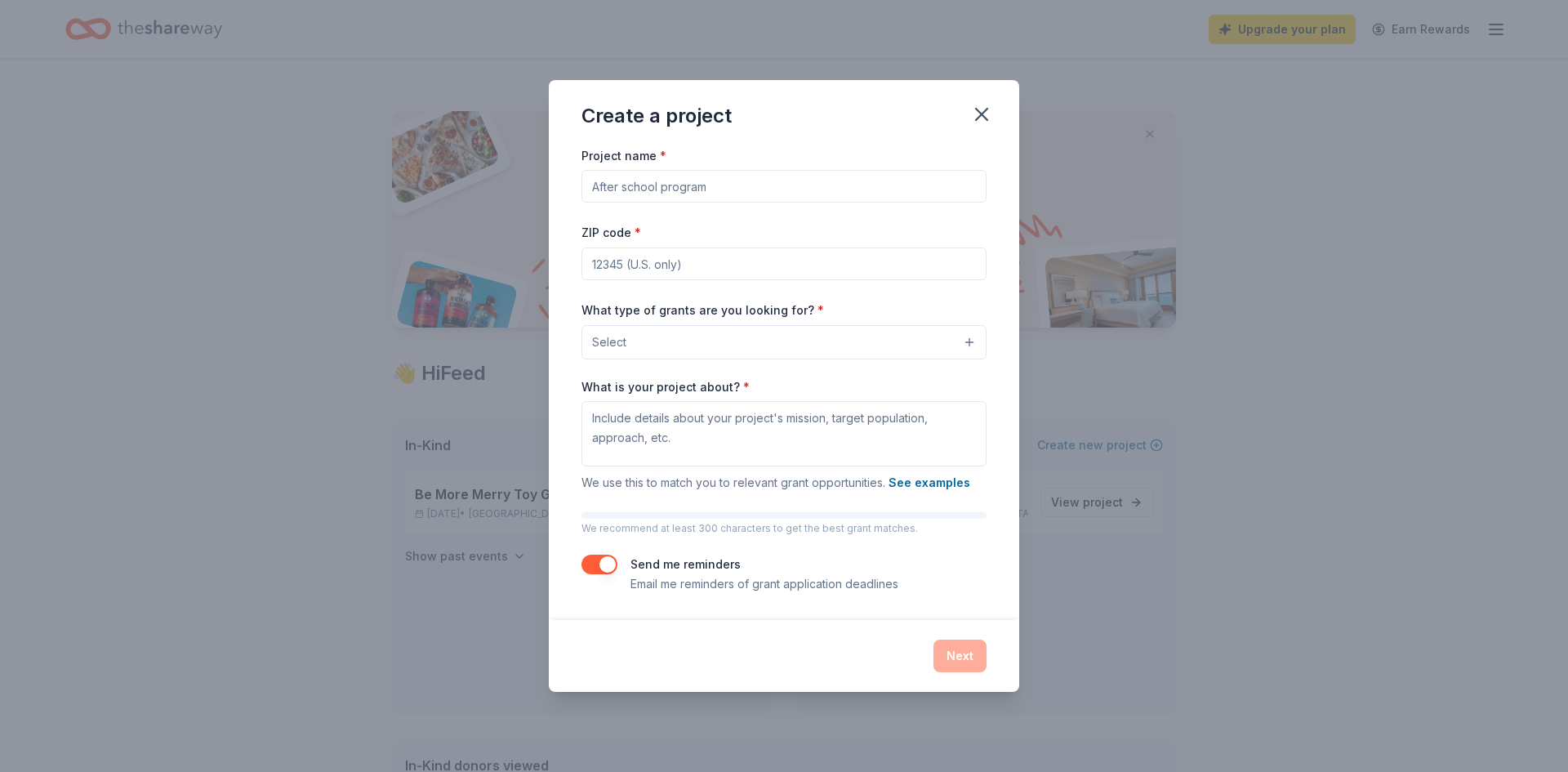
click at [726, 186] on input "Project name *" at bounding box center [784, 186] width 405 height 33
click at [965, 109] on button "button" at bounding box center [981, 113] width 36 height 36
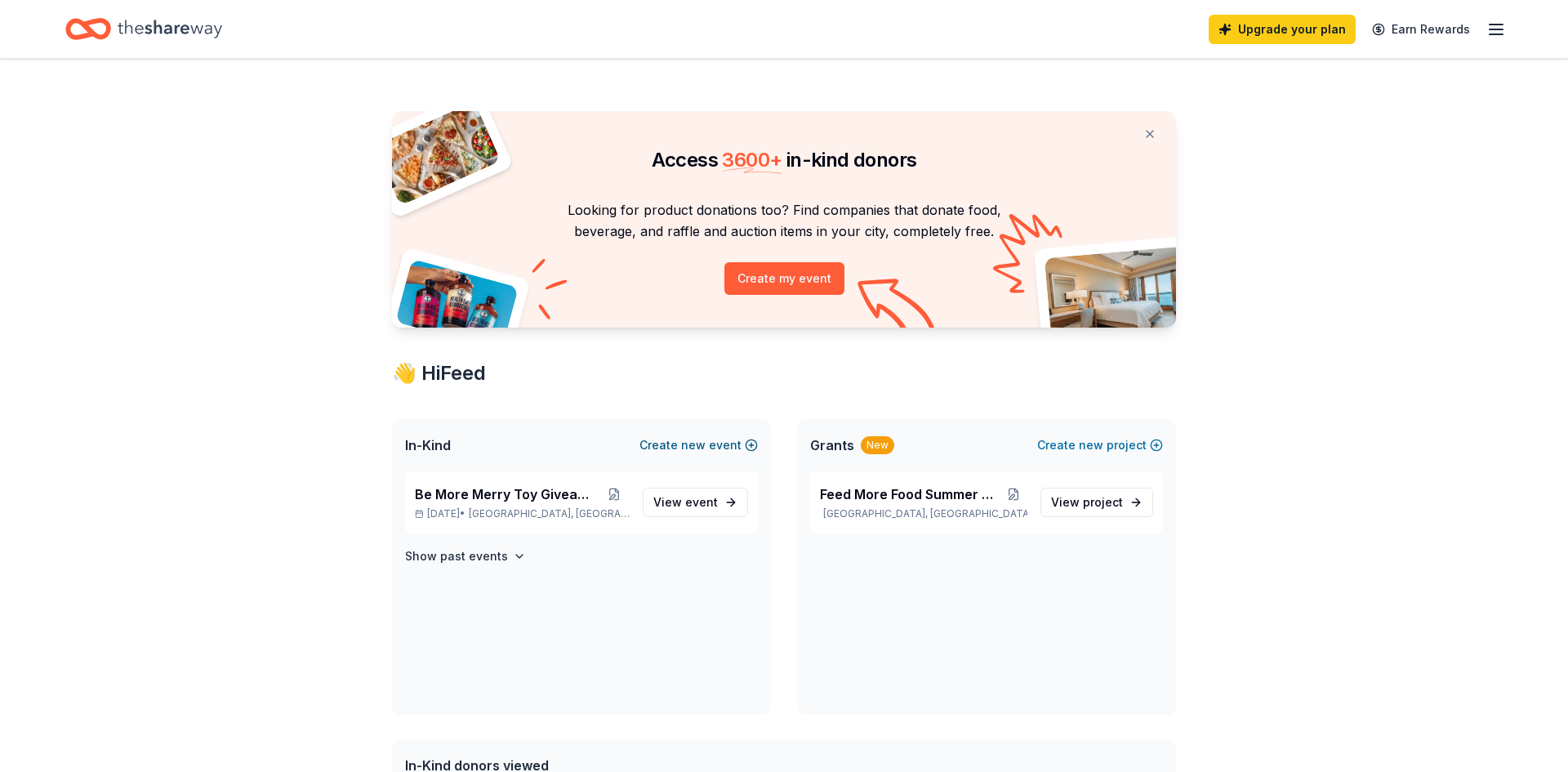
click at [702, 454] on span "new" at bounding box center [693, 445] width 24 height 19
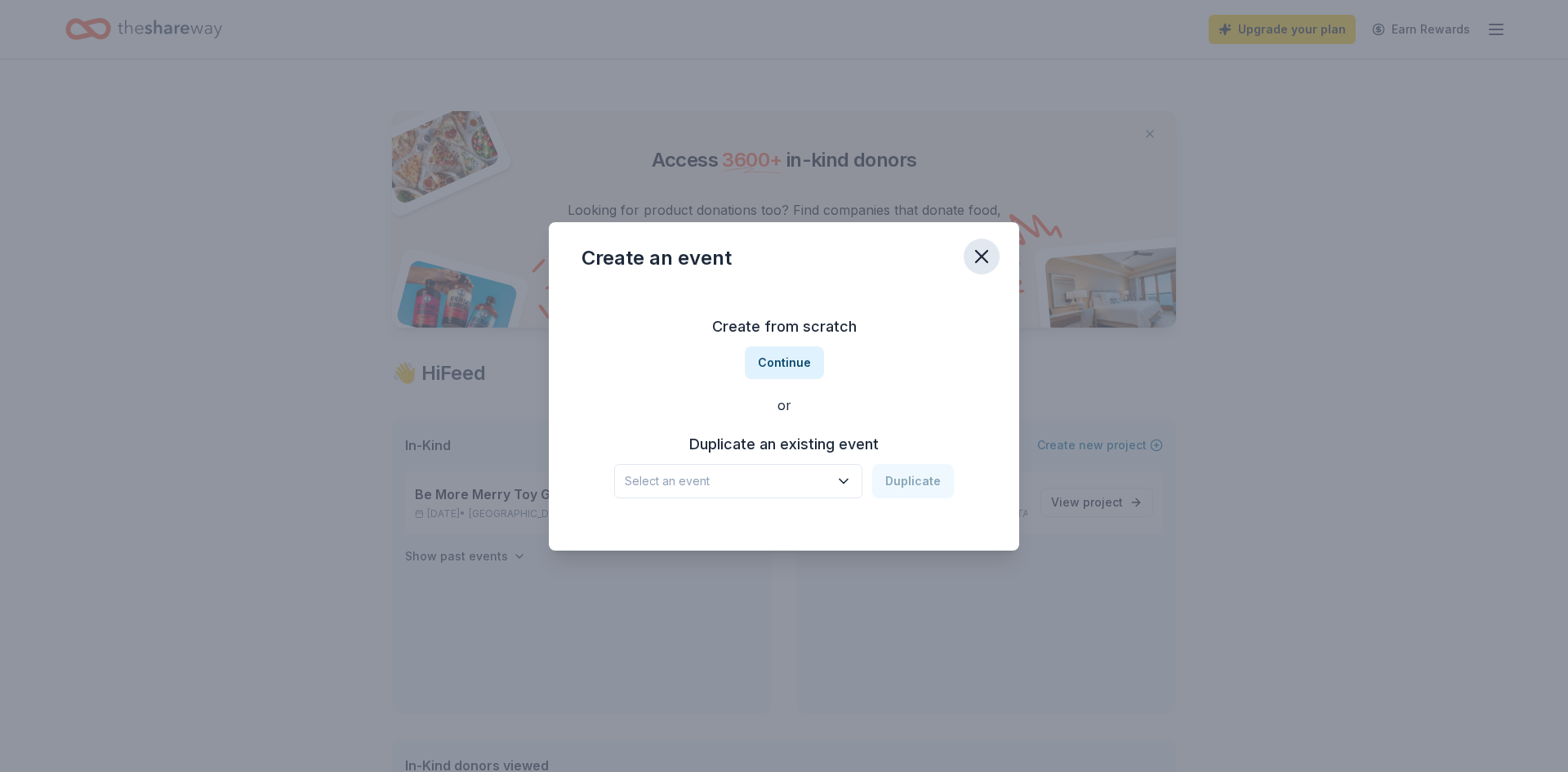
click at [991, 249] on icon "button" at bounding box center [982, 257] width 23 height 23
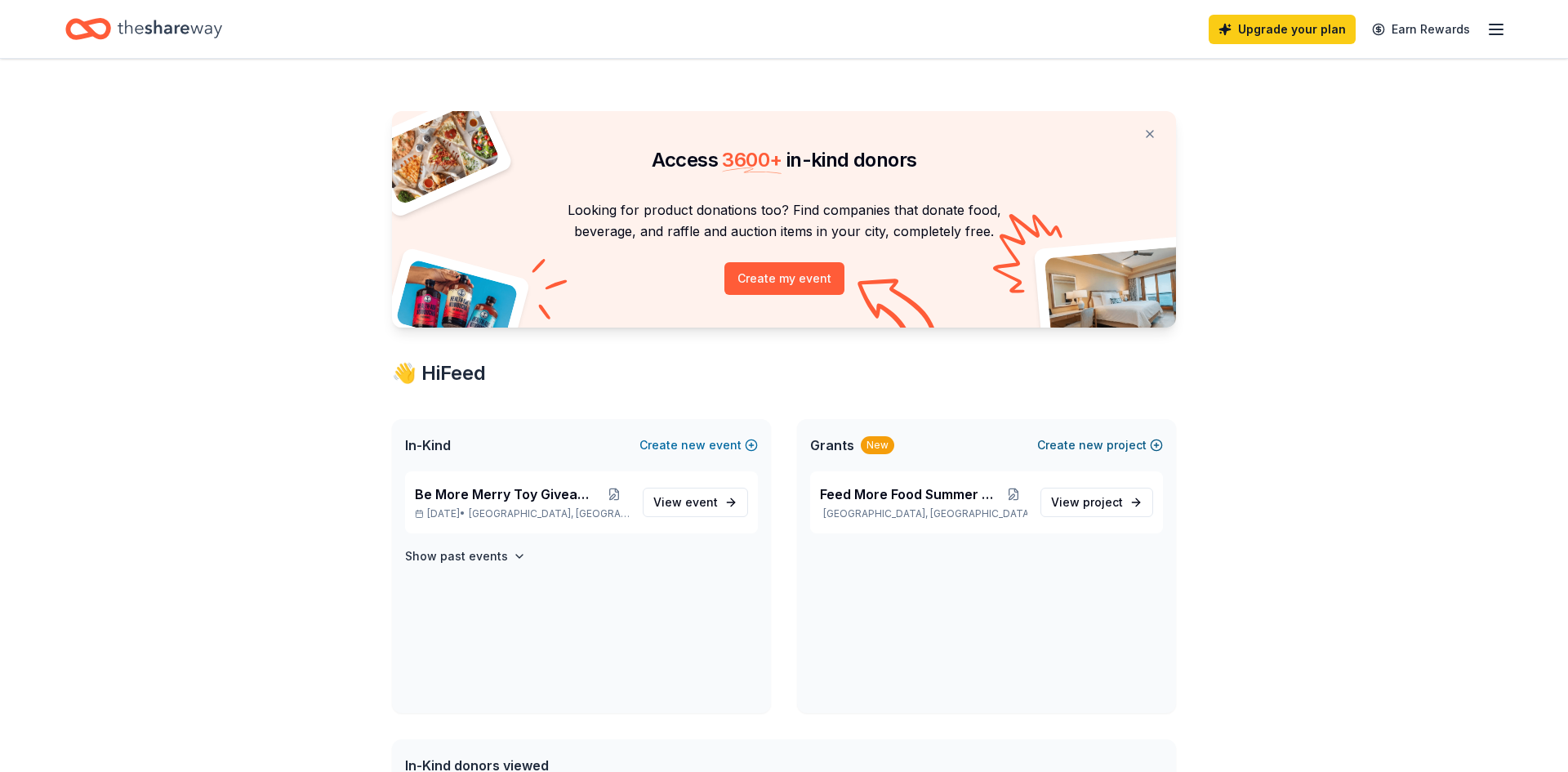
click at [1125, 446] on button "Create new project" at bounding box center [1101, 445] width 126 height 19
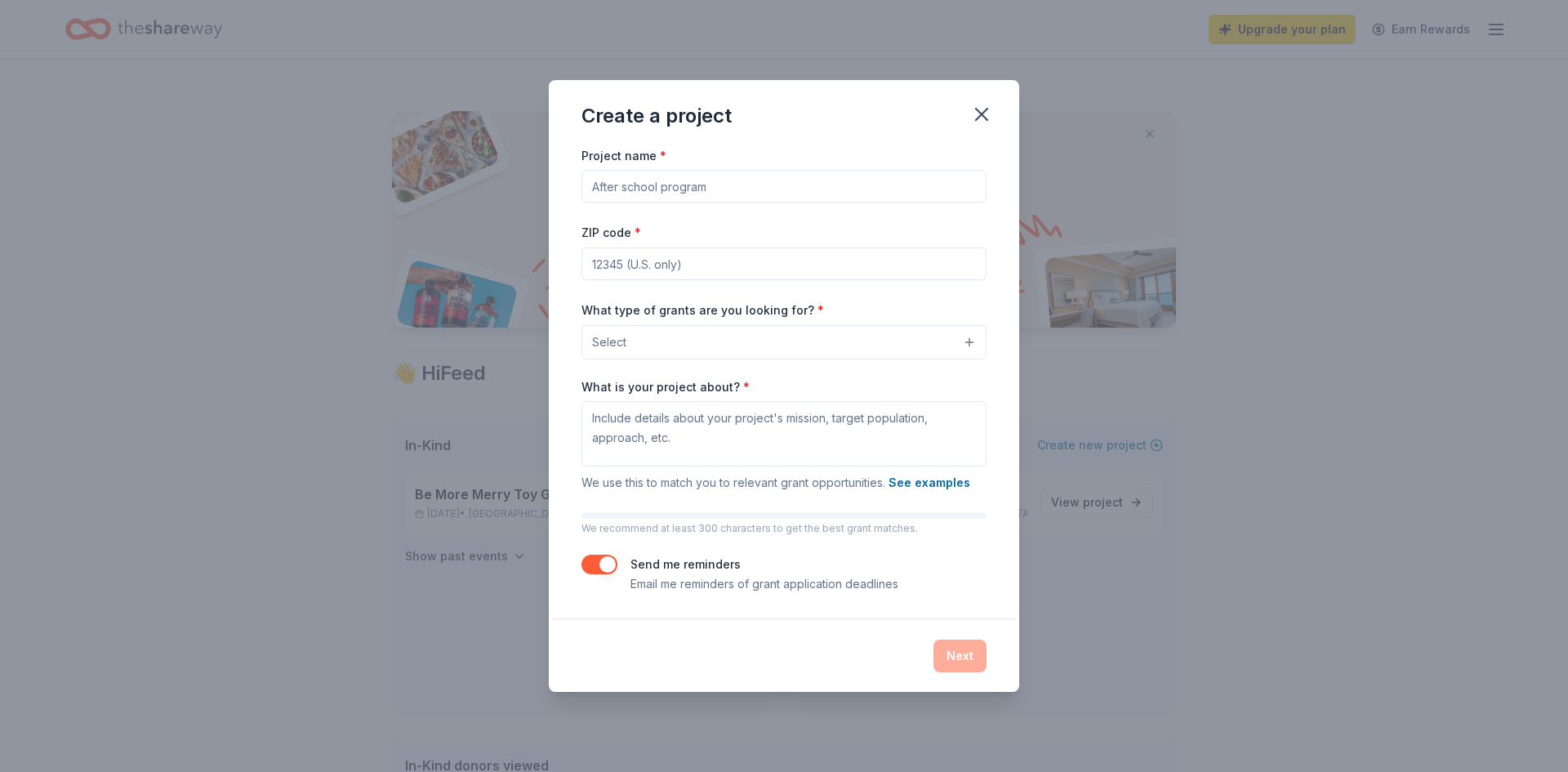
click at [644, 185] on input "Project name *" at bounding box center [784, 186] width 405 height 33
type input "Be More Merry Toy Giveaway"
click at [666, 273] on input "ZIP code *" at bounding box center [784, 264] width 405 height 33
type input "33637"
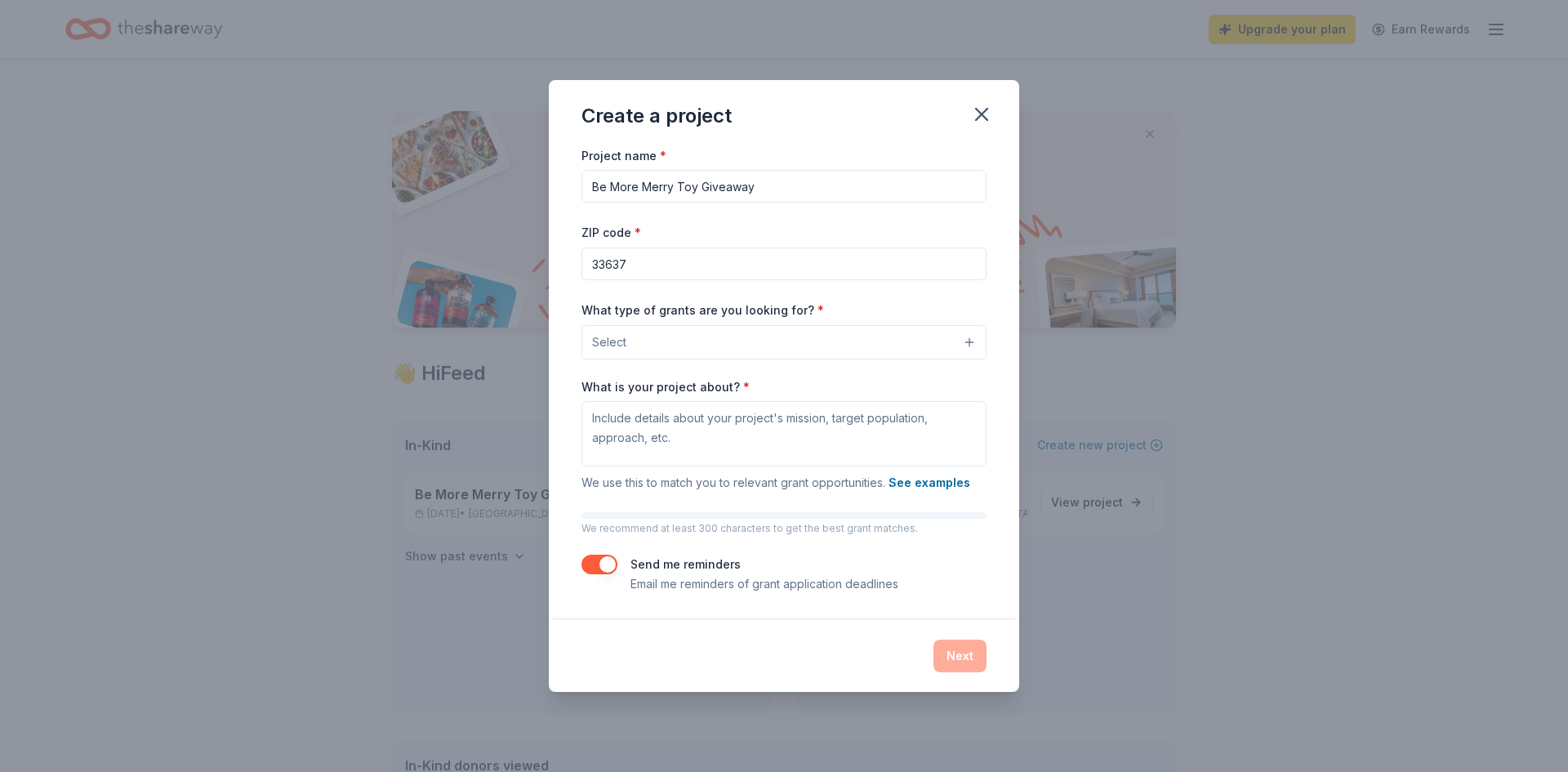
click at [691, 348] on button "Select" at bounding box center [784, 341] width 405 height 34
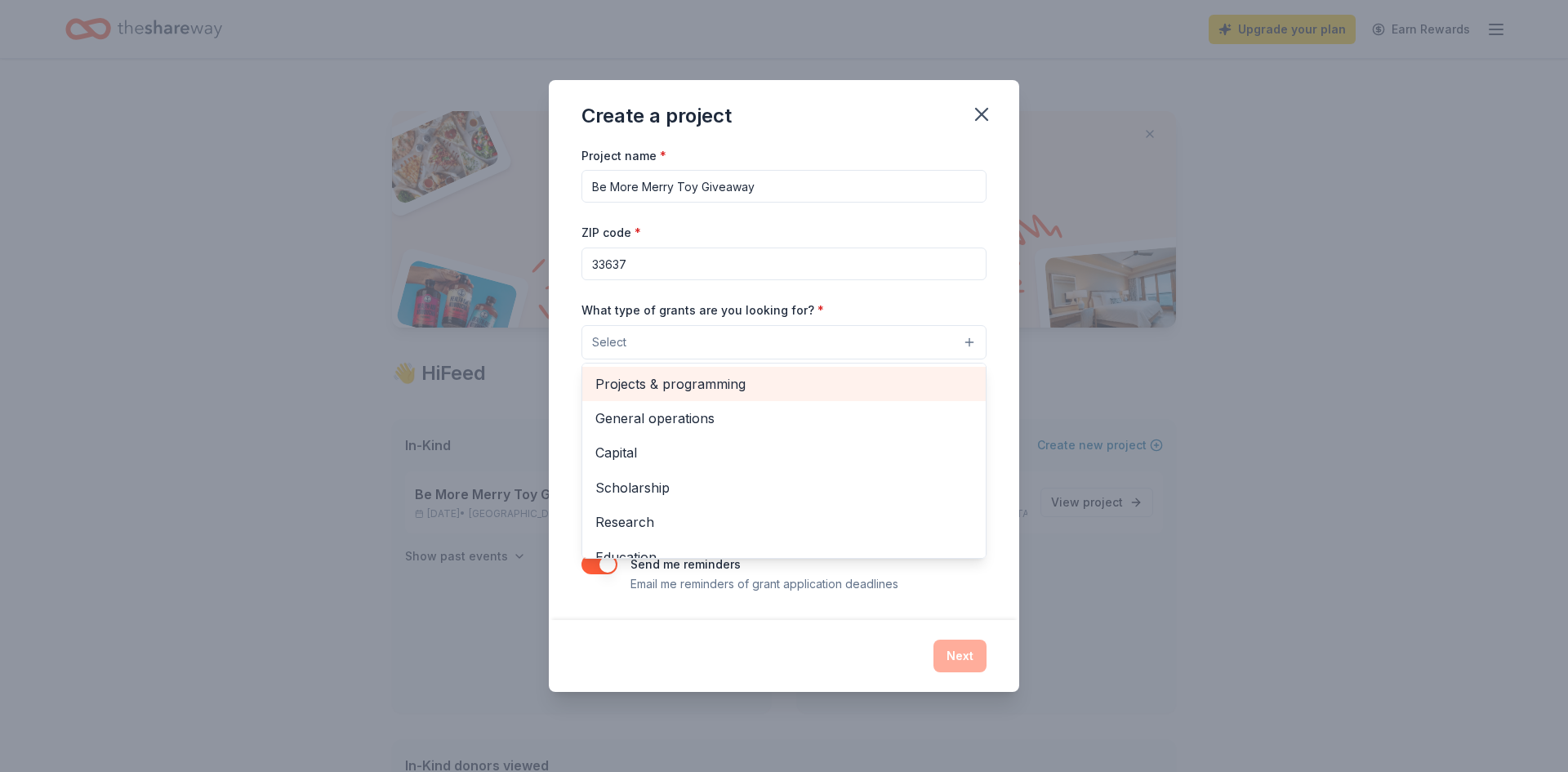
click at [723, 384] on span "Projects & programming" at bounding box center [784, 384] width 377 height 21
click at [725, 396] on div "General operations" at bounding box center [784, 384] width 403 height 34
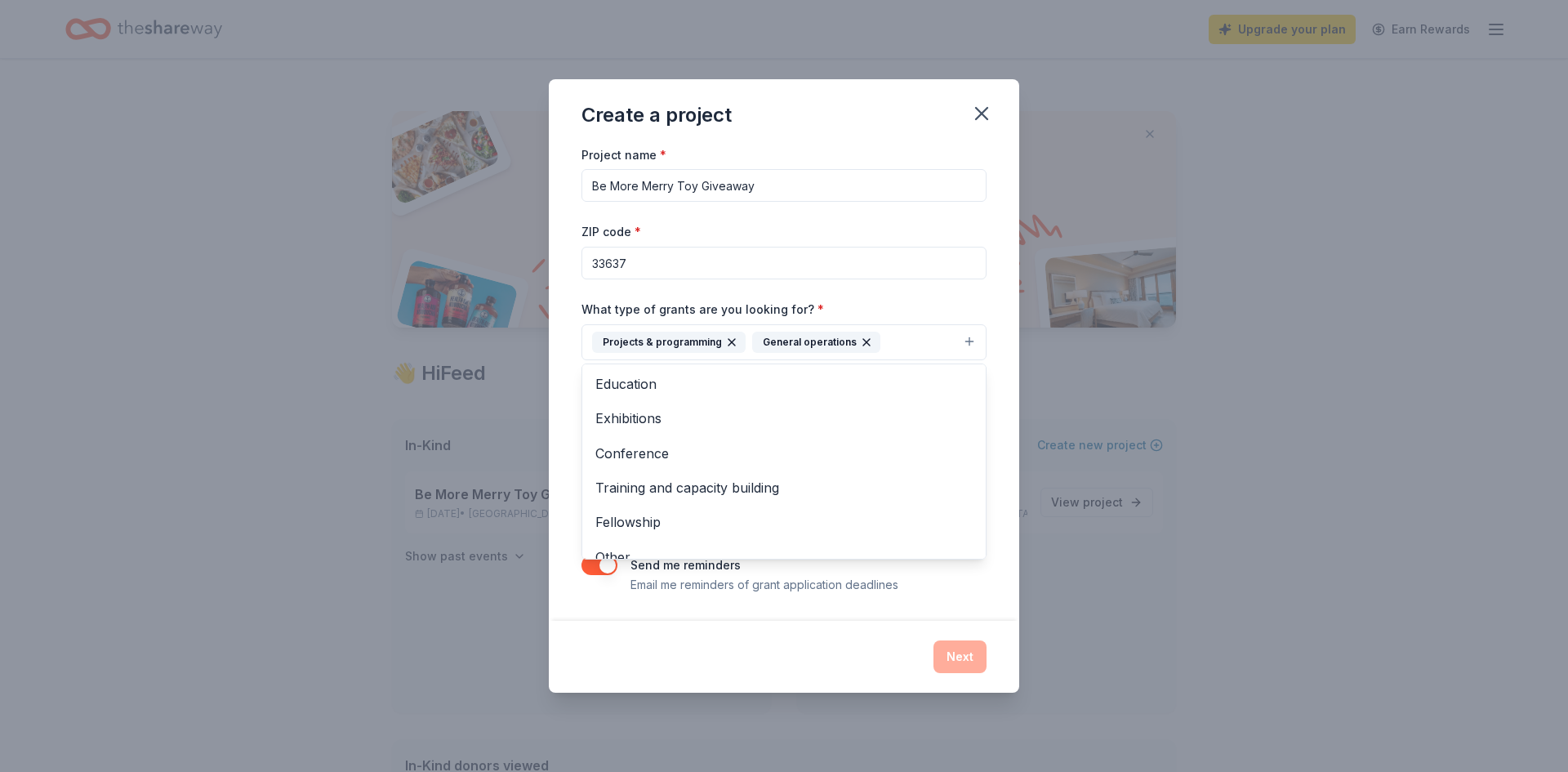
scroll to position [123, 0]
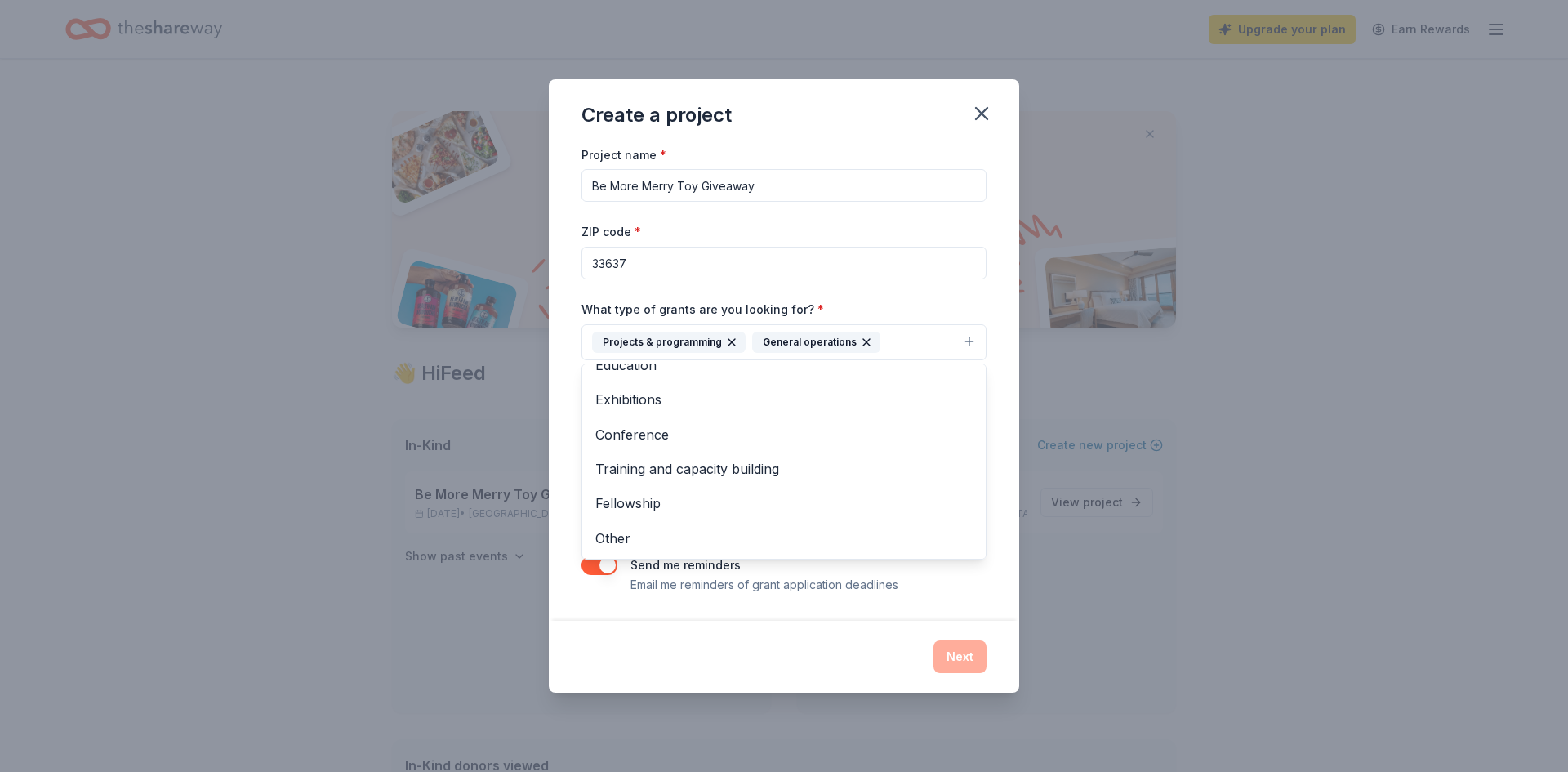
click at [707, 651] on div "Create a project Project name * Be More Merry Toy Giveaway ZIP code * 33637 Wha…" at bounding box center [784, 386] width 470 height 614
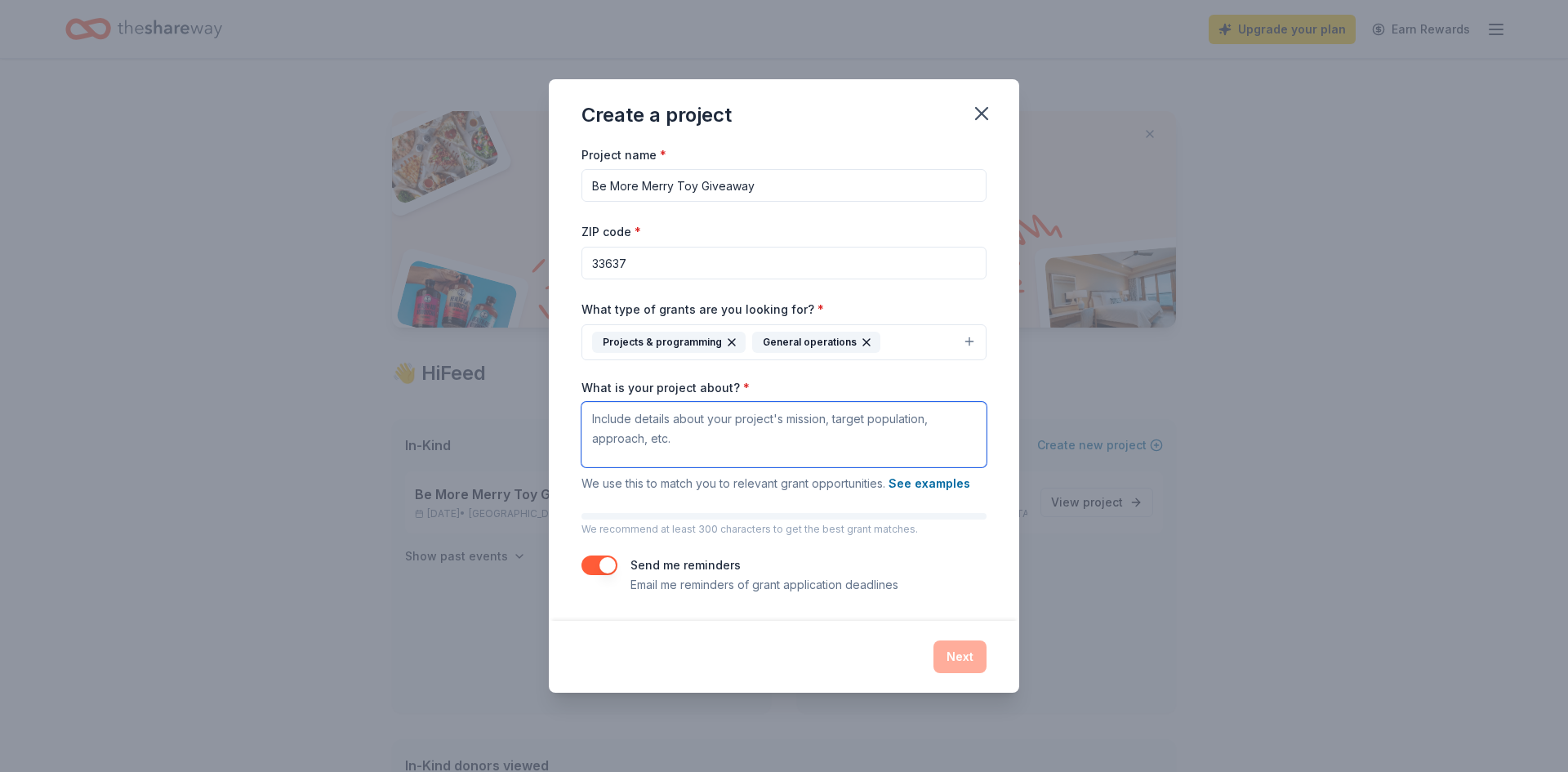
click at [687, 434] on textarea "What is your project about? *" at bounding box center [784, 434] width 405 height 65
paste textarea "The Be More Merry Toy Giveaway is a community holiday event designed to spread …"
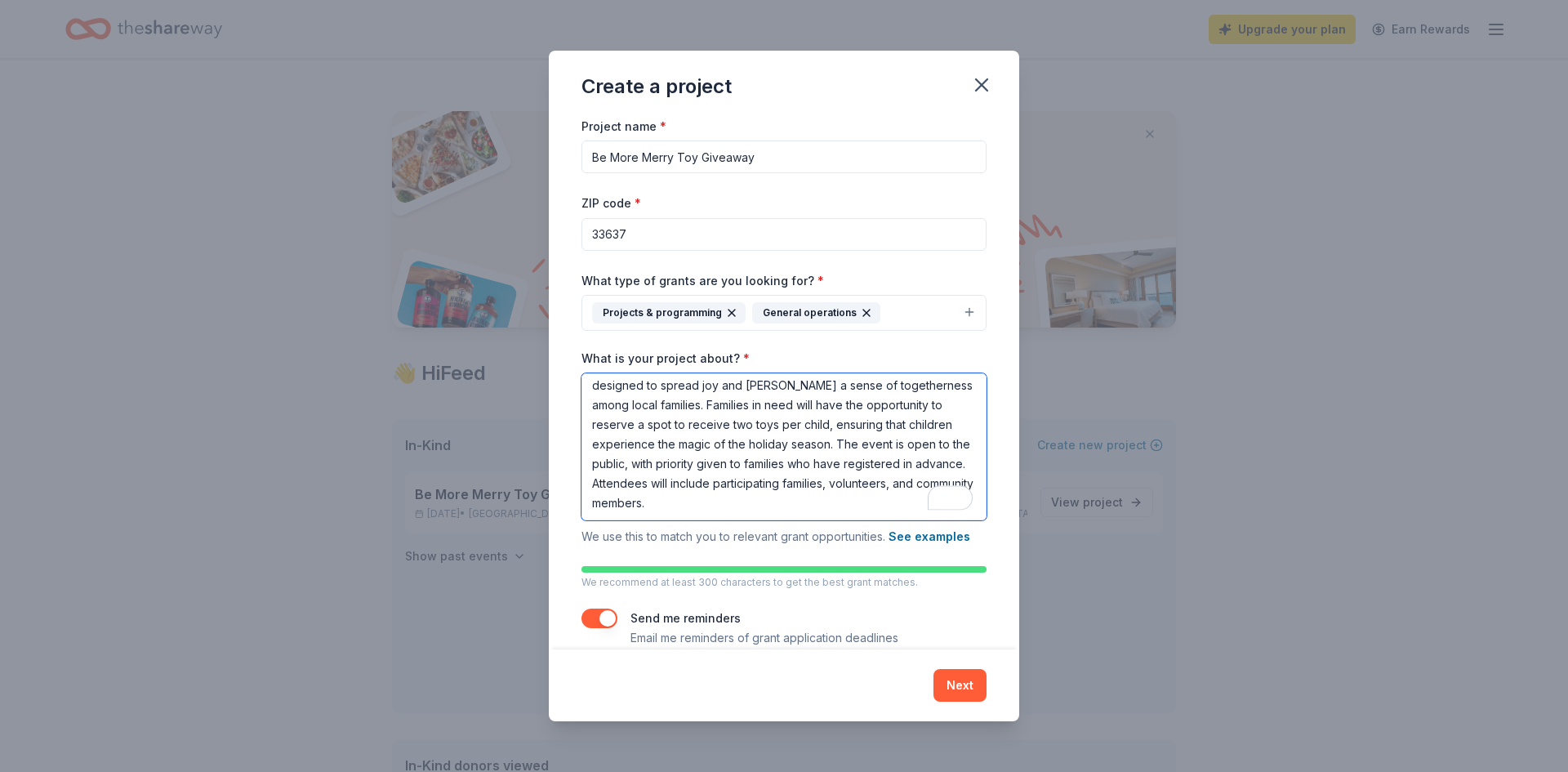
scroll to position [54, 0]
type textarea "The Be More Merry Toy Giveaway is a community holiday event designed to spread …"
click at [732, 623] on label "Send me reminders" at bounding box center [686, 618] width 111 height 14
click at [597, 614] on button "button" at bounding box center [599, 619] width 36 height 19
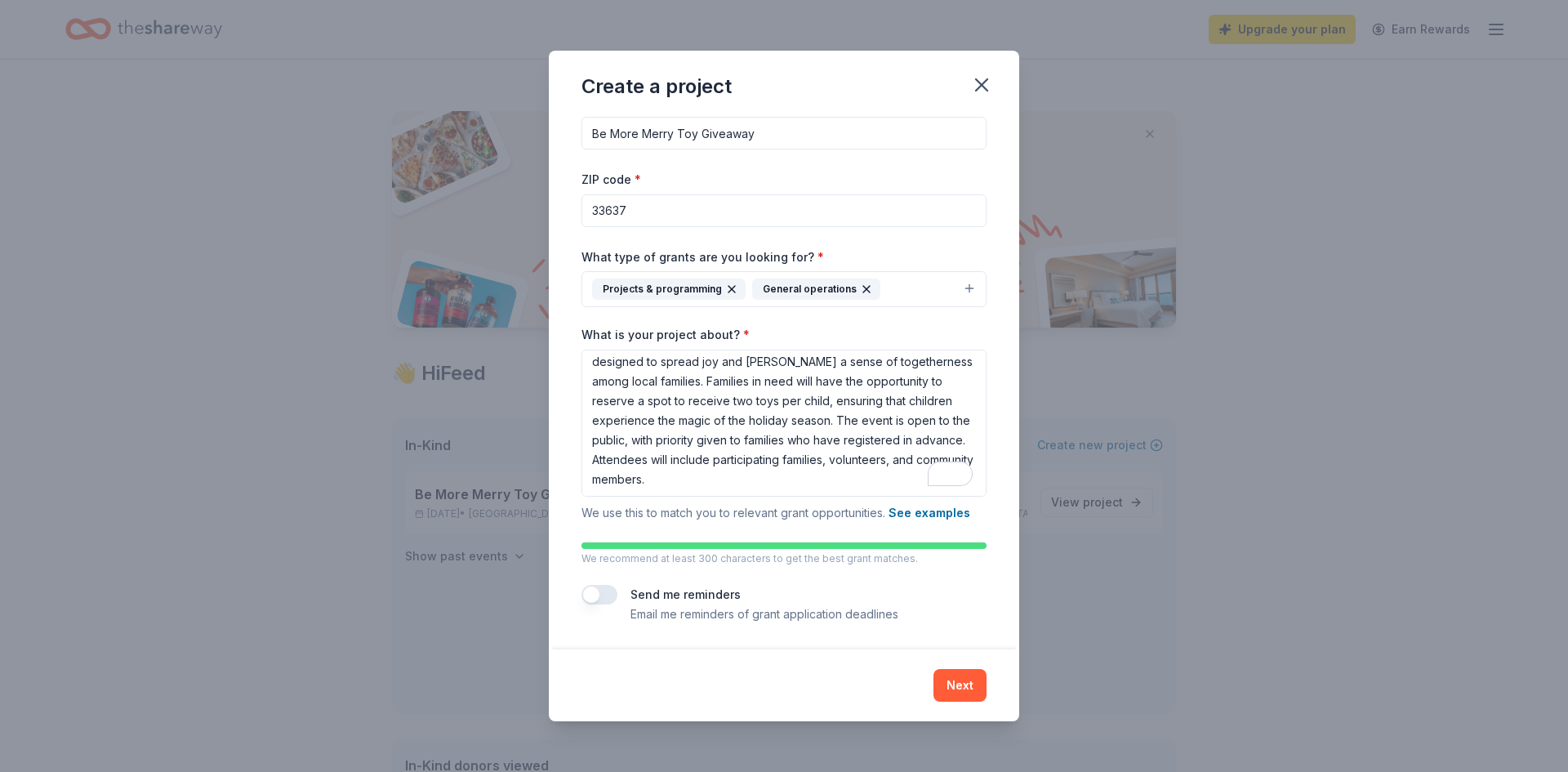
scroll to position [23, 0]
click at [969, 676] on button "Next" at bounding box center [960, 686] width 53 height 33
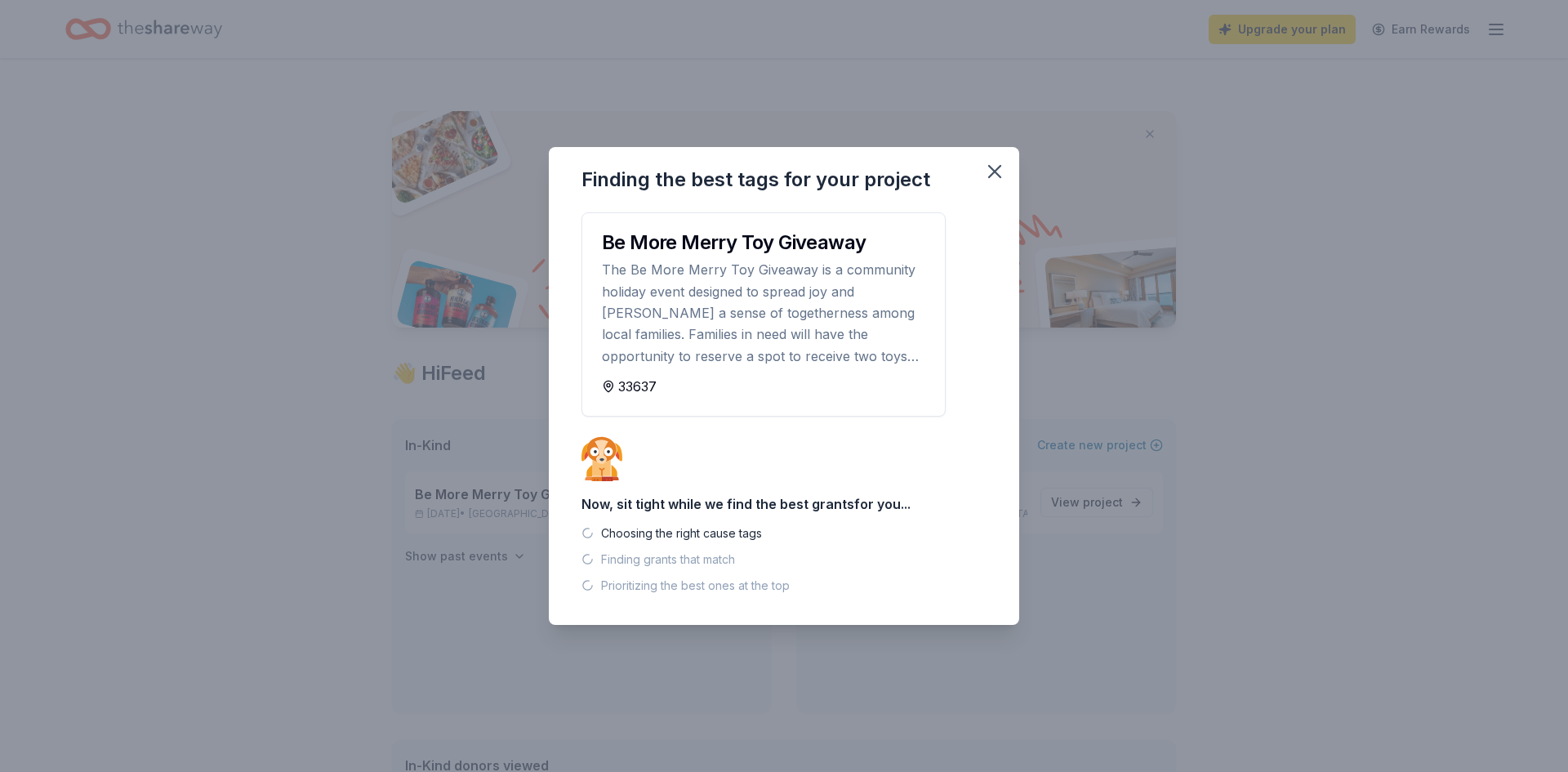
scroll to position [0, 0]
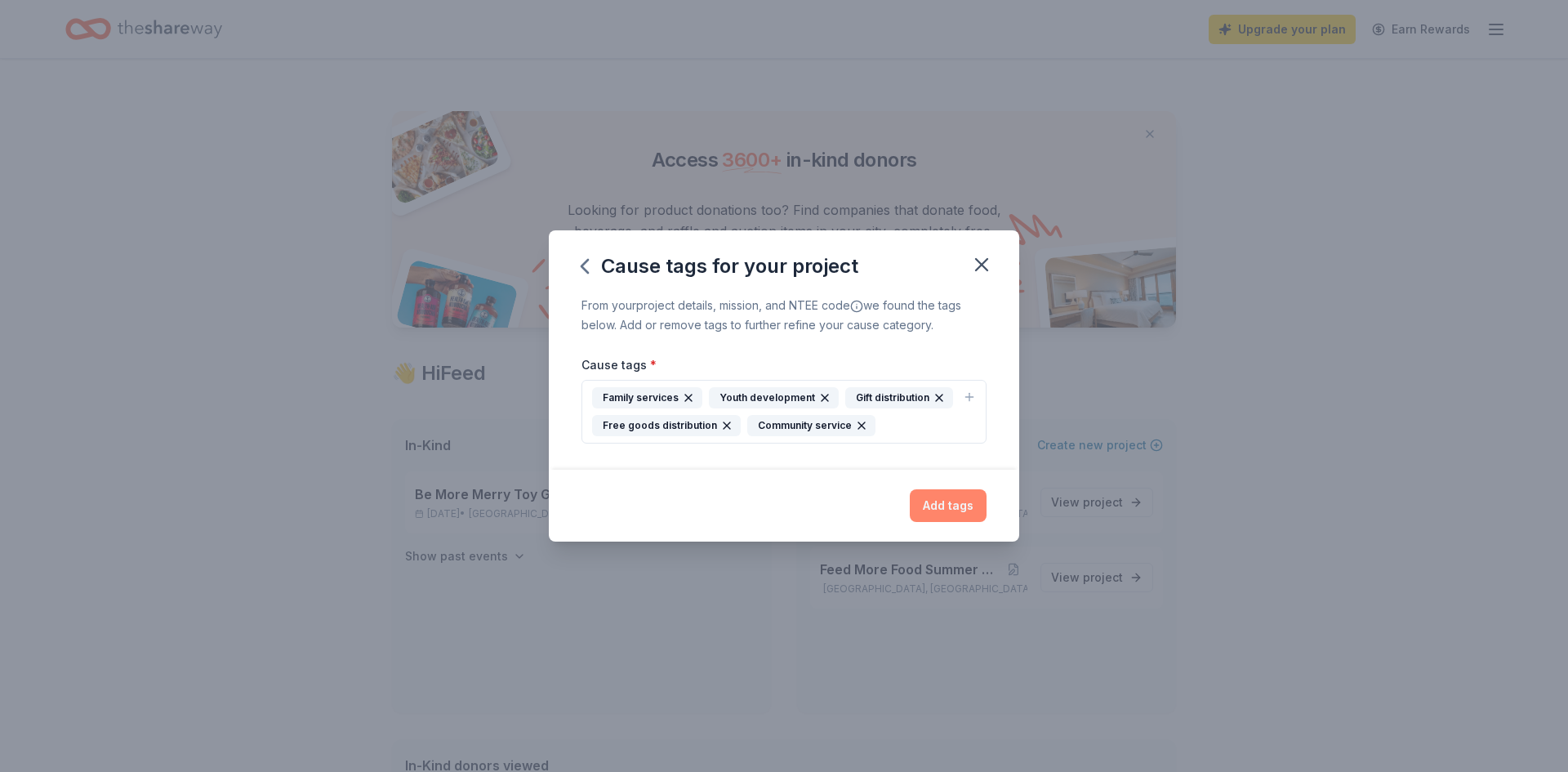
click at [951, 492] on button "Add tags" at bounding box center [947, 506] width 77 height 33
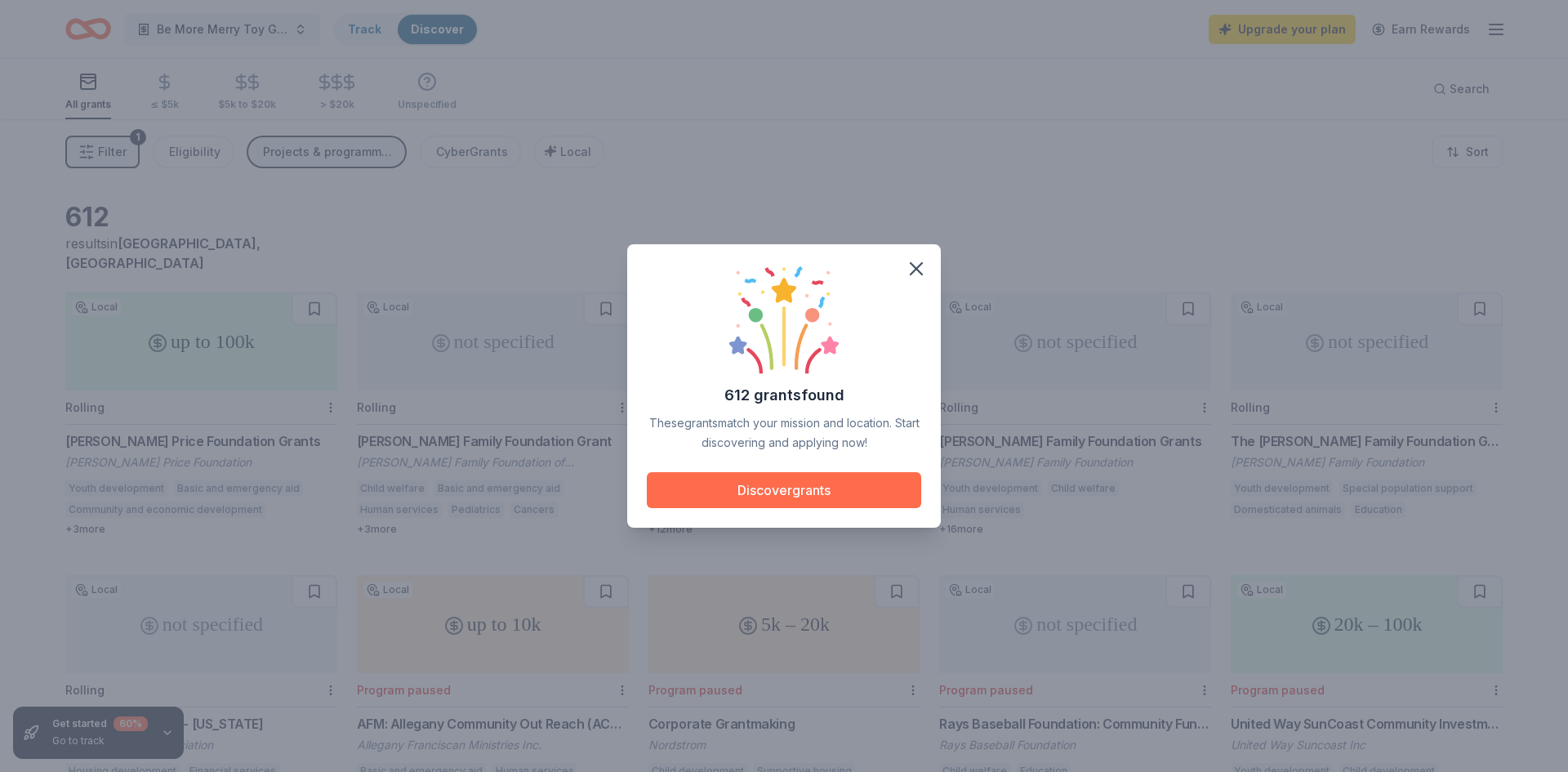
click at [877, 485] on button "Discover grants" at bounding box center [784, 490] width 274 height 36
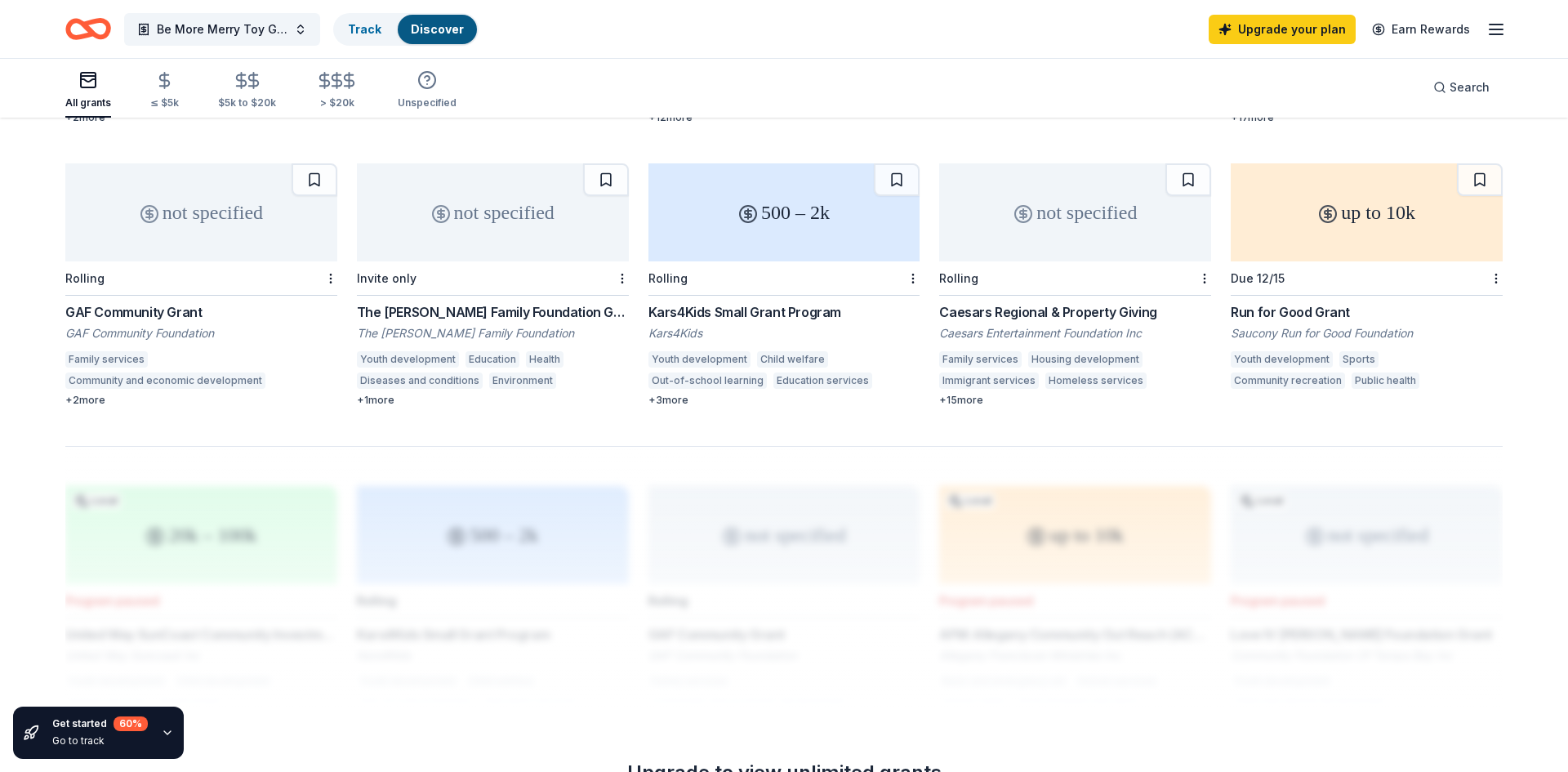
scroll to position [974, 0]
click at [727, 306] on div "Kars4Kids Small Grant Program" at bounding box center [784, 315] width 272 height 19
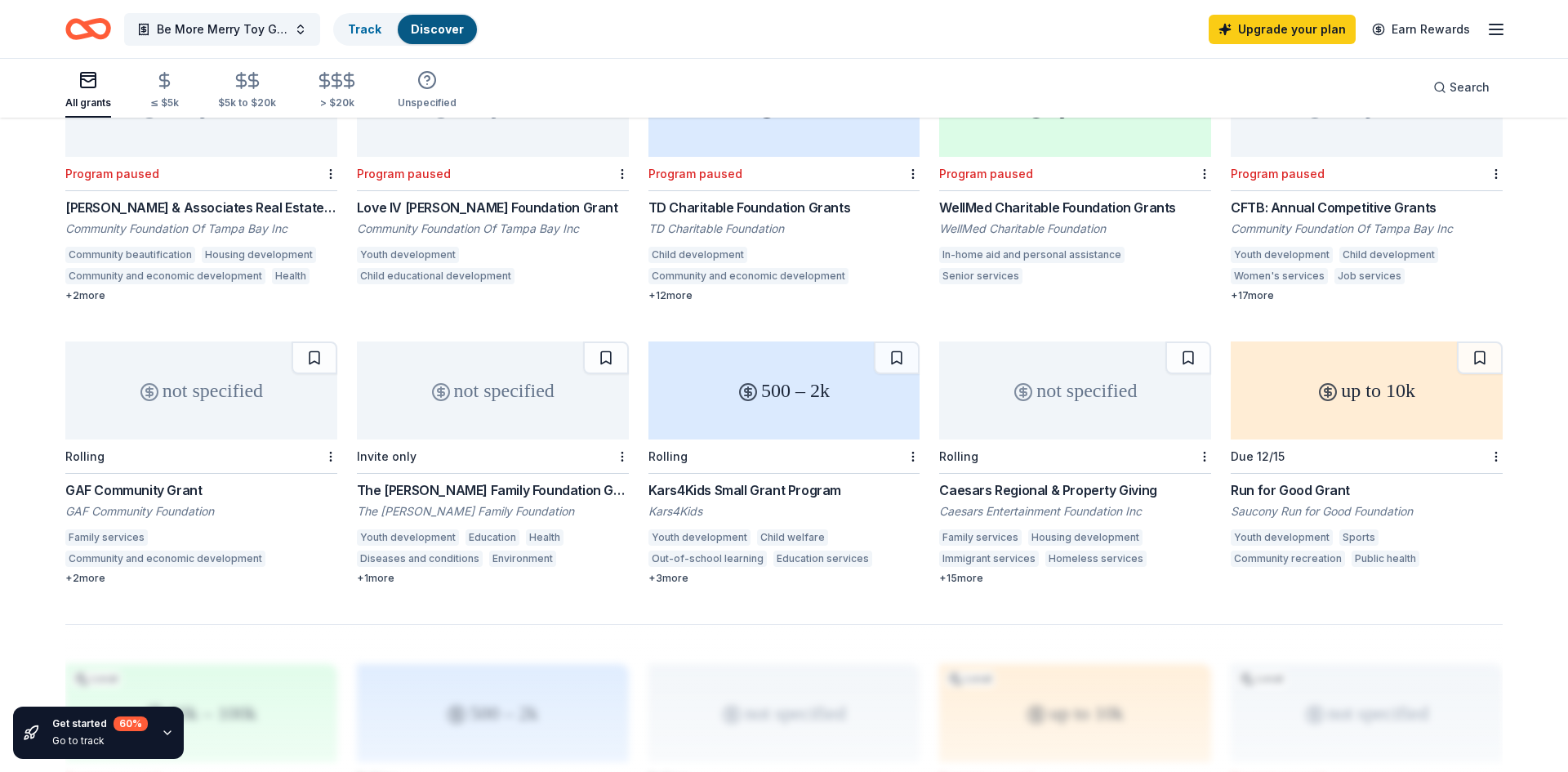
scroll to position [801, 0]
click at [1263, 479] on div "Run for Good Grant" at bounding box center [1367, 489] width 272 height 19
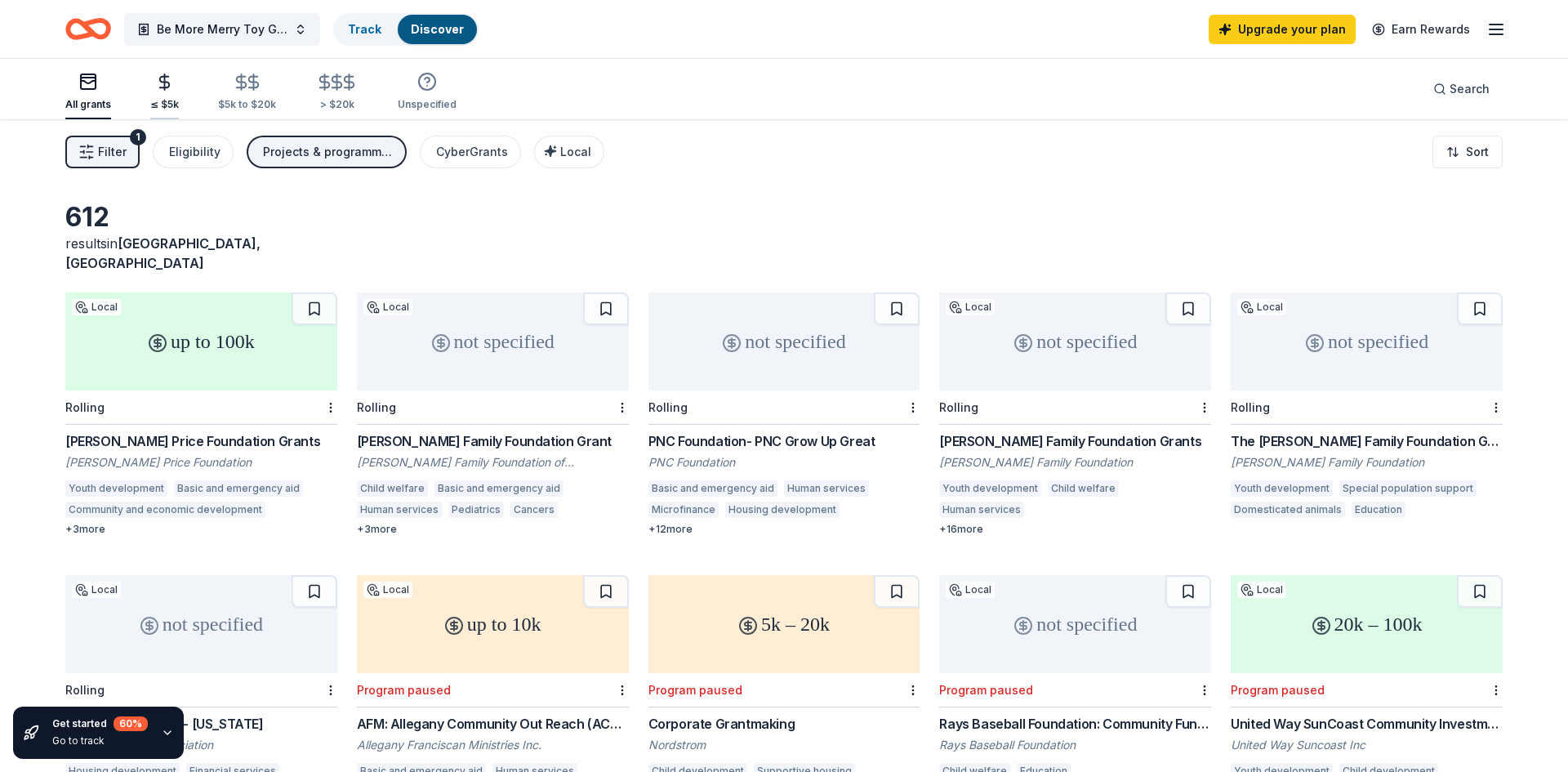
click at [174, 76] on div "button" at bounding box center [164, 81] width 28 height 18
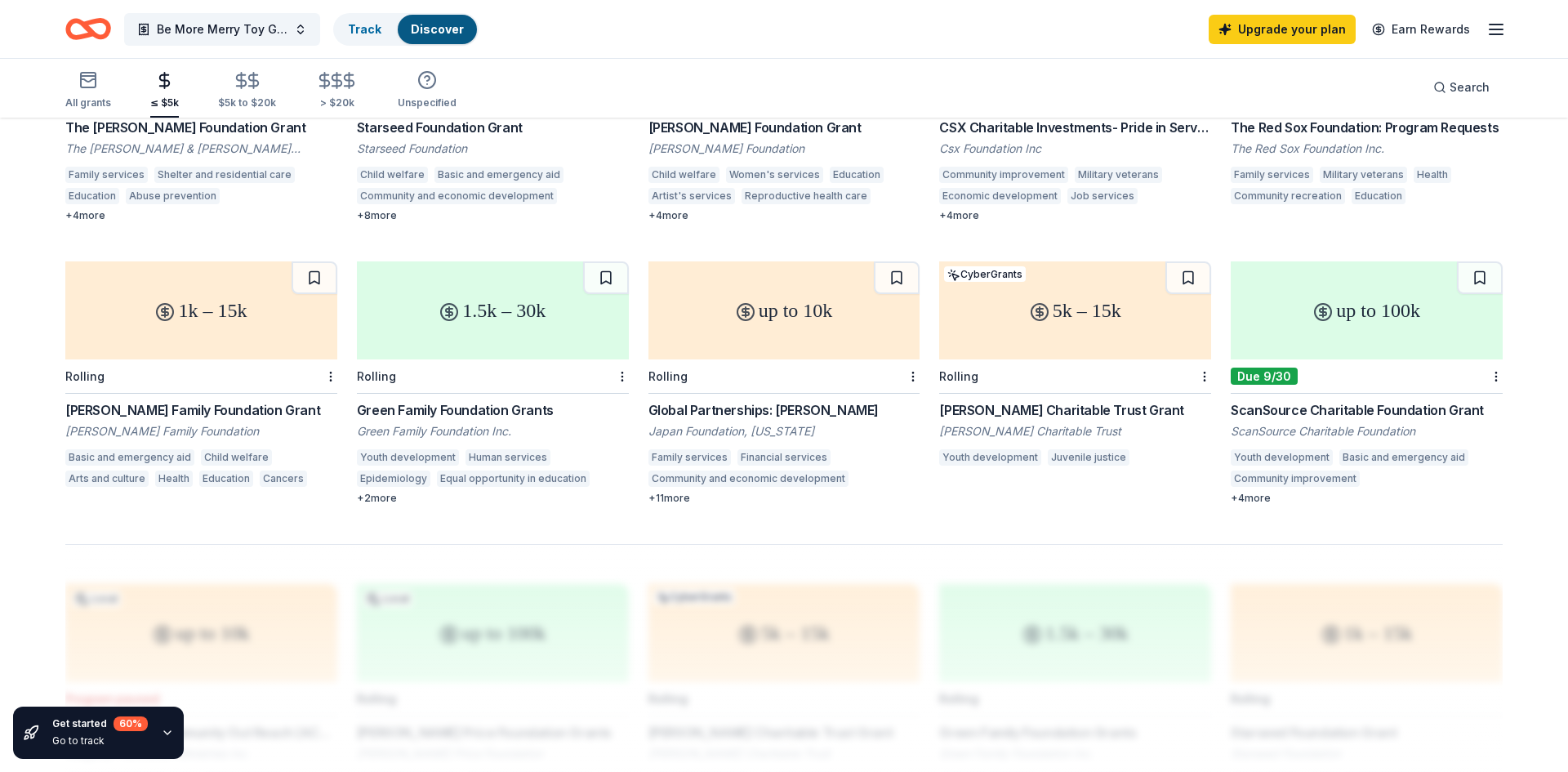
scroll to position [920, 0]
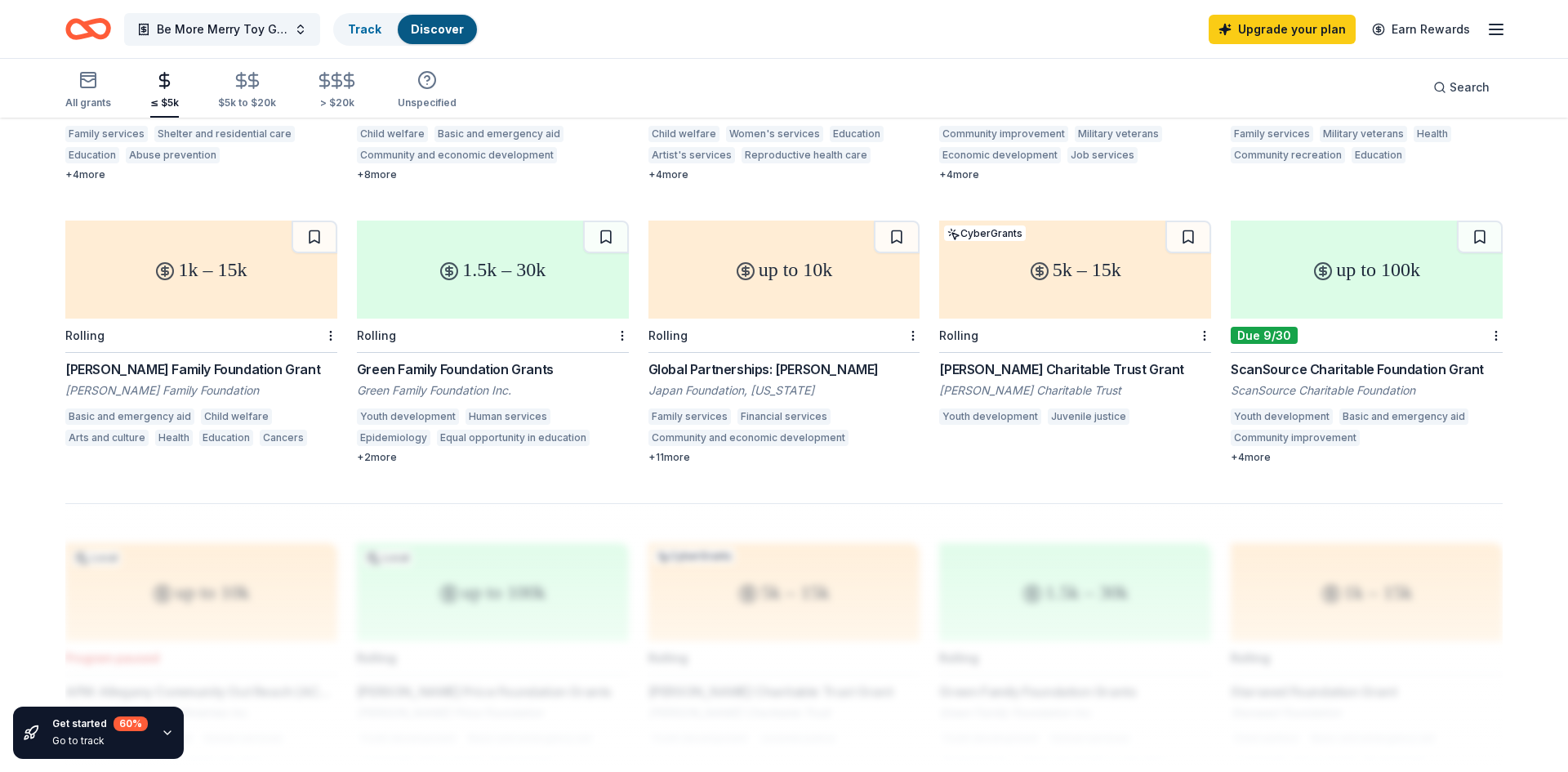
click at [1287, 360] on div "ScanSource Charitable Foundation Grant" at bounding box center [1367, 370] width 272 height 19
click at [1258, 26] on link "Upgrade your plan" at bounding box center [1283, 29] width 147 height 29
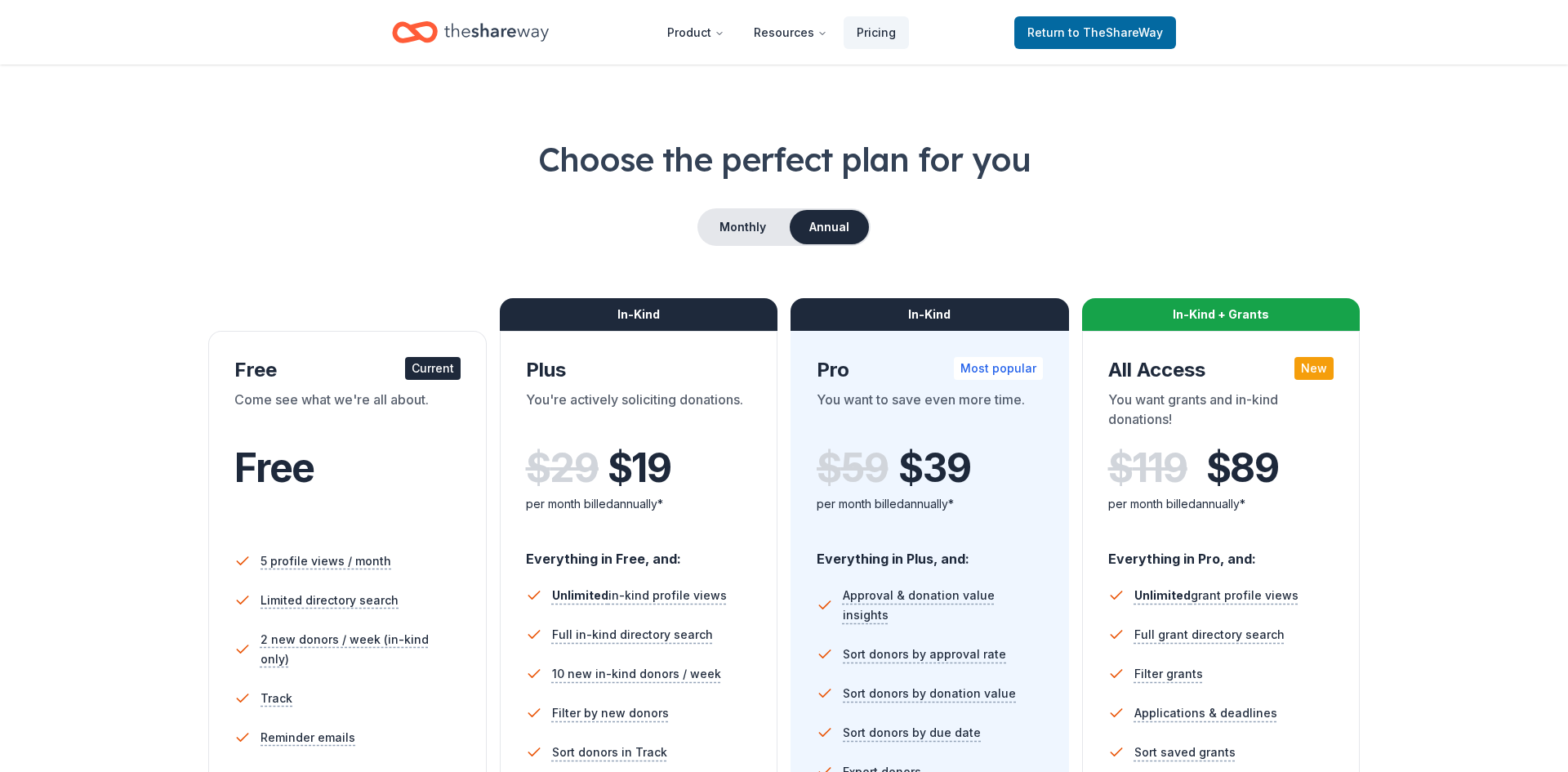
scroll to position [14, 0]
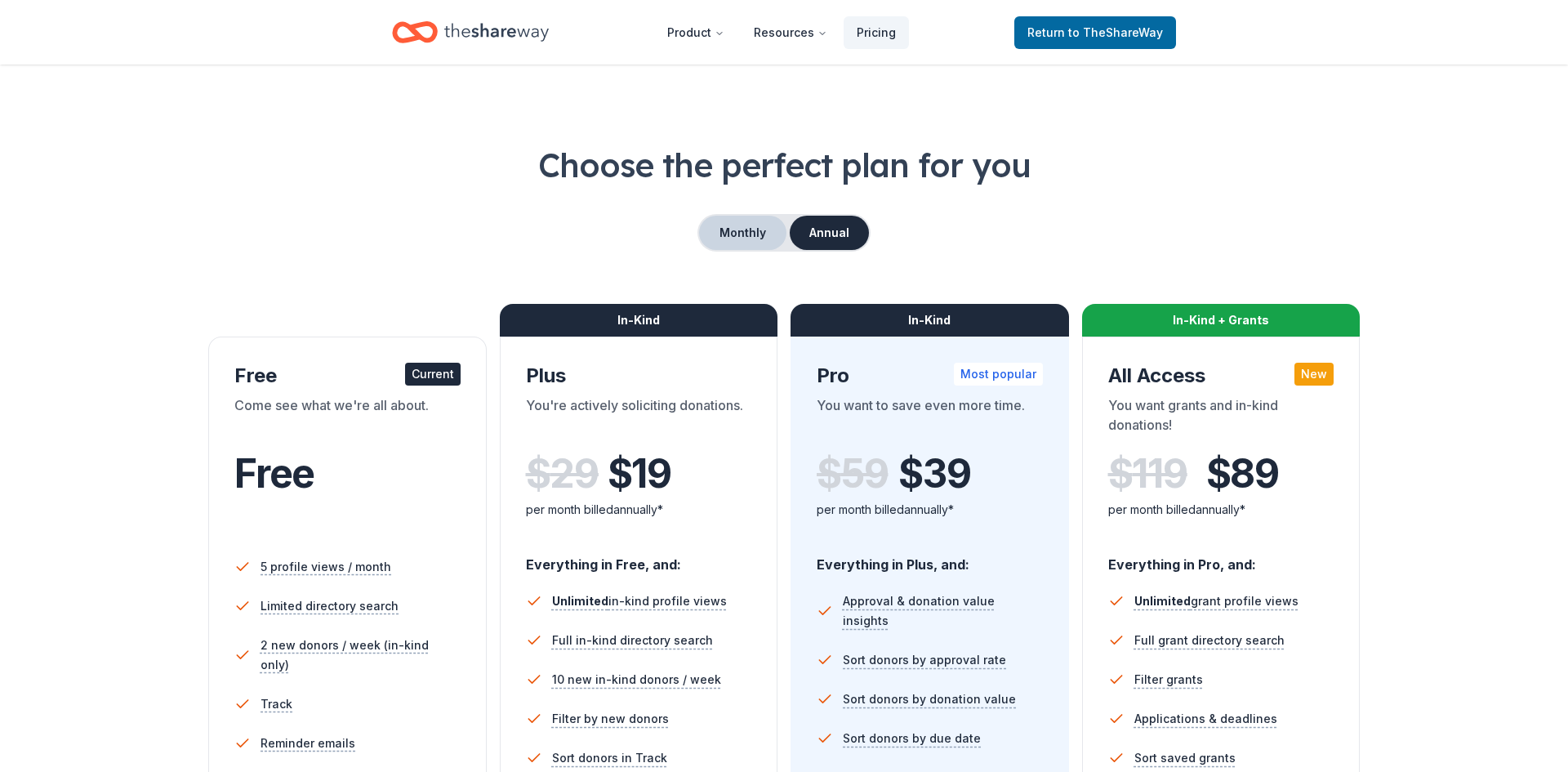
click at [718, 221] on button "Monthly" at bounding box center [743, 232] width 87 height 34
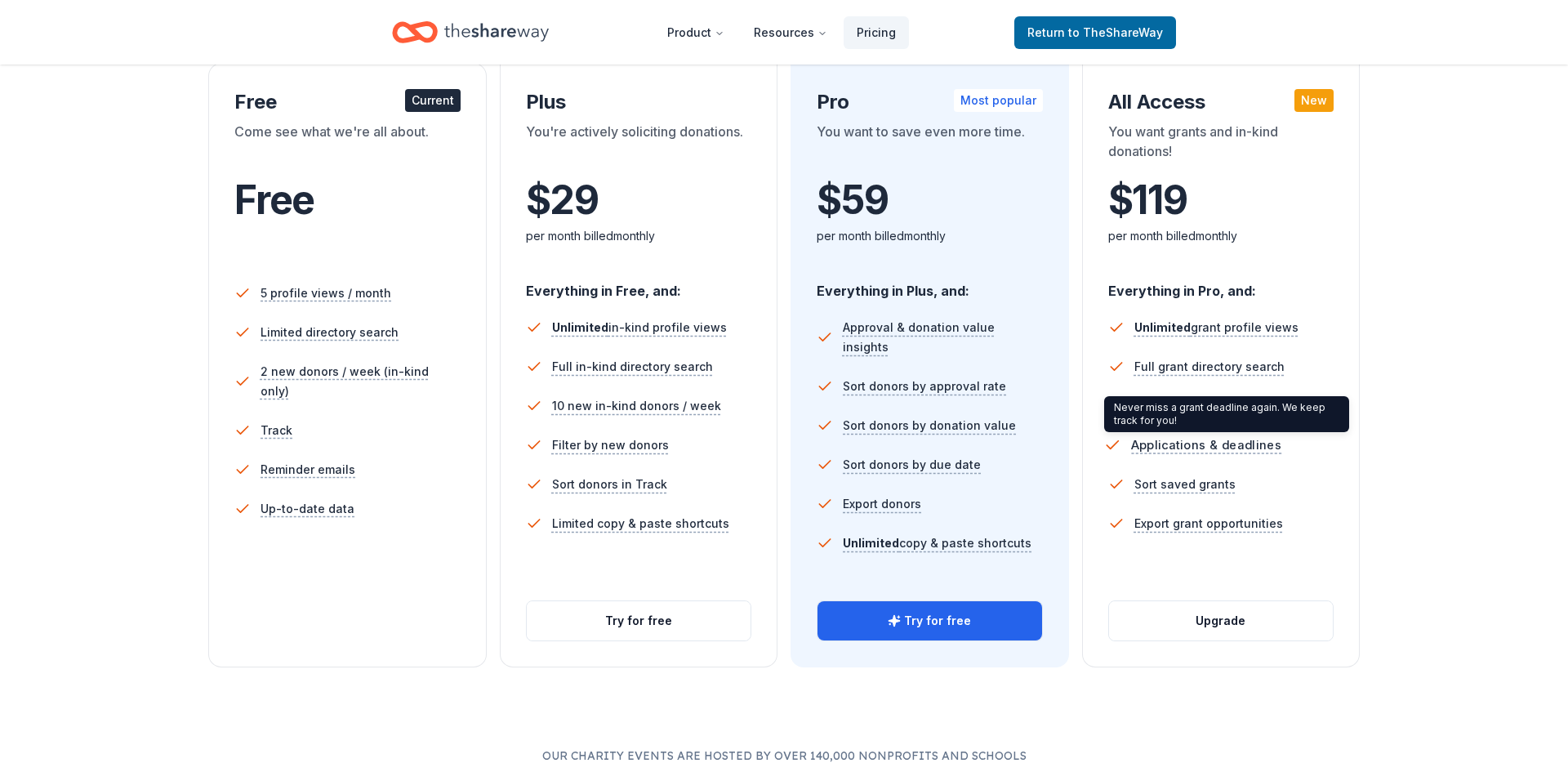
scroll to position [0, 0]
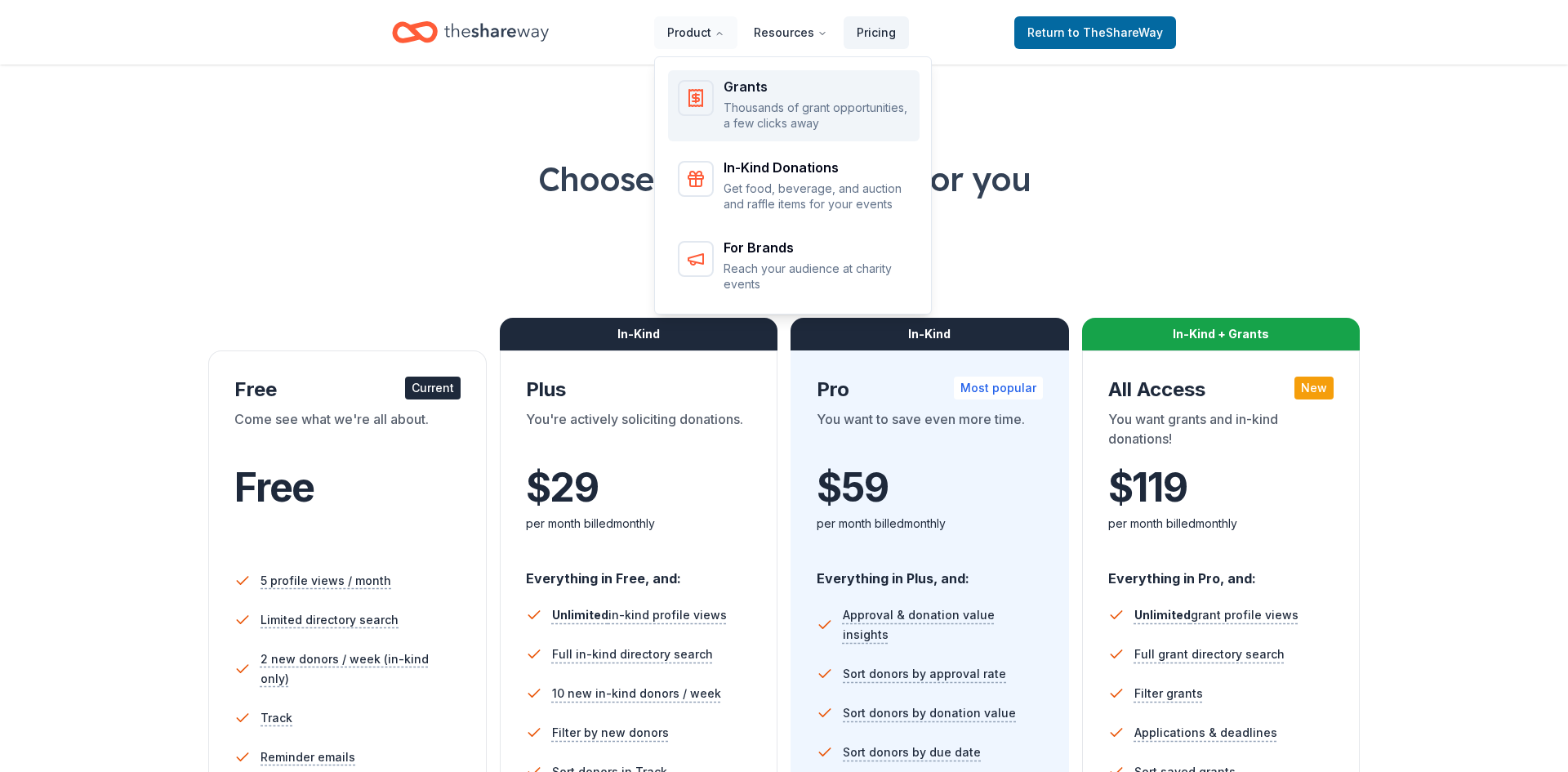
click at [754, 91] on div "Grants" at bounding box center [816, 86] width 186 height 13
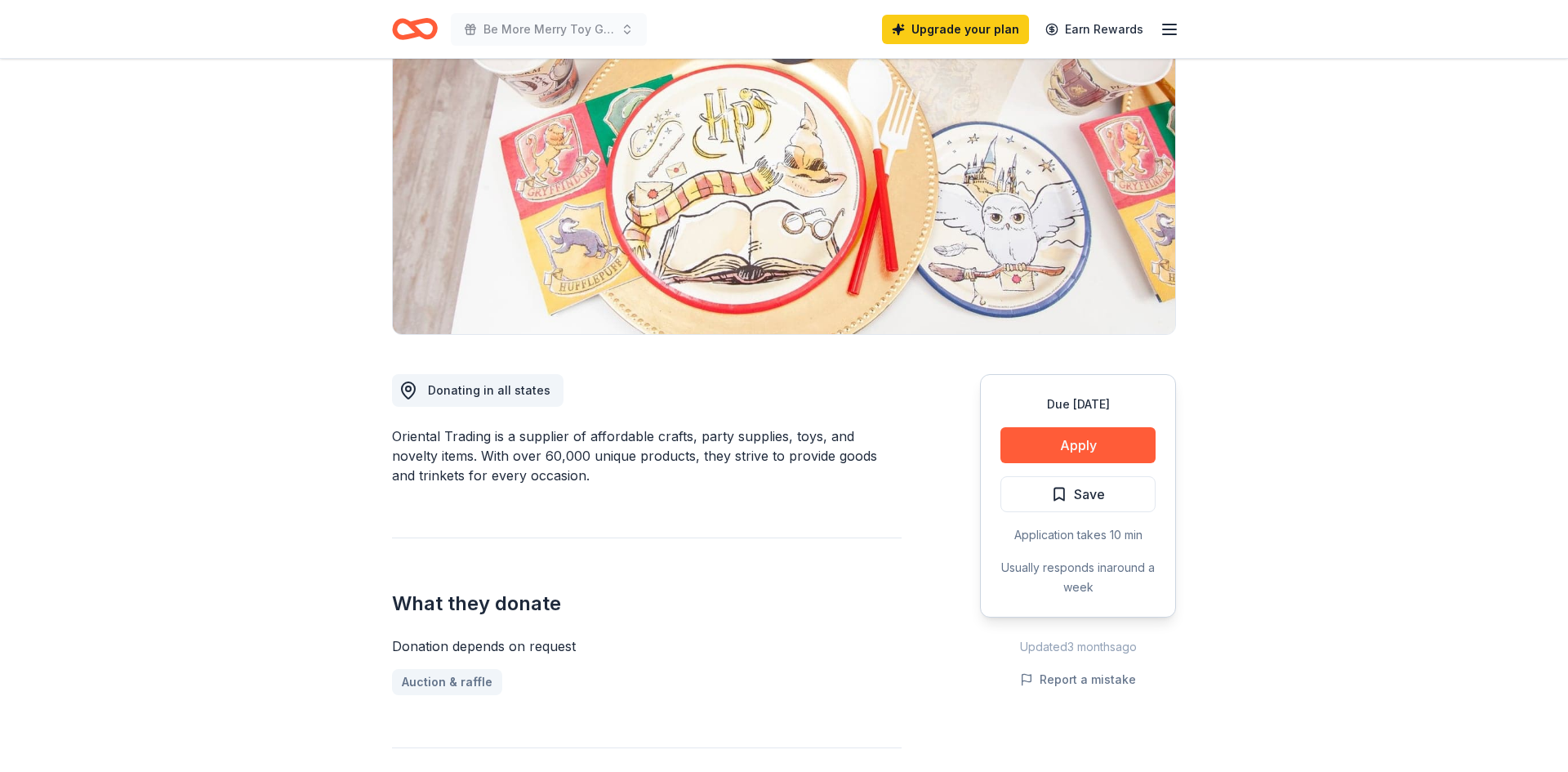
scroll to position [203, 0]
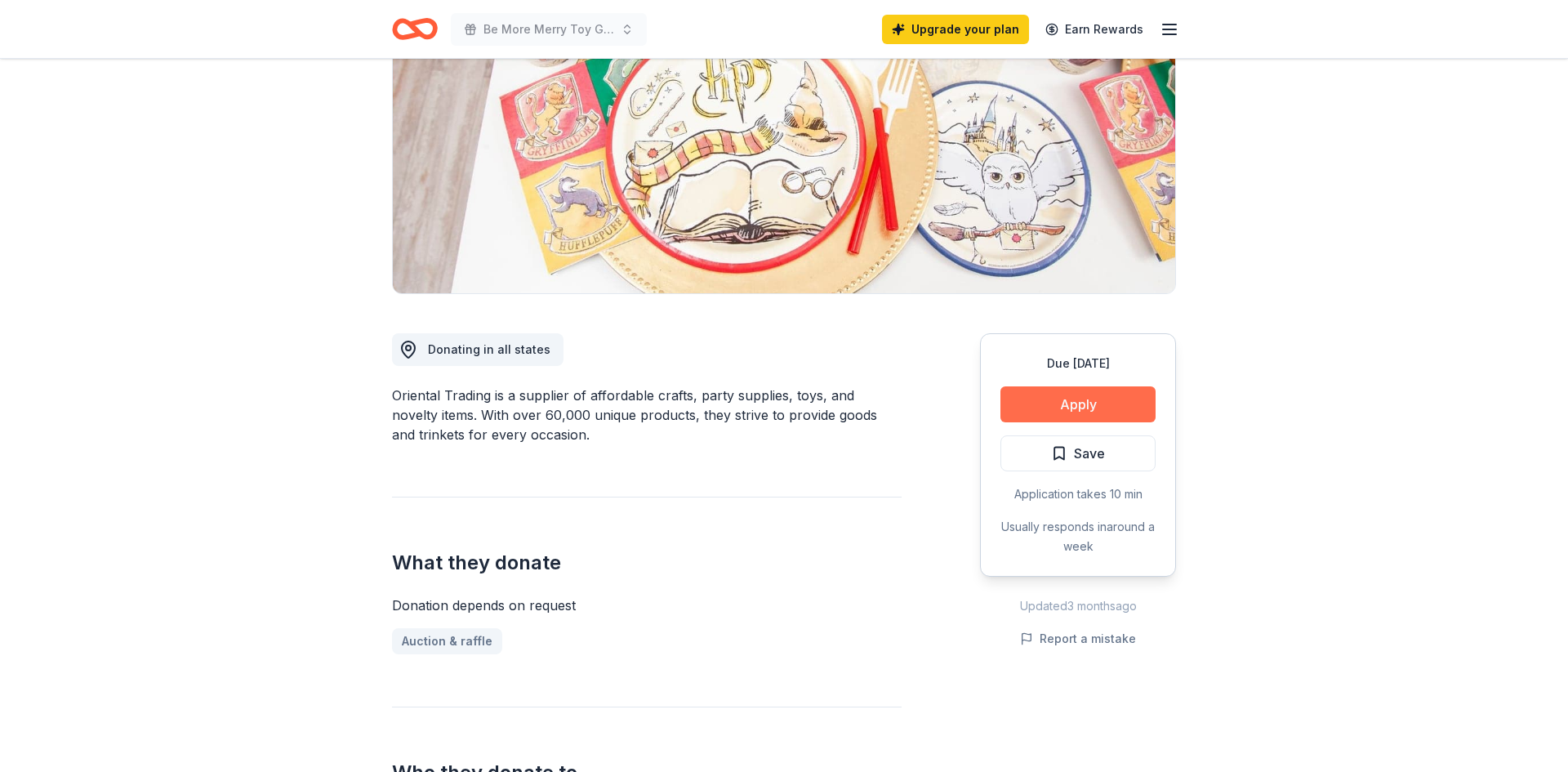
click at [1025, 412] on button "Apply" at bounding box center [1078, 403] width 155 height 36
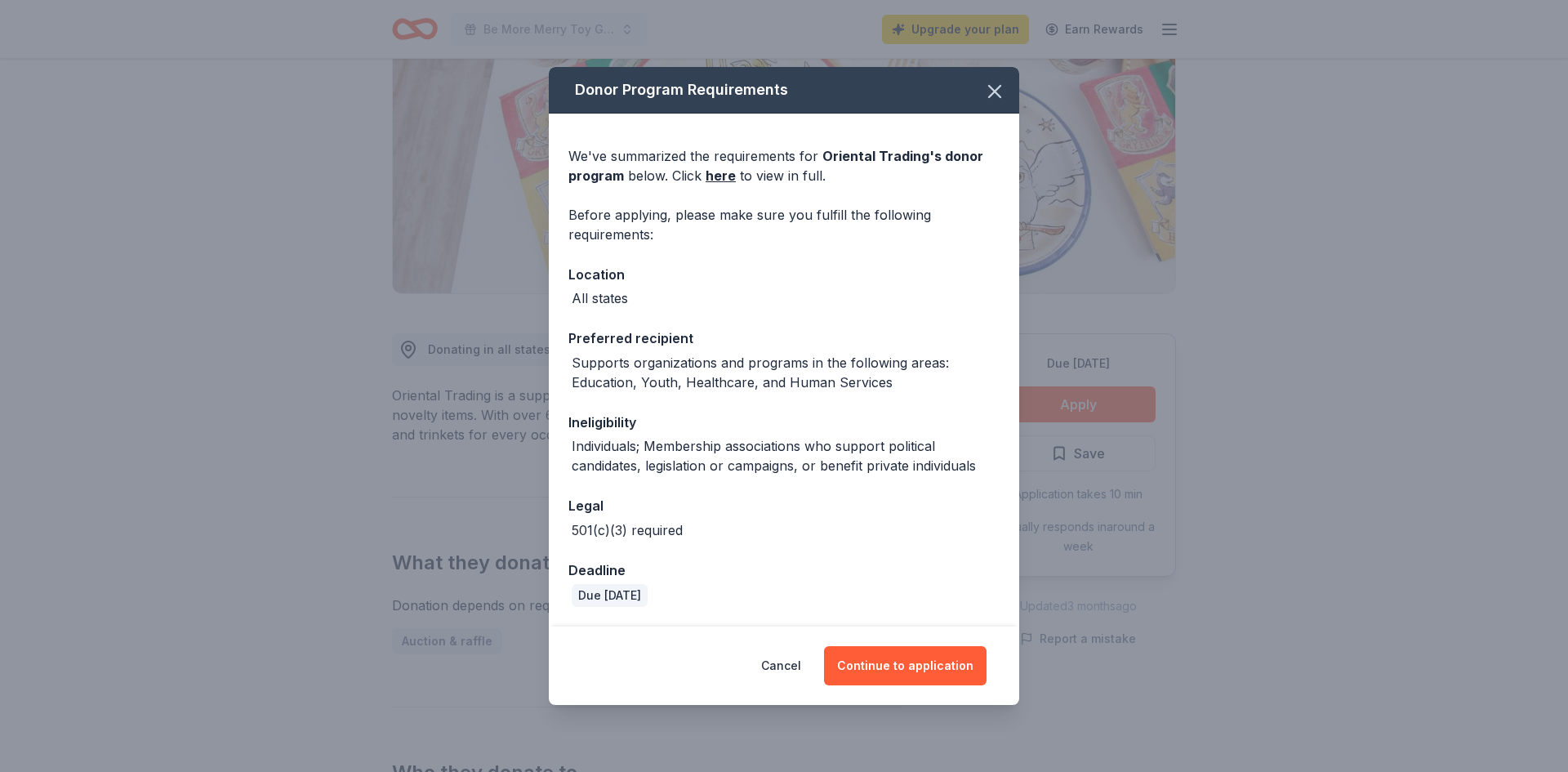
click at [887, 693] on div "Cancel Continue to application" at bounding box center [784, 665] width 470 height 79
click at [885, 692] on div "Cancel Continue to application" at bounding box center [784, 665] width 470 height 79
click at [879, 684] on button "Continue to application" at bounding box center [906, 665] width 163 height 39
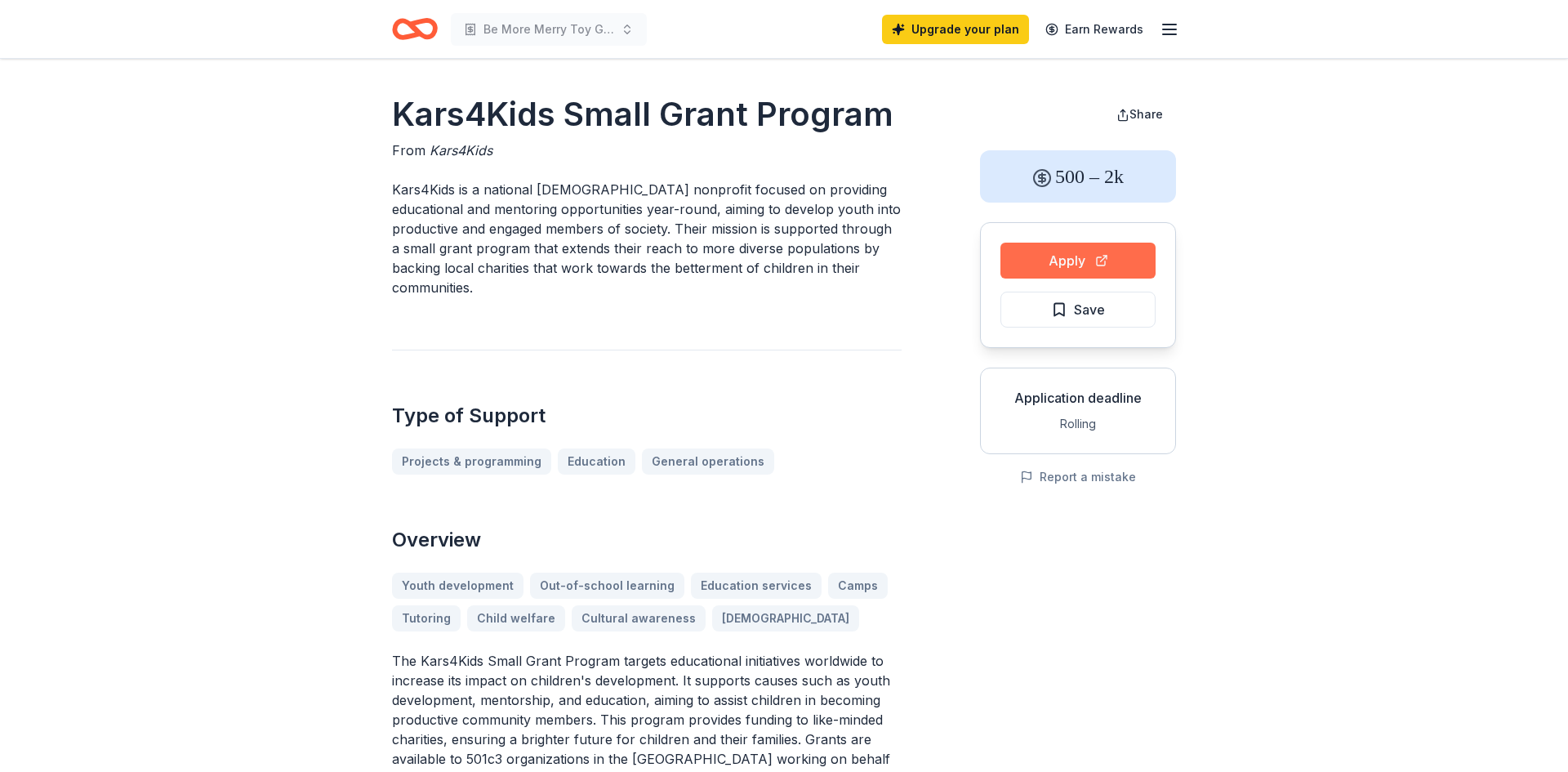
click at [1057, 260] on button "Apply" at bounding box center [1078, 260] width 155 height 36
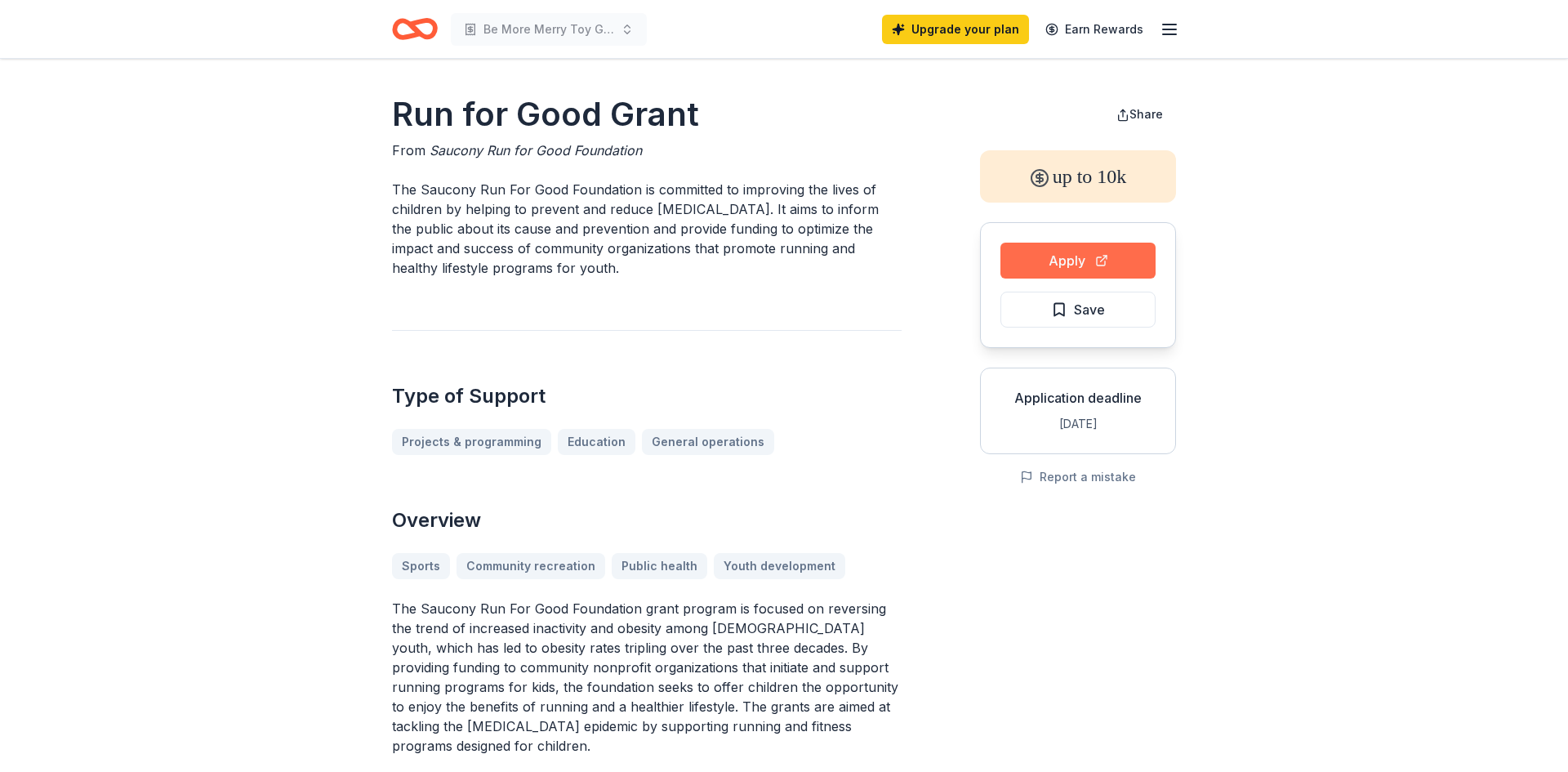
click at [1091, 267] on button "Apply" at bounding box center [1078, 260] width 155 height 36
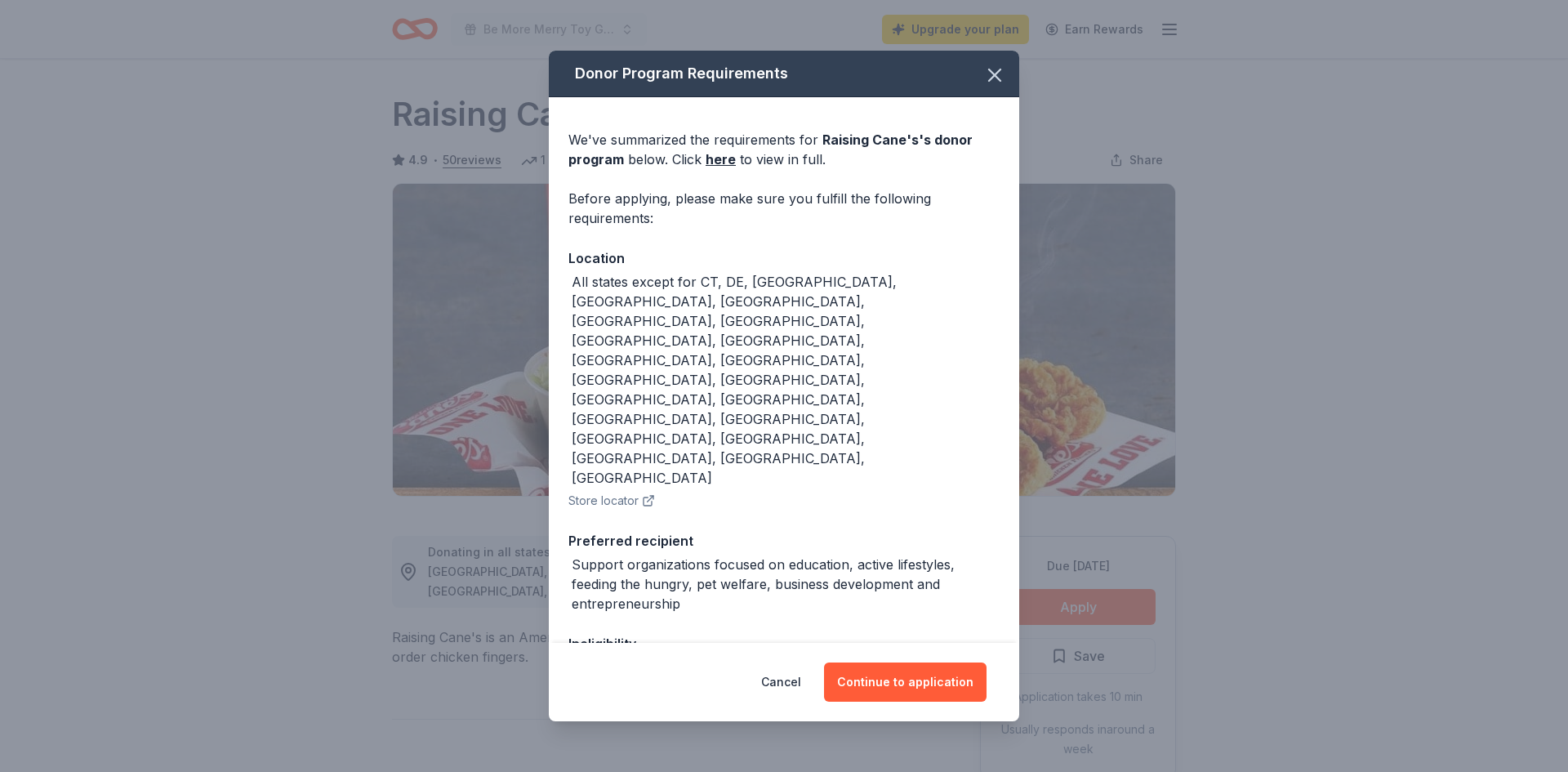
scroll to position [69, 0]
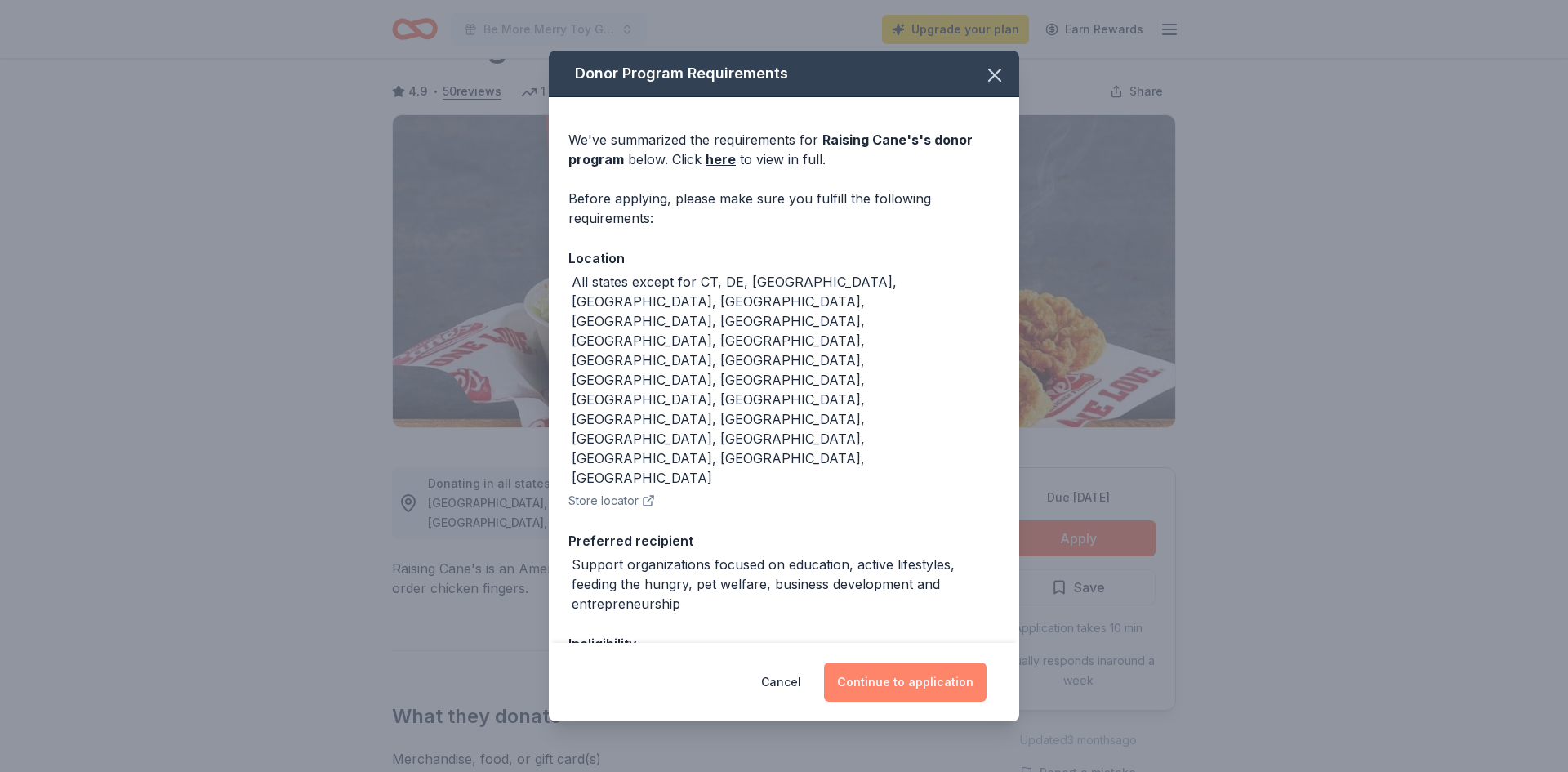
click at [893, 667] on button "Continue to application" at bounding box center [906, 682] width 163 height 39
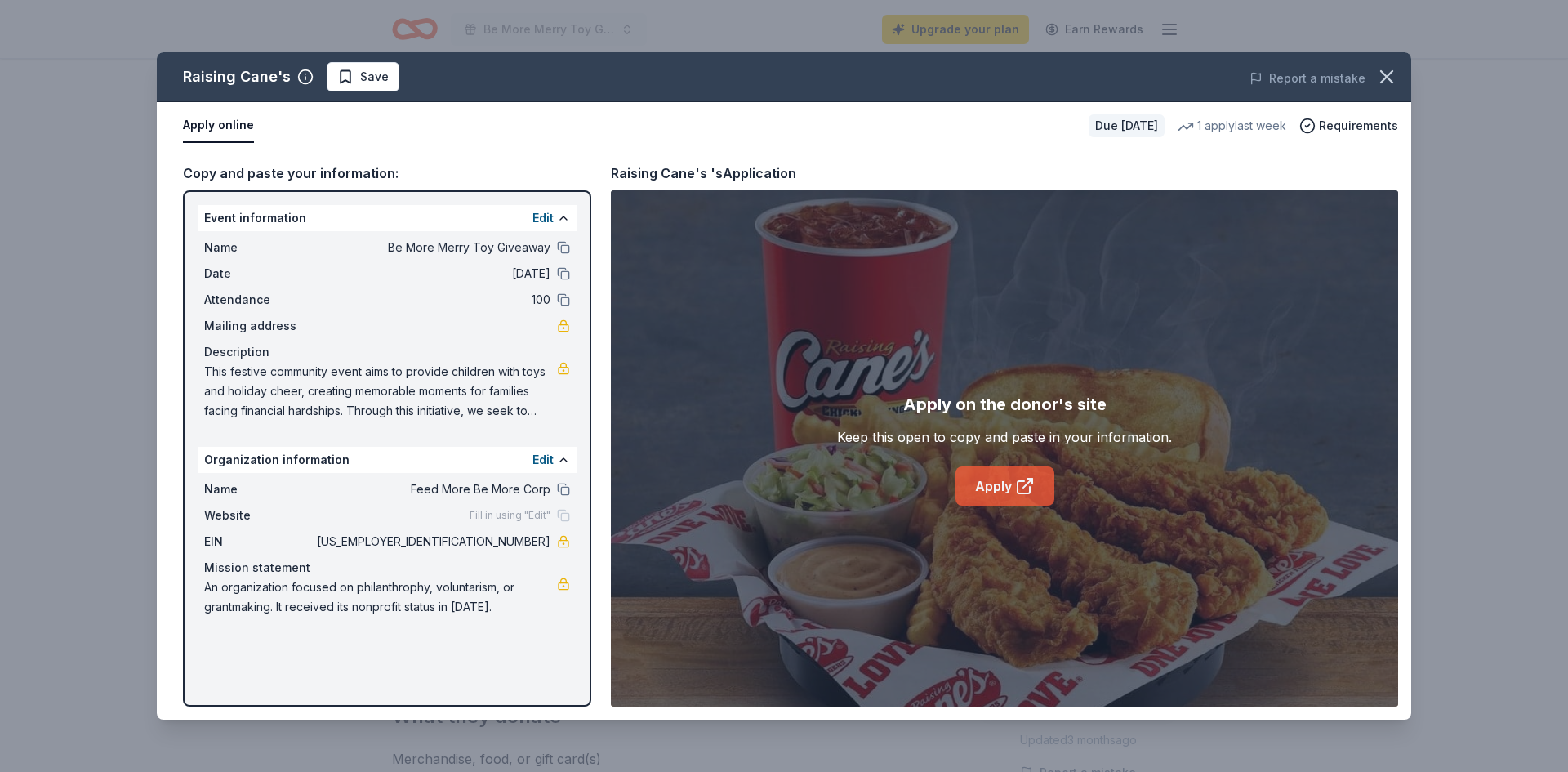
click at [1031, 476] on icon at bounding box center [1025, 486] width 19 height 19
click at [970, 485] on link "Apply" at bounding box center [1006, 486] width 99 height 39
